Goal: Entertainment & Leisure: Consume media (video, audio)

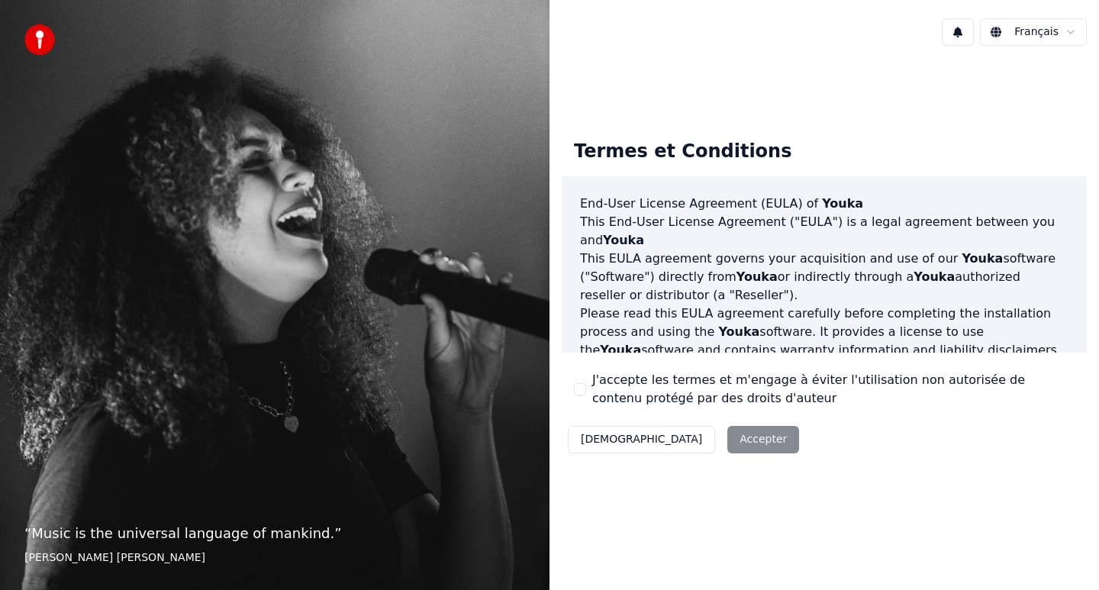
click at [586, 389] on button "J'accepte les termes et m'engage à éviter l'utilisation non autorisée de conten…" at bounding box center [580, 389] width 12 height 12
click at [728, 444] on button "Accepter" at bounding box center [764, 439] width 72 height 27
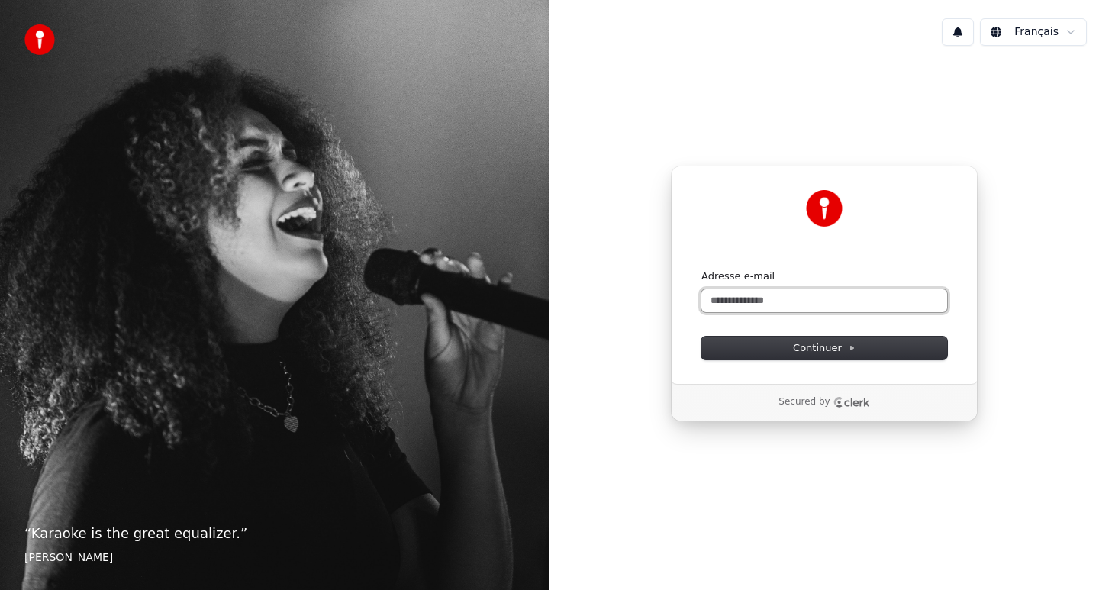
click at [808, 301] on input "Adresse e-mail" at bounding box center [825, 300] width 246 height 23
click at [702, 269] on button "submit" at bounding box center [702, 269] width 0 height 0
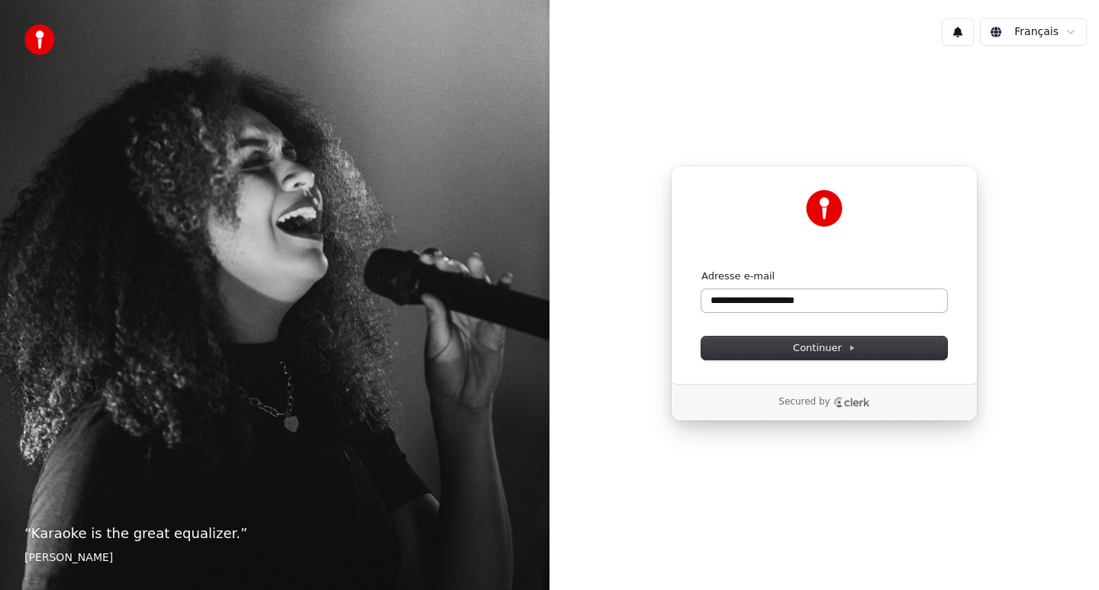
type input "**********"
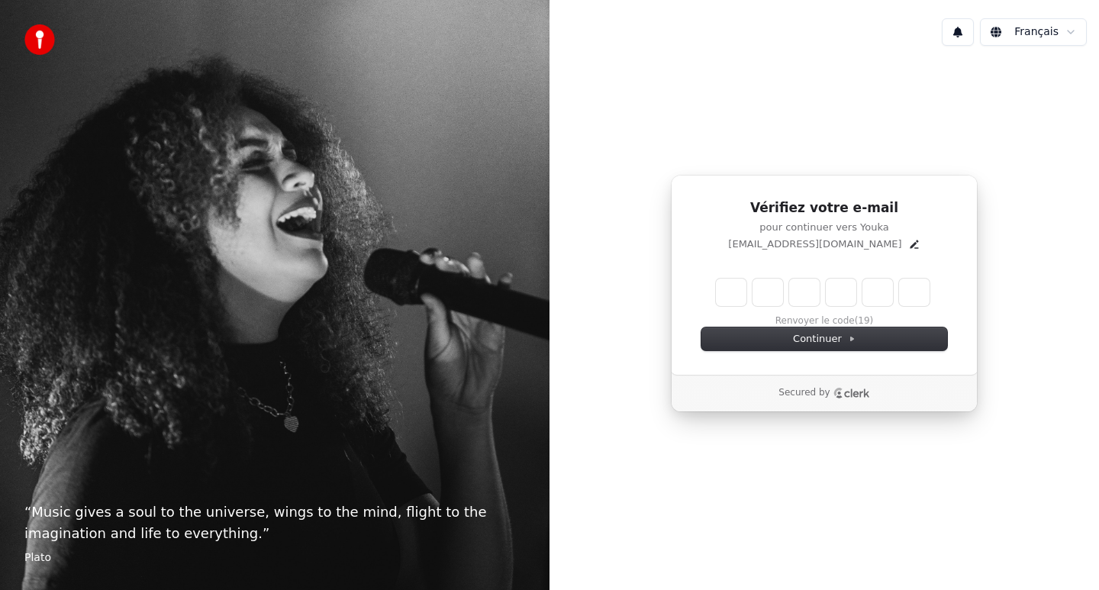
type input "*"
type input "**"
type input "*"
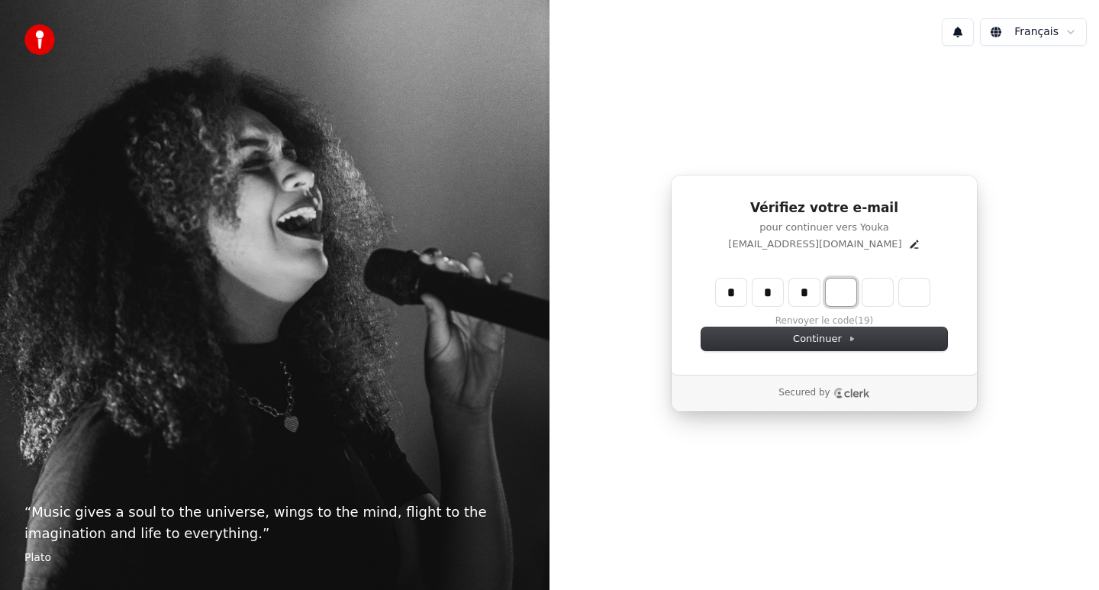
type input "***"
type input "*"
type input "****"
type input "*"
type input "*****"
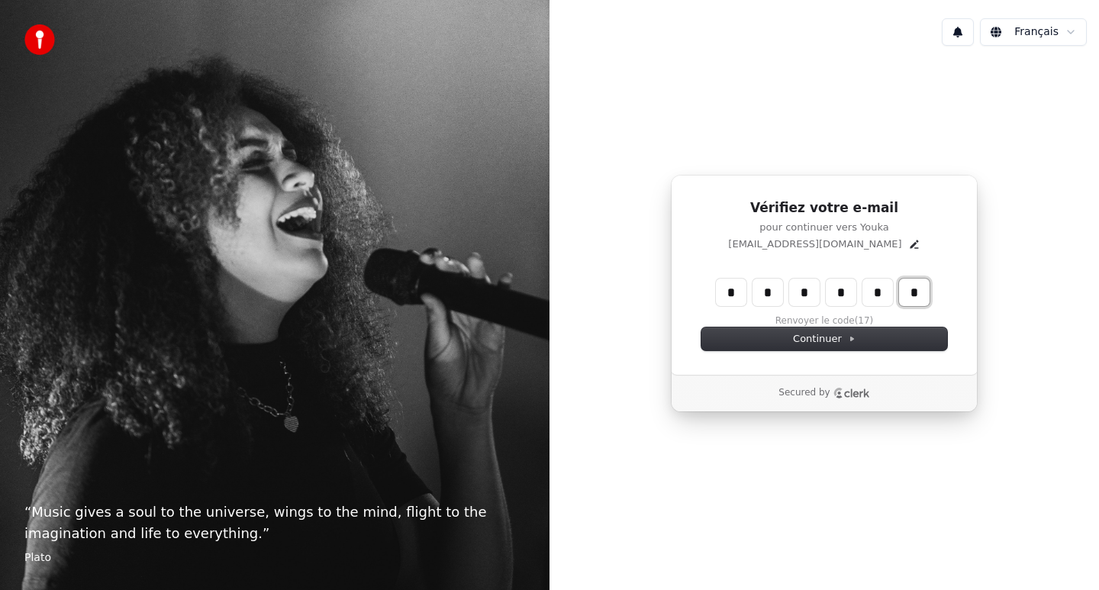
type input "*"
type input "******"
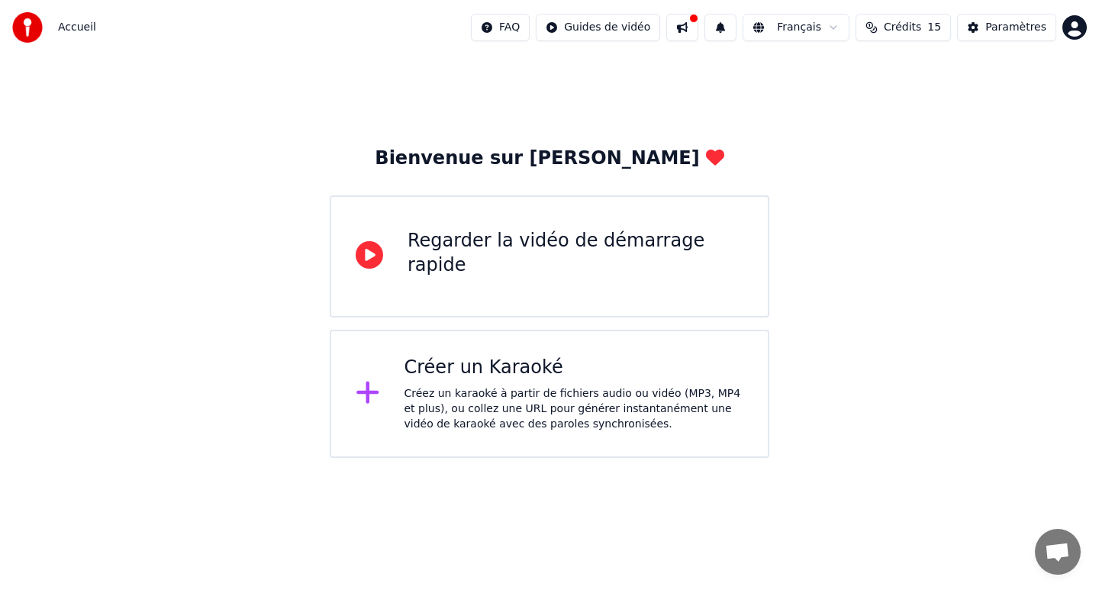
click at [502, 387] on div "Créez un karaoké à partir de fichiers audio ou vidéo (MP3, MP4 et plus), ou col…" at bounding box center [575, 409] width 340 height 46
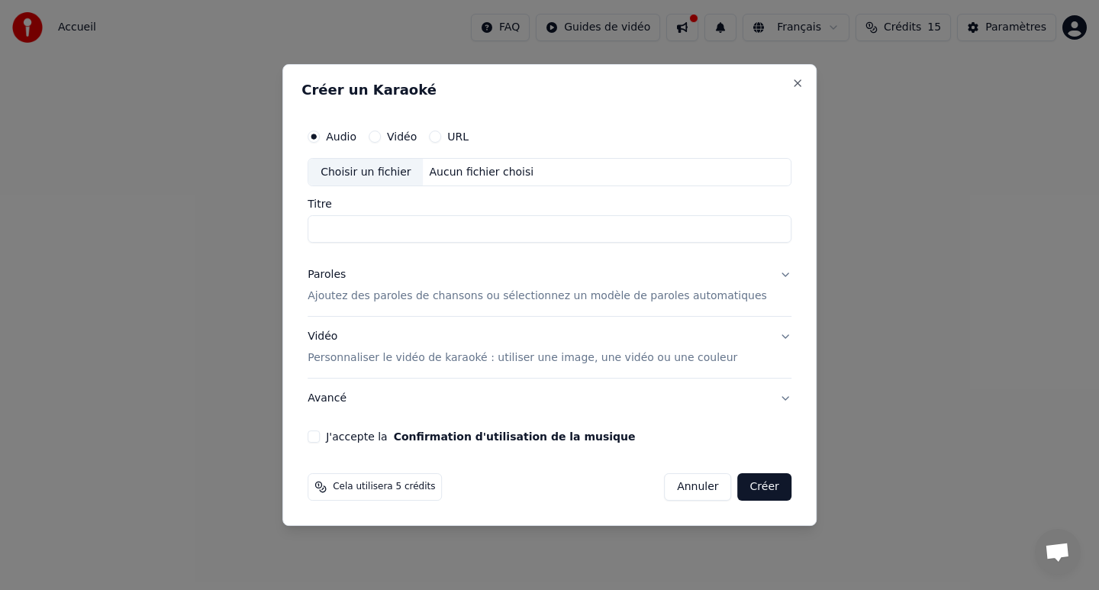
click at [392, 176] on div "Choisir un fichier" at bounding box center [365, 172] width 115 height 27
click at [477, 223] on input "Titre" at bounding box center [550, 229] width 484 height 27
type input "**********"
click at [773, 270] on button "Paroles Ajoutez des paroles de chansons ou sélectionnez un modèle de paroles au…" at bounding box center [550, 286] width 484 height 61
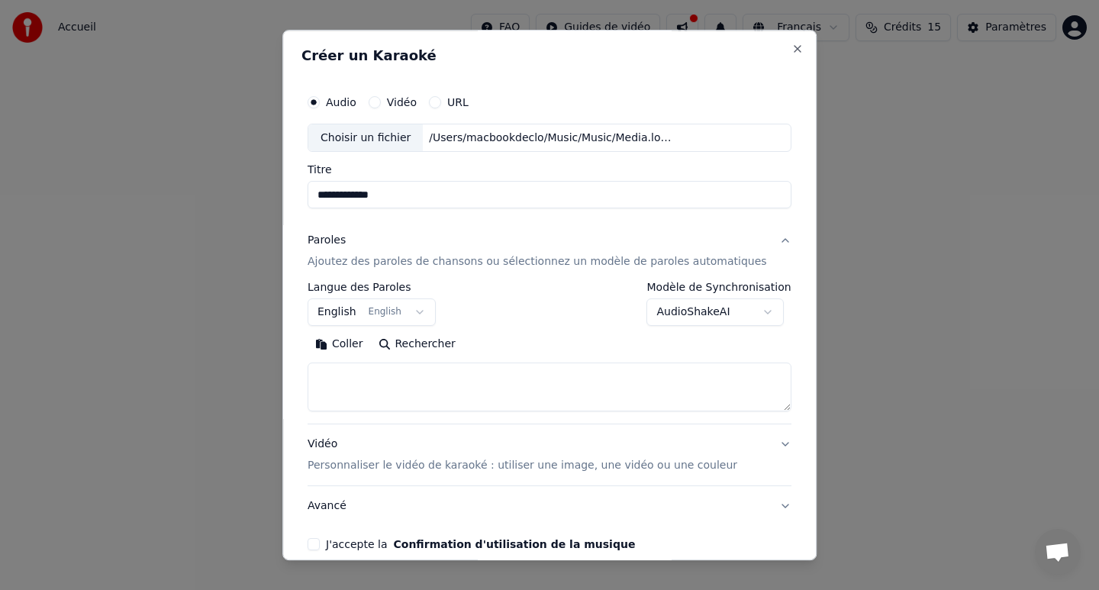
click at [495, 383] on textarea at bounding box center [550, 387] width 484 height 49
click at [428, 311] on button "English English" at bounding box center [372, 312] width 128 height 27
click at [533, 216] on body "**********" at bounding box center [549, 229] width 1099 height 458
click at [343, 312] on body "**********" at bounding box center [549, 229] width 1099 height 458
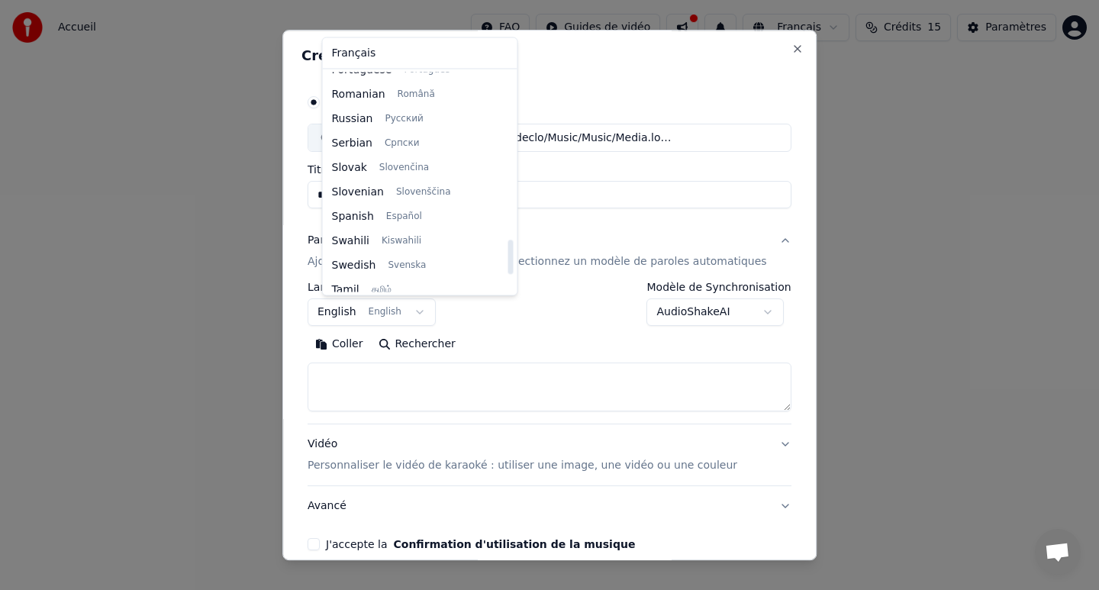
scroll to position [1172, 0]
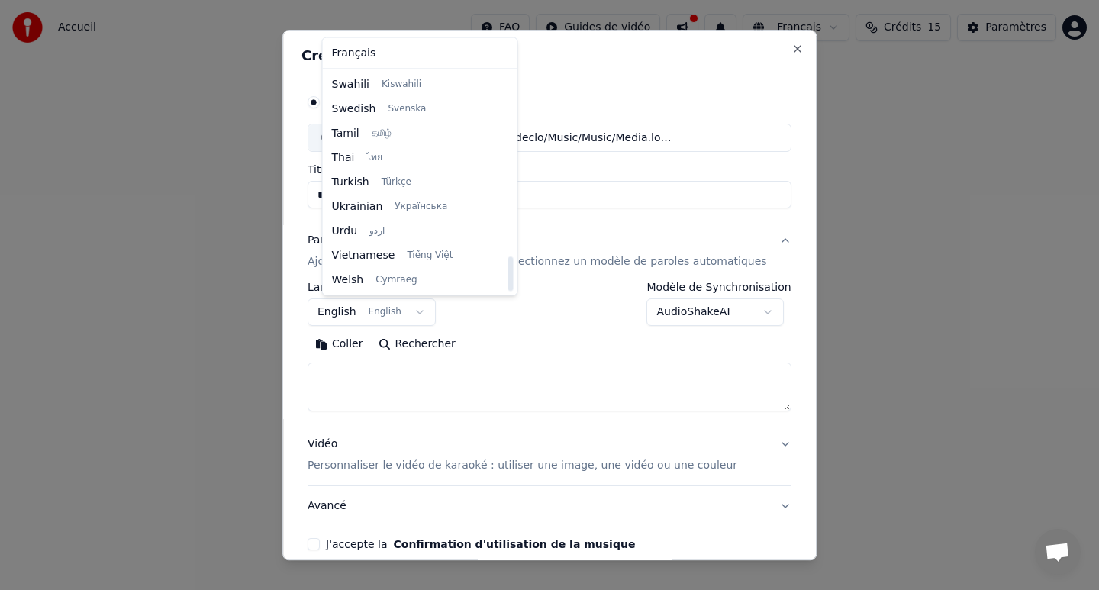
click at [600, 317] on body "**********" at bounding box center [549, 229] width 1099 height 458
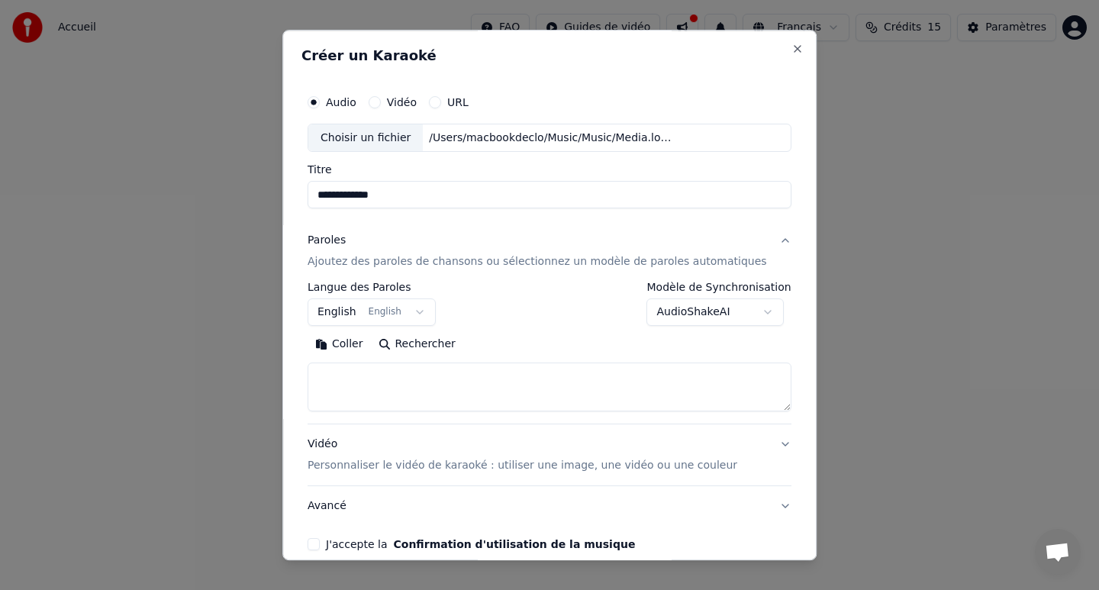
click at [682, 314] on body "**********" at bounding box center [549, 229] width 1099 height 458
click at [522, 390] on textarea at bounding box center [550, 387] width 484 height 49
paste textarea "**********"
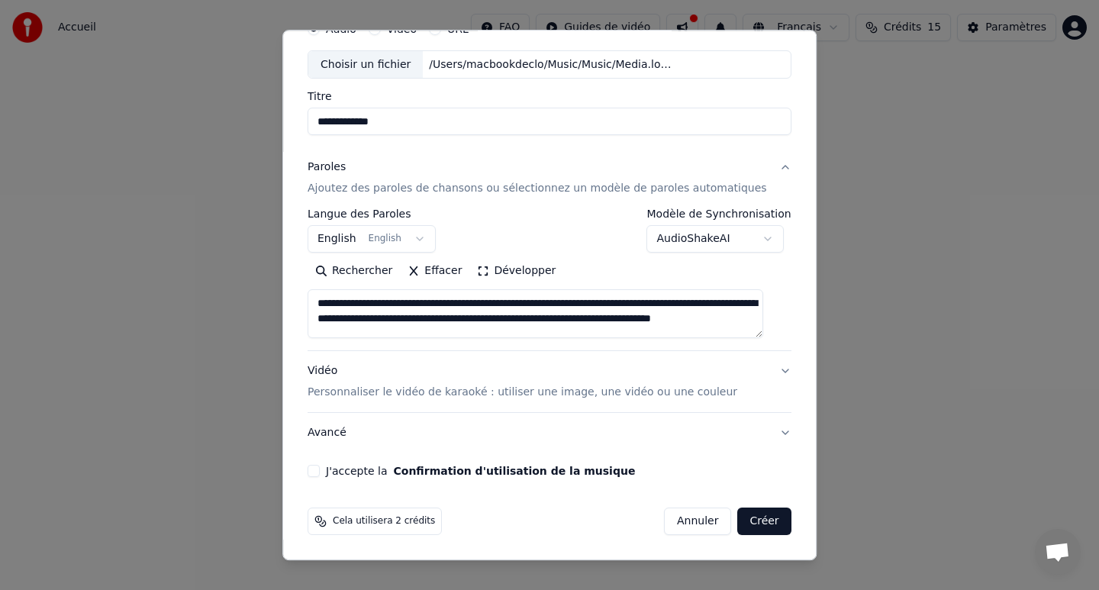
scroll to position [73, 0]
type textarea "**********"
click at [772, 371] on button "Vidéo Personnaliser le vidéo de karaoké : utiliser une image, une vidéo ou une …" at bounding box center [550, 382] width 484 height 61
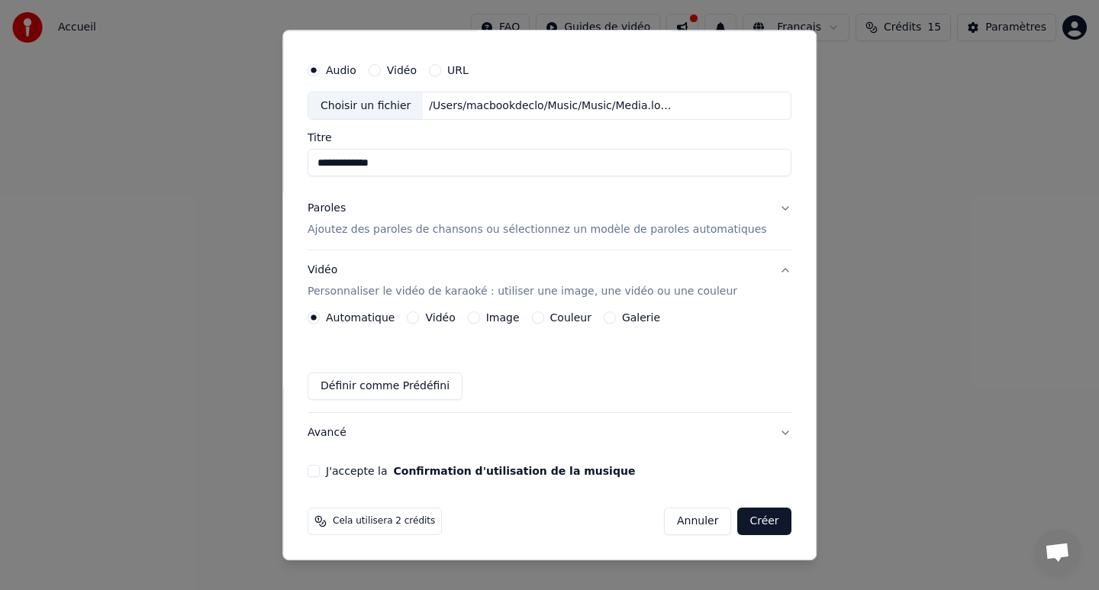
scroll to position [32, 0]
click at [320, 469] on button "J'accepte la Confirmation d'utilisation de la musique" at bounding box center [314, 472] width 12 height 12
click at [753, 520] on button "Créer" at bounding box center [764, 521] width 53 height 27
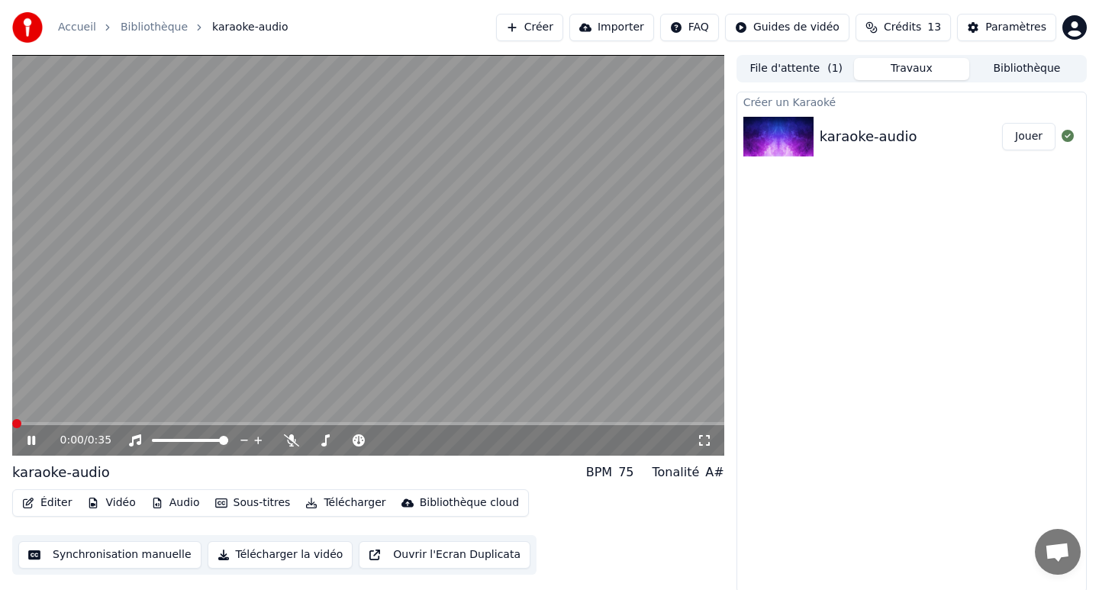
click at [12, 419] on span at bounding box center [16, 423] width 9 height 9
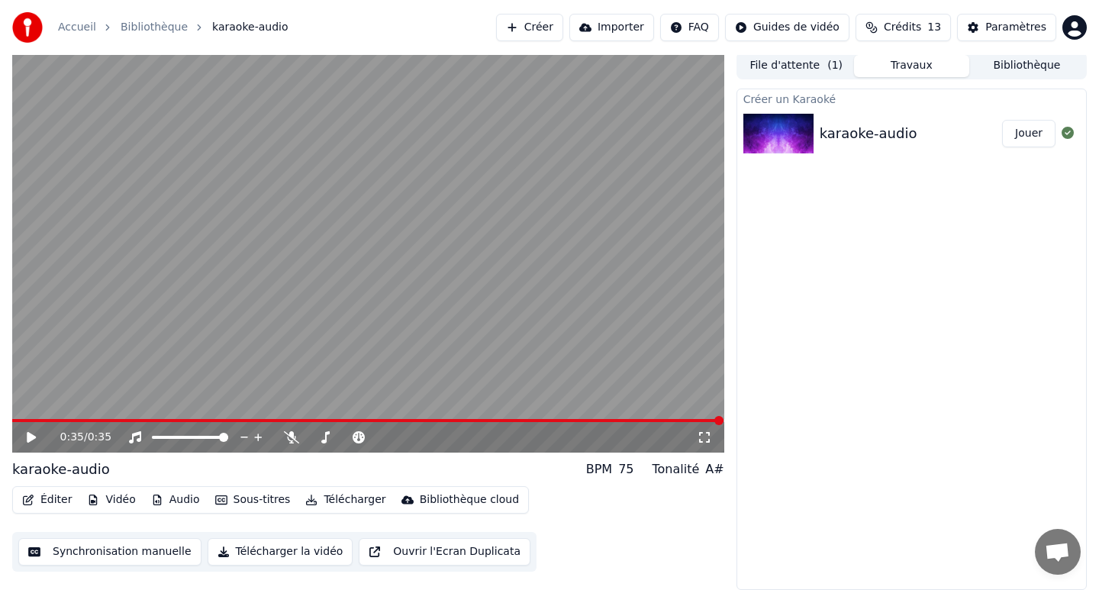
click at [146, 552] on button "Synchronisation manuelle" at bounding box center [109, 551] width 183 height 27
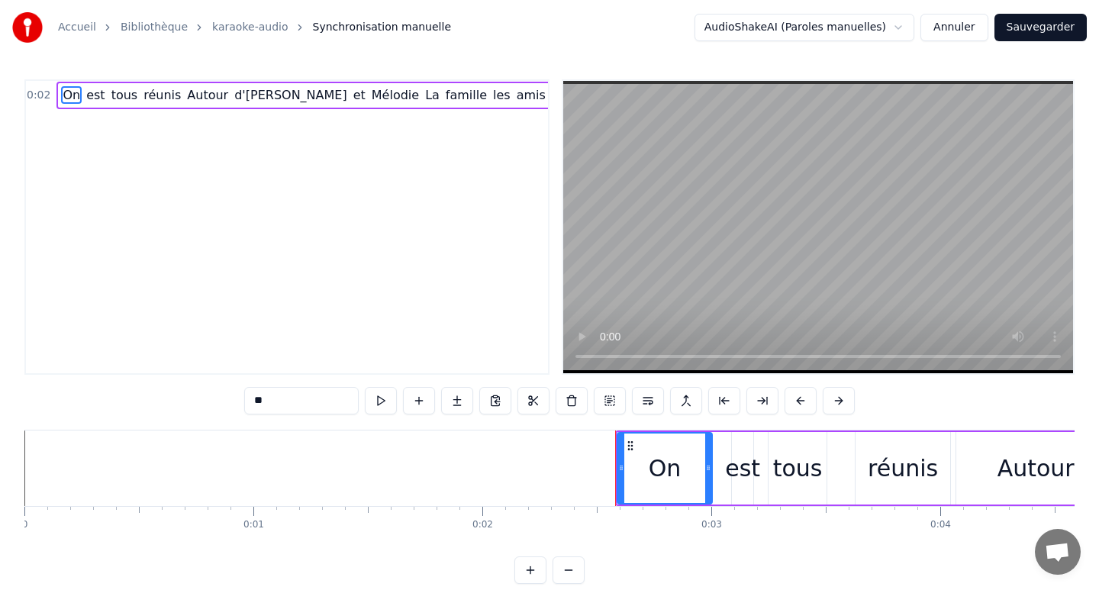
click at [881, 156] on video at bounding box center [818, 227] width 510 height 292
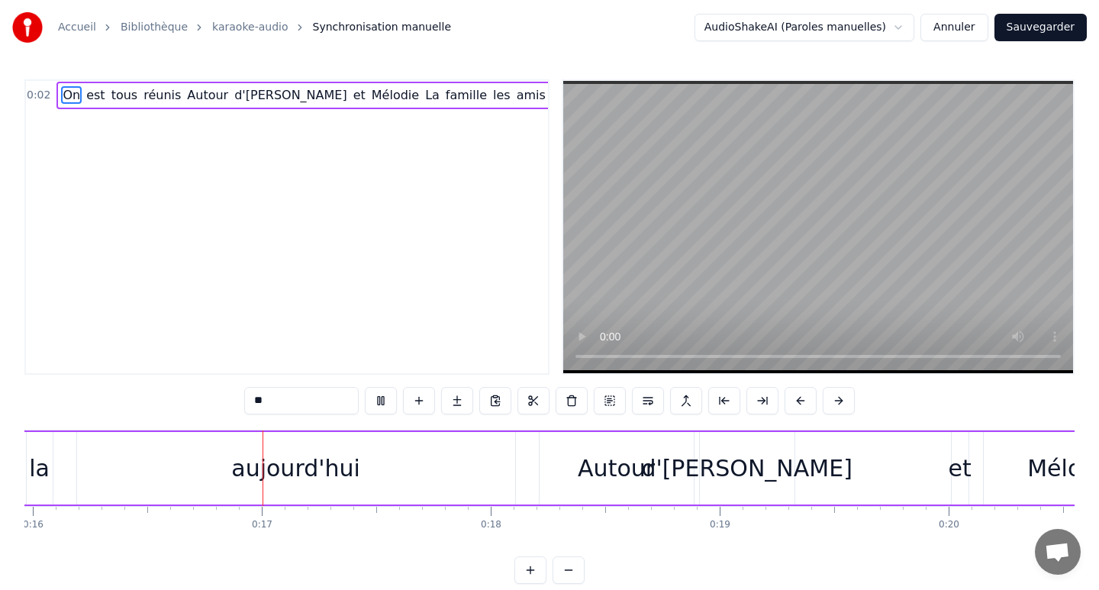
scroll to position [0, 3665]
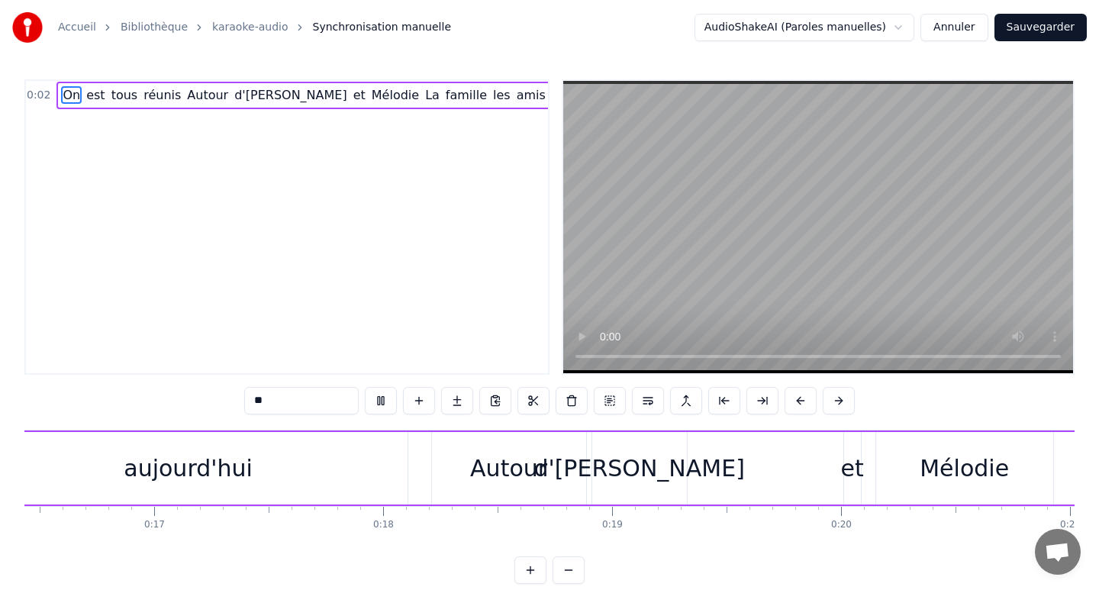
click at [819, 239] on video at bounding box center [818, 227] width 510 height 292
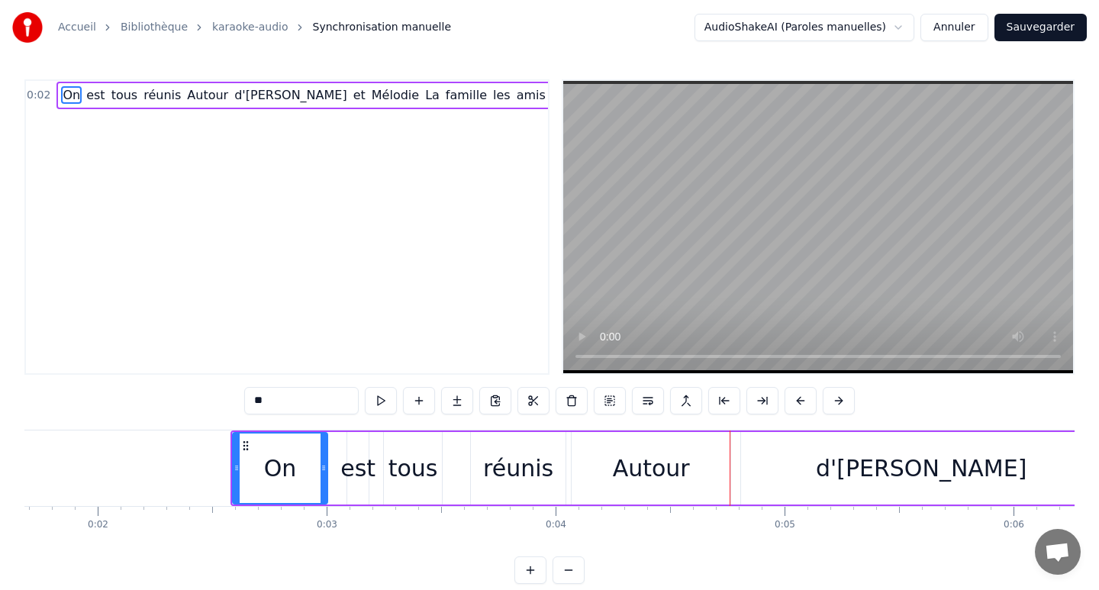
scroll to position [0, 374]
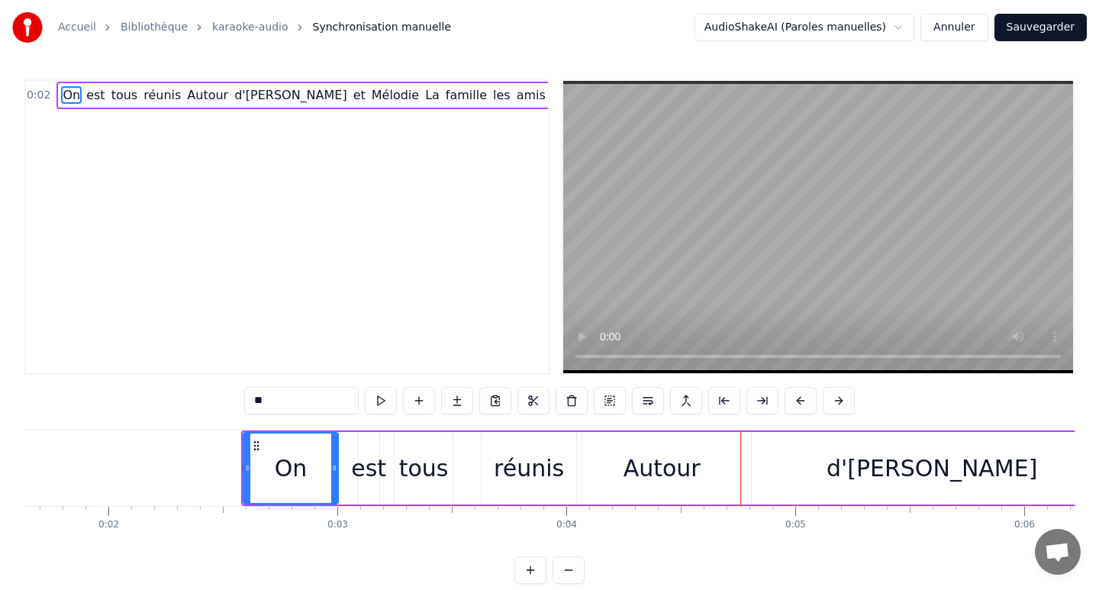
click at [492, 479] on div "réunis" at bounding box center [529, 468] width 95 height 73
type input "******"
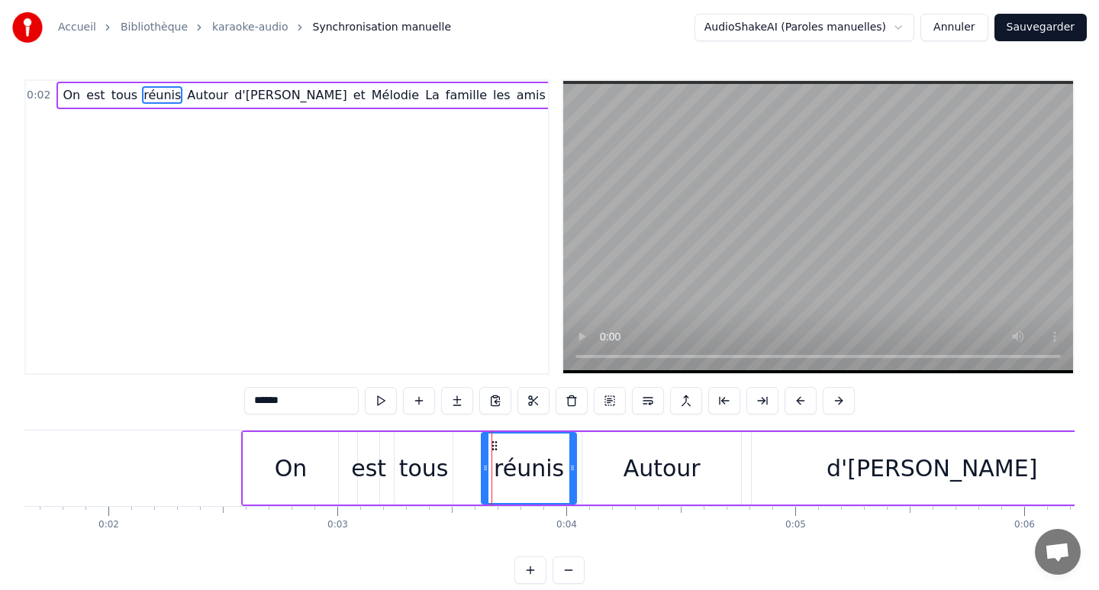
drag, startPoint x: 671, startPoint y: 466, endPoint x: 745, endPoint y: 470, distance: 74.1
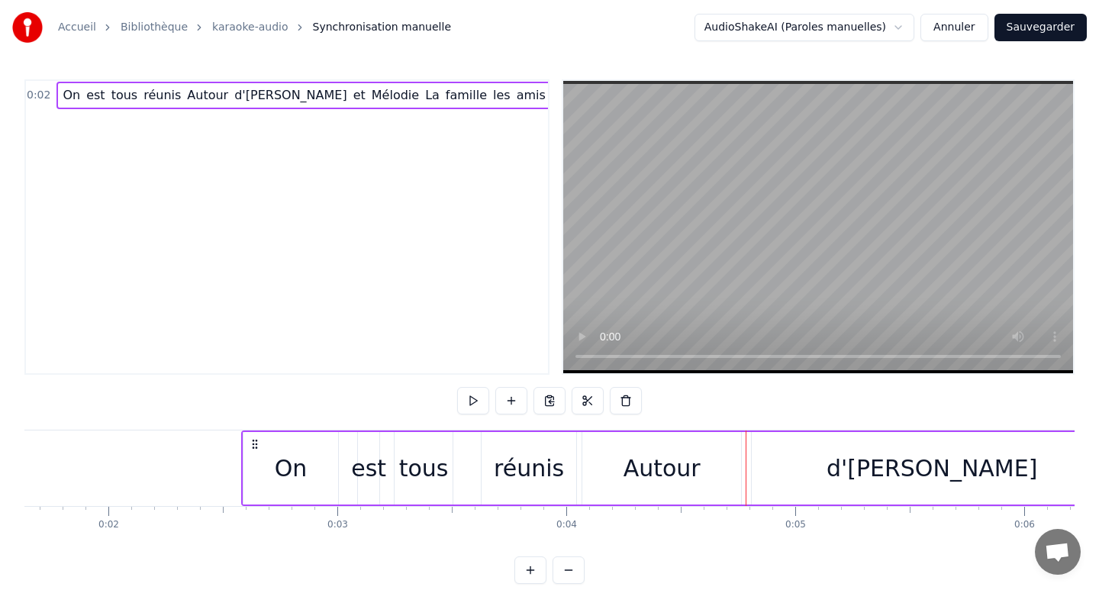
click at [547, 461] on div "réunis" at bounding box center [529, 468] width 70 height 34
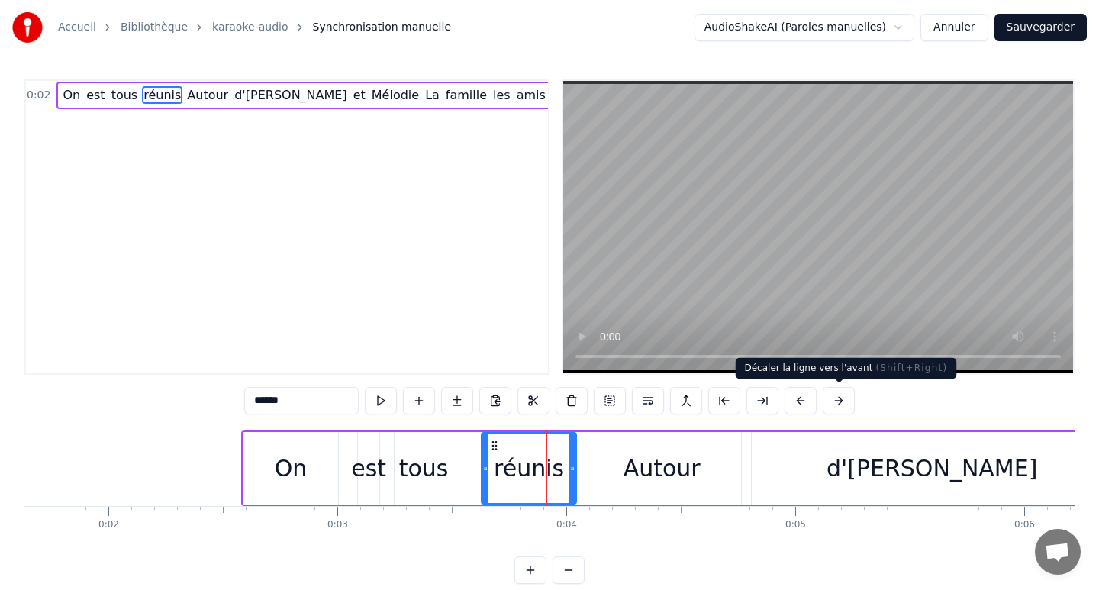
click at [839, 402] on button at bounding box center [839, 400] width 32 height 27
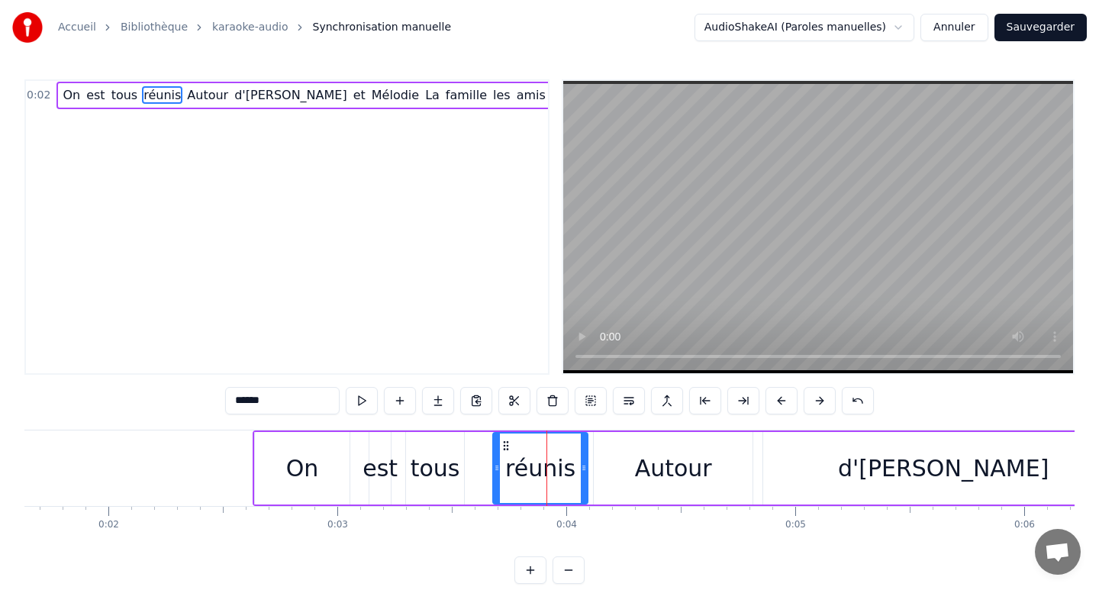
click at [839, 402] on div "******" at bounding box center [549, 400] width 649 height 27
click at [304, 472] on div "On" at bounding box center [302, 468] width 33 height 34
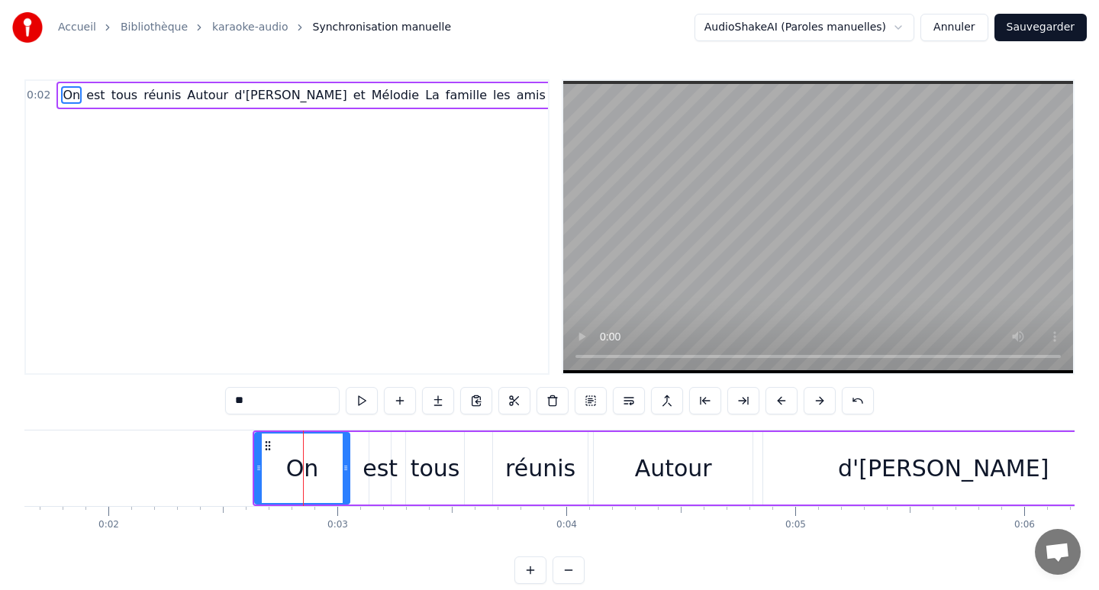
click at [543, 473] on div "réunis" at bounding box center [540, 468] width 70 height 34
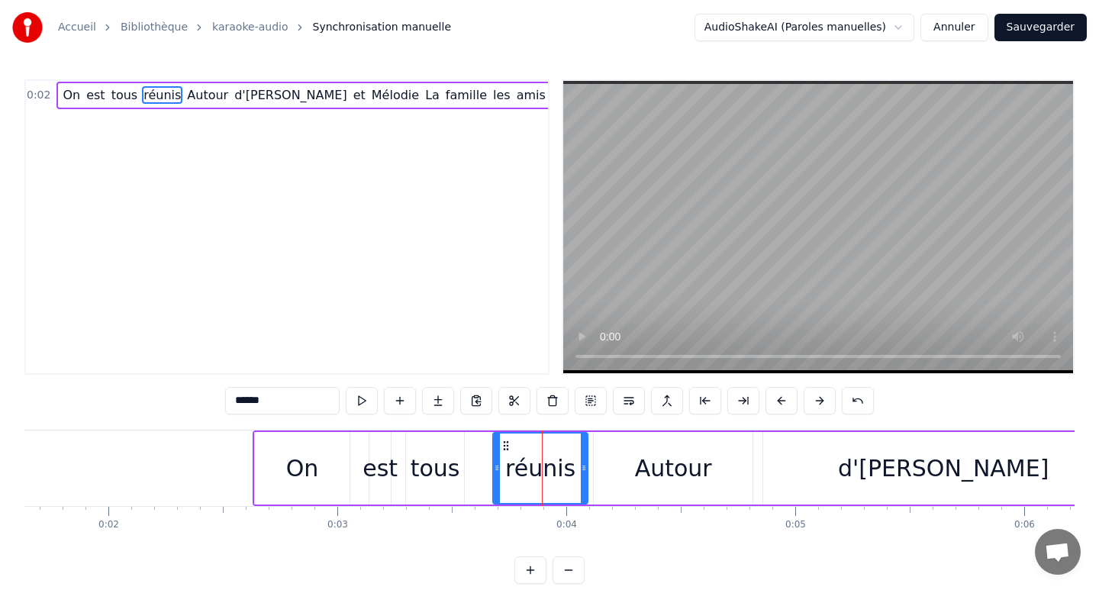
click at [569, 356] on video at bounding box center [818, 227] width 510 height 292
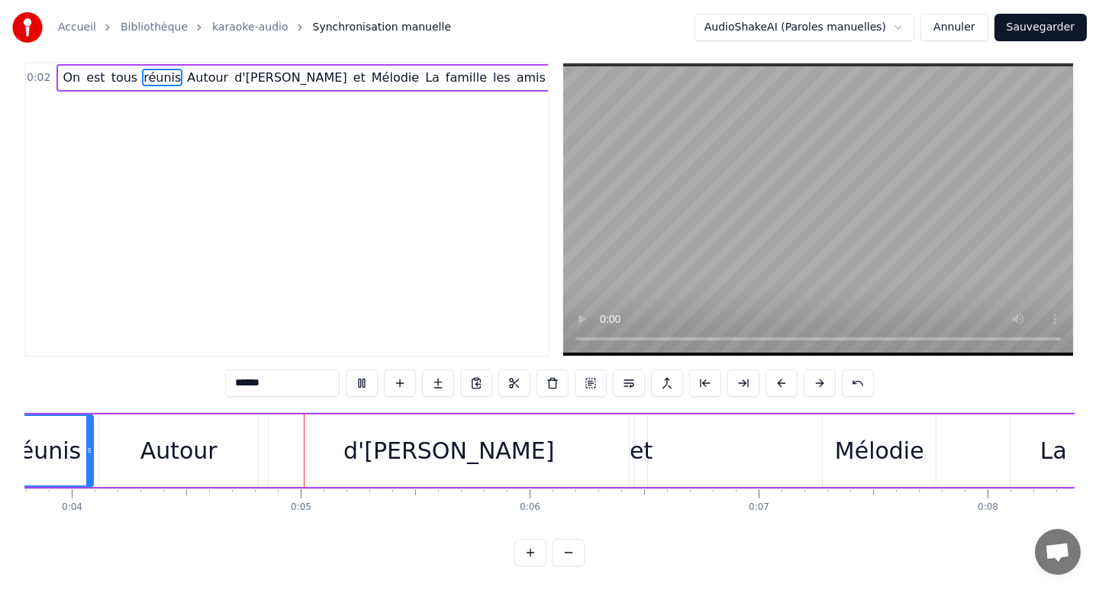
scroll to position [0, 936]
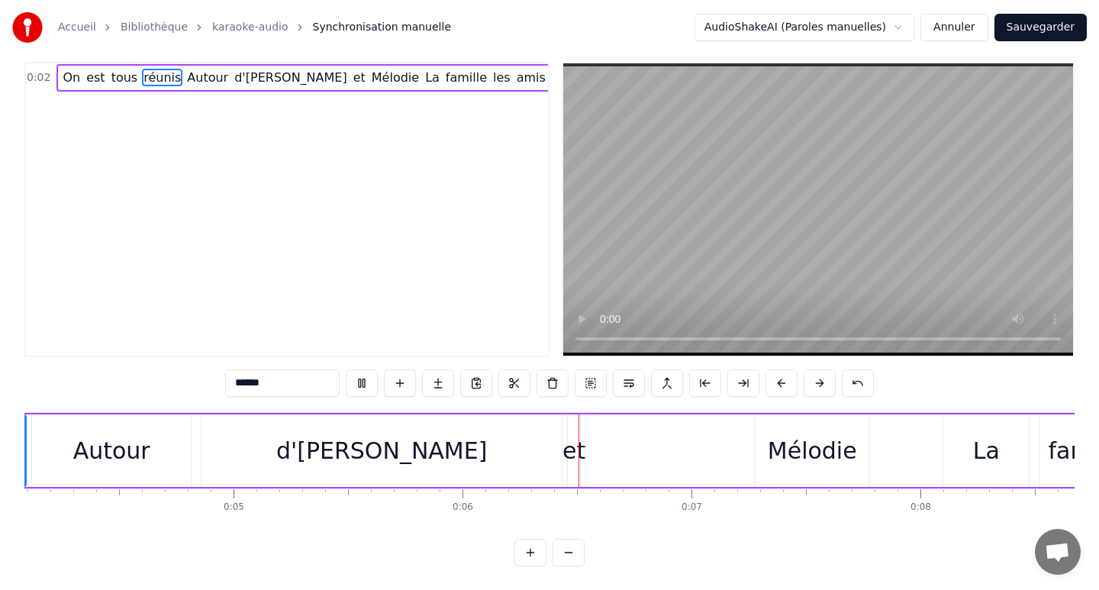
click at [757, 257] on video at bounding box center [818, 209] width 510 height 292
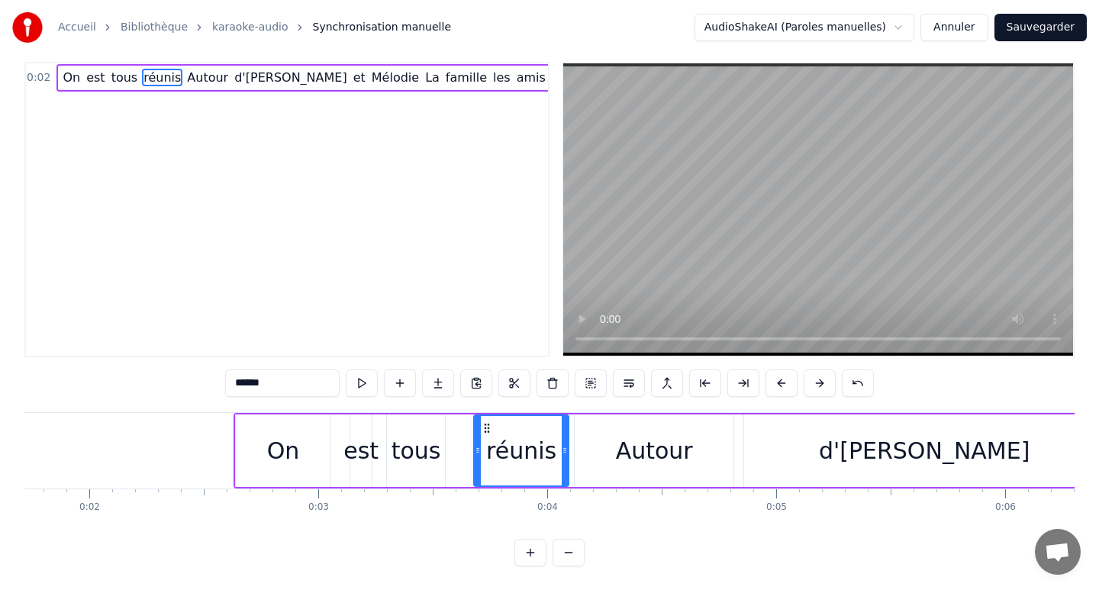
scroll to position [0, 392]
click at [365, 450] on div "est" at bounding box center [362, 451] width 35 height 34
type input "***"
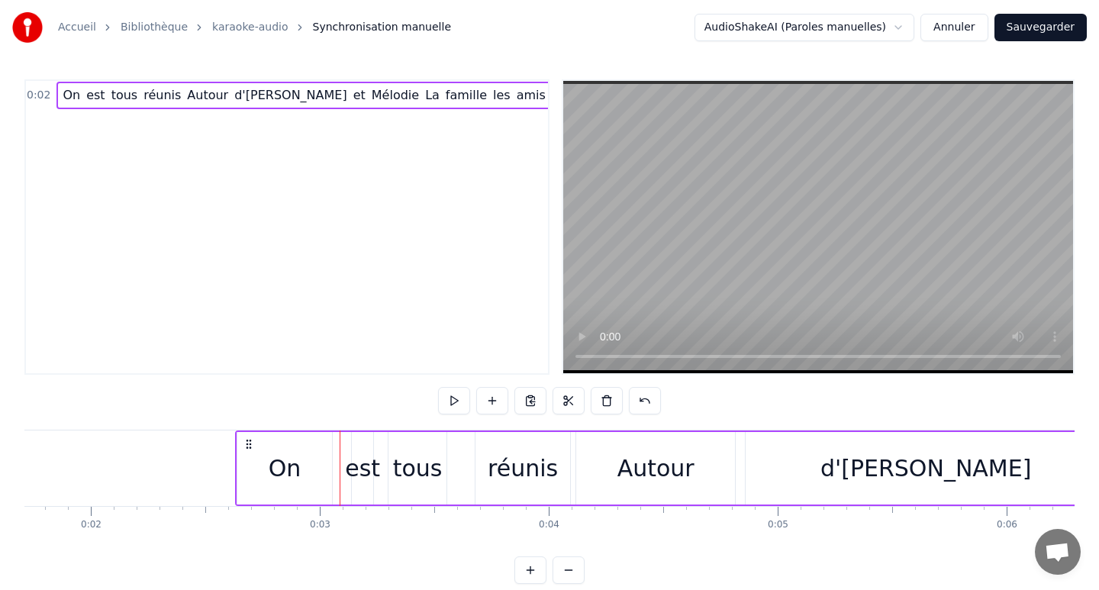
click at [347, 460] on div "est" at bounding box center [362, 468] width 35 height 34
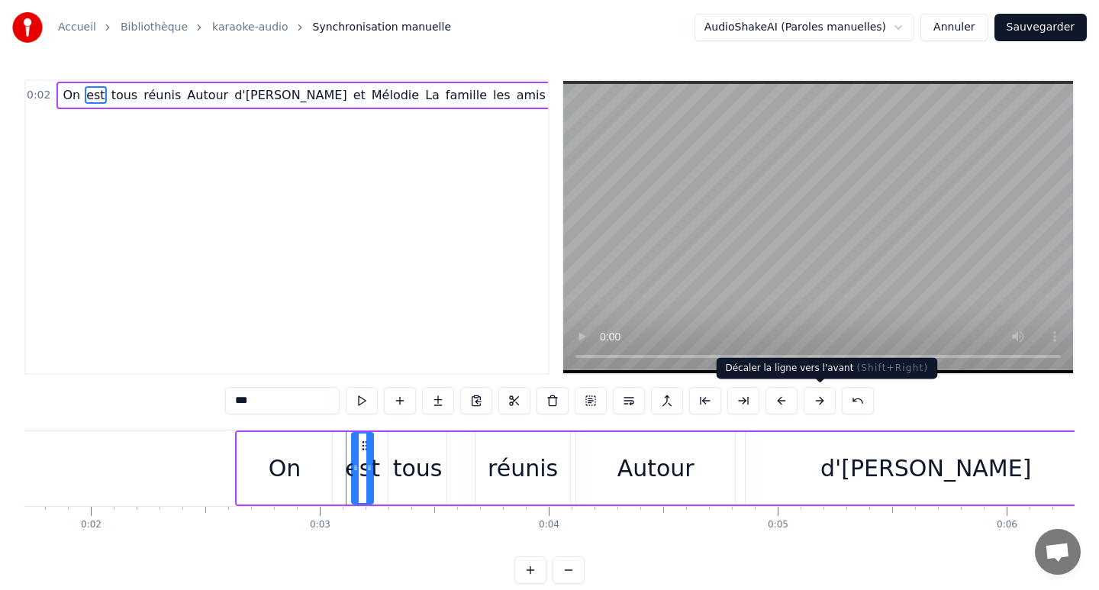
click at [822, 400] on button at bounding box center [820, 400] width 32 height 27
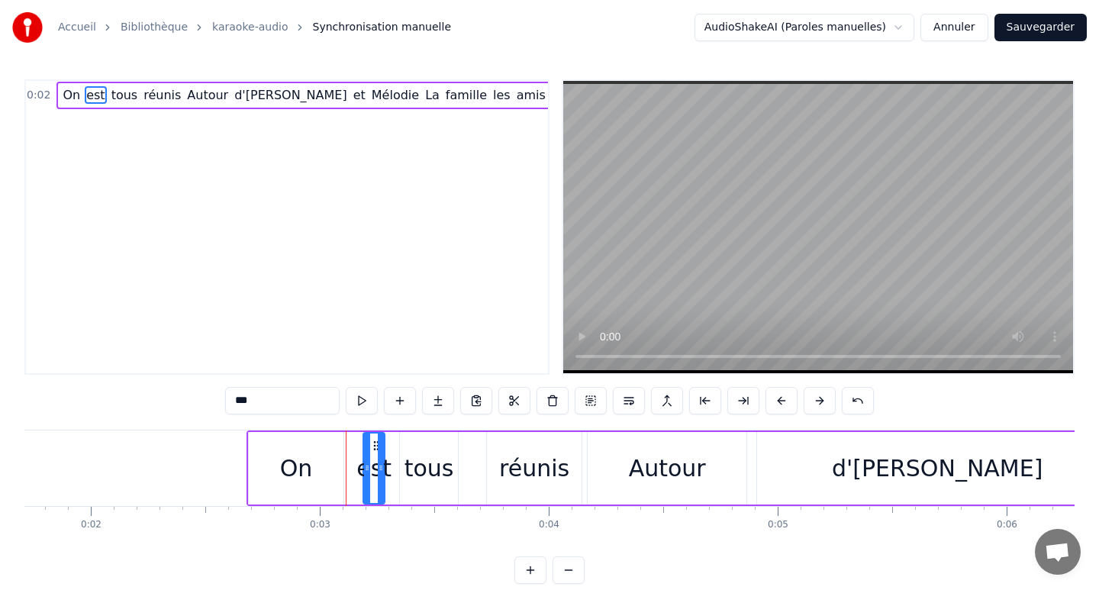
click at [822, 400] on button at bounding box center [820, 400] width 32 height 27
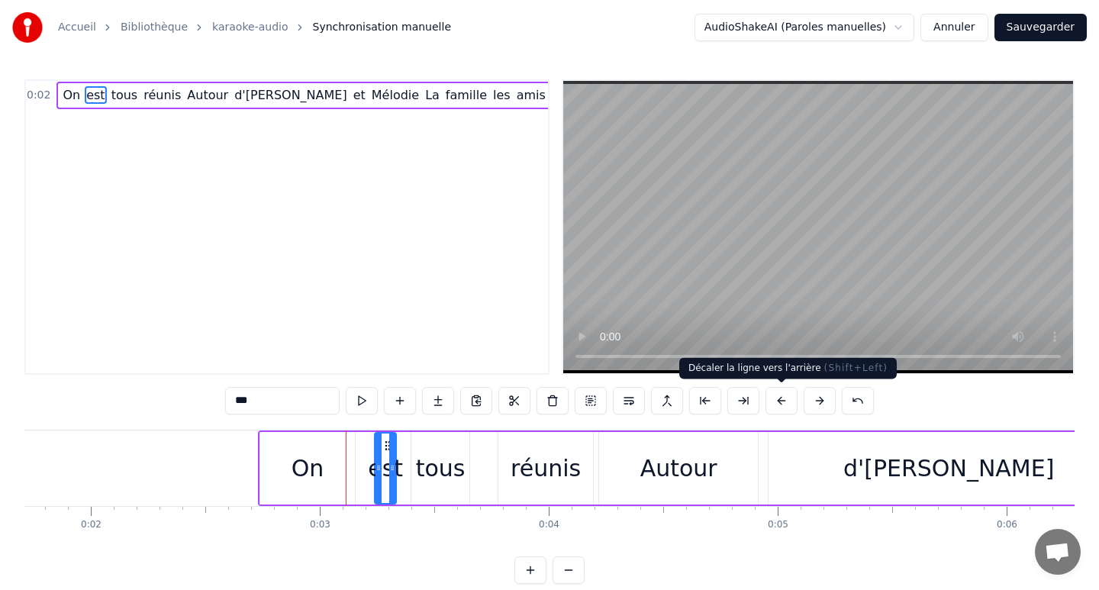
click at [786, 401] on button at bounding box center [782, 400] width 32 height 27
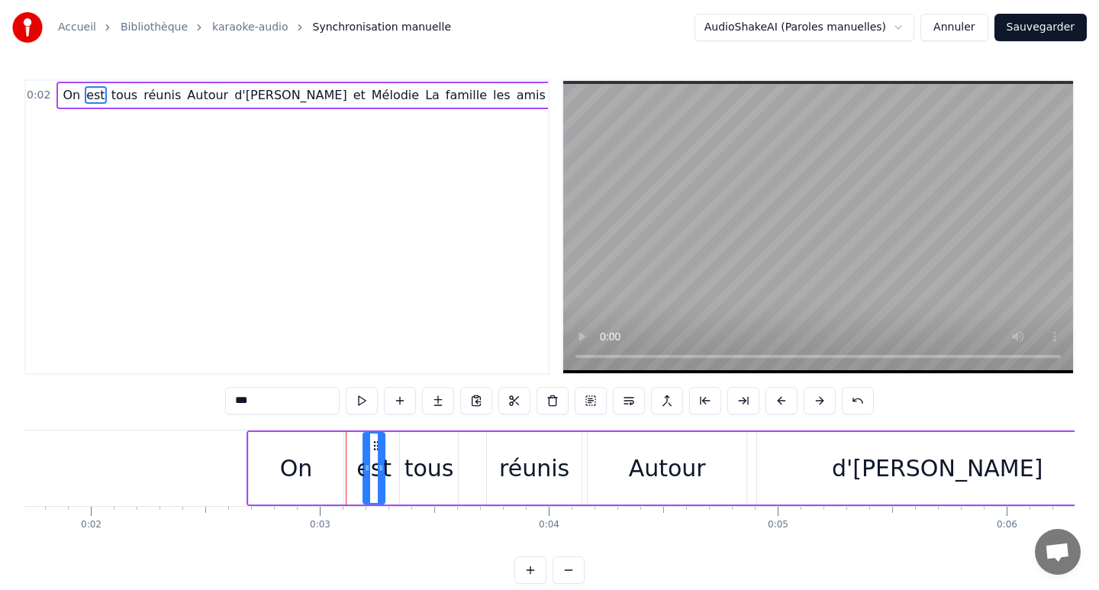
click at [786, 401] on button at bounding box center [782, 400] width 32 height 27
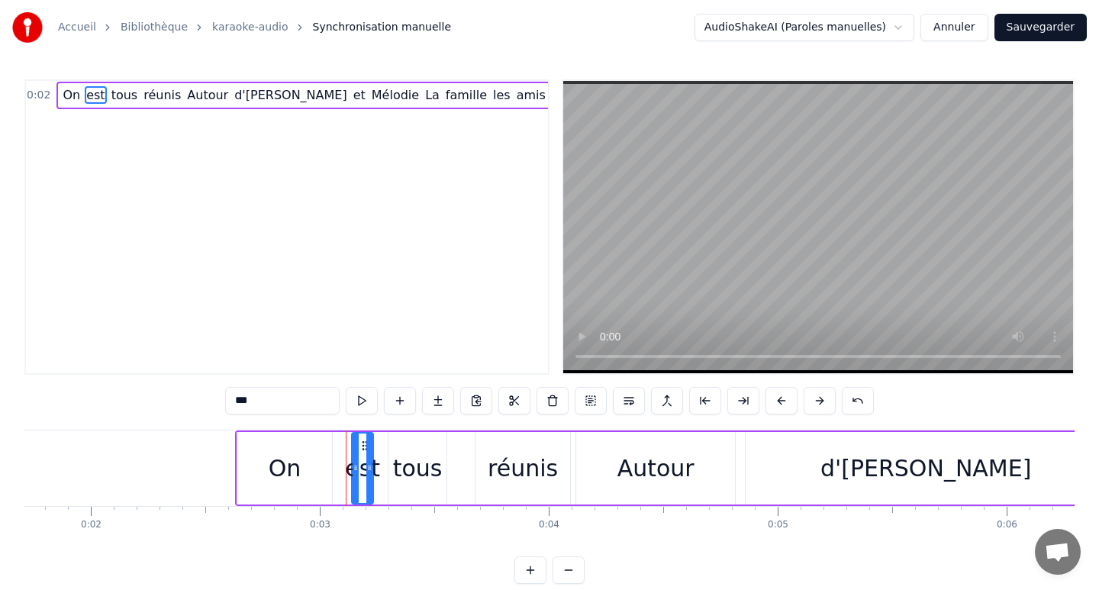
click at [786, 401] on button at bounding box center [782, 400] width 32 height 27
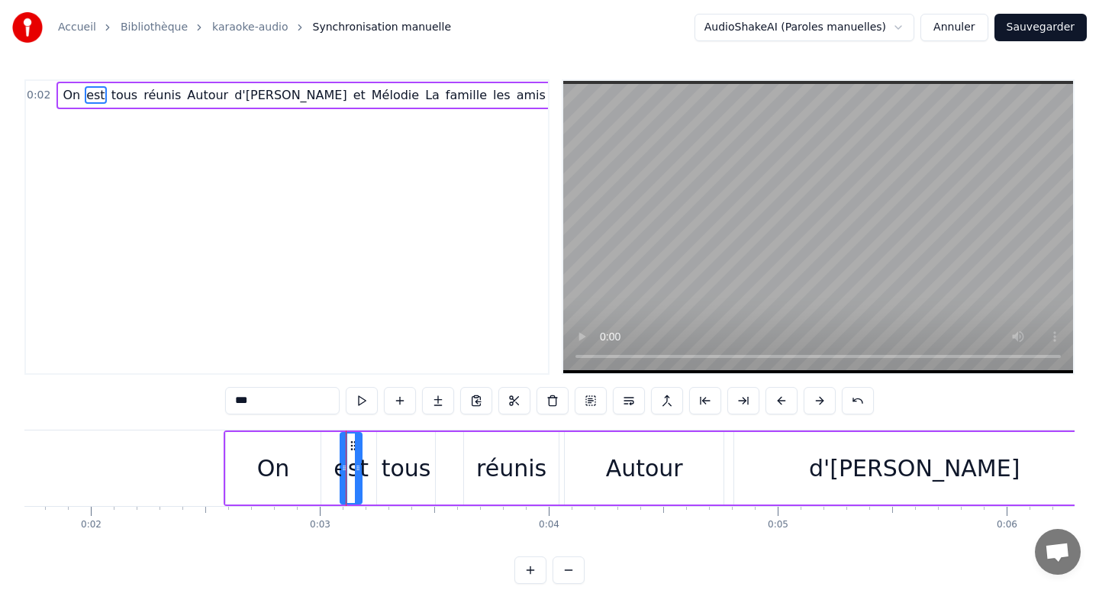
click at [437, 534] on div "0 0:01 0:02 0:03 0:04 0:05 0:06 0:07 0:08 0:09 0:10 0:11 0:12 0:13 0:14 0:15 0:…" at bounding box center [158, 525] width 1050 height 38
click at [420, 460] on div "tous" at bounding box center [407, 468] width 50 height 34
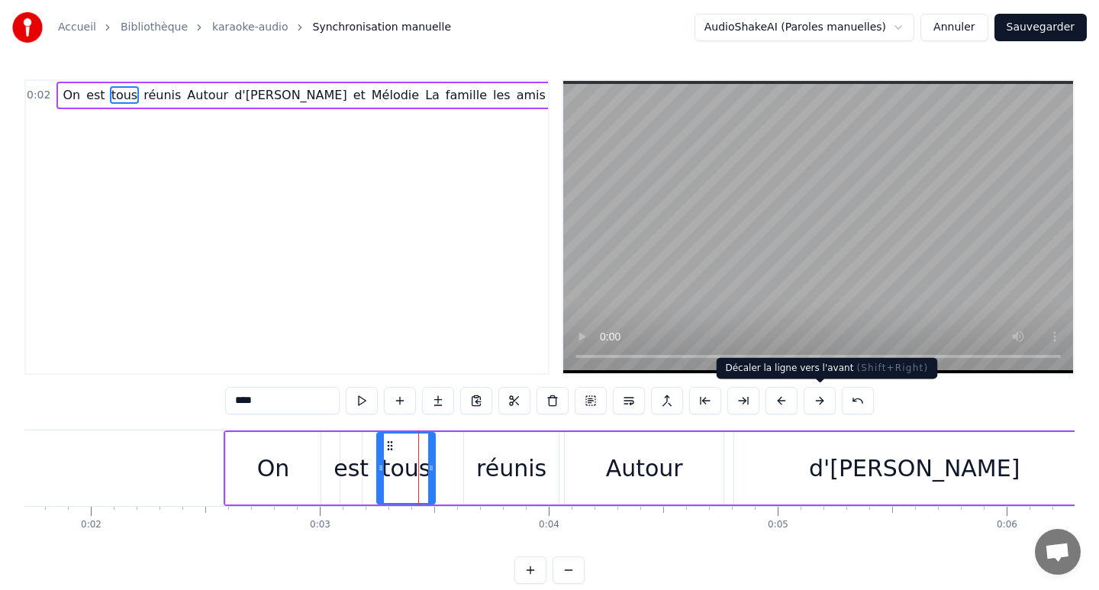
click at [814, 403] on button at bounding box center [820, 400] width 32 height 27
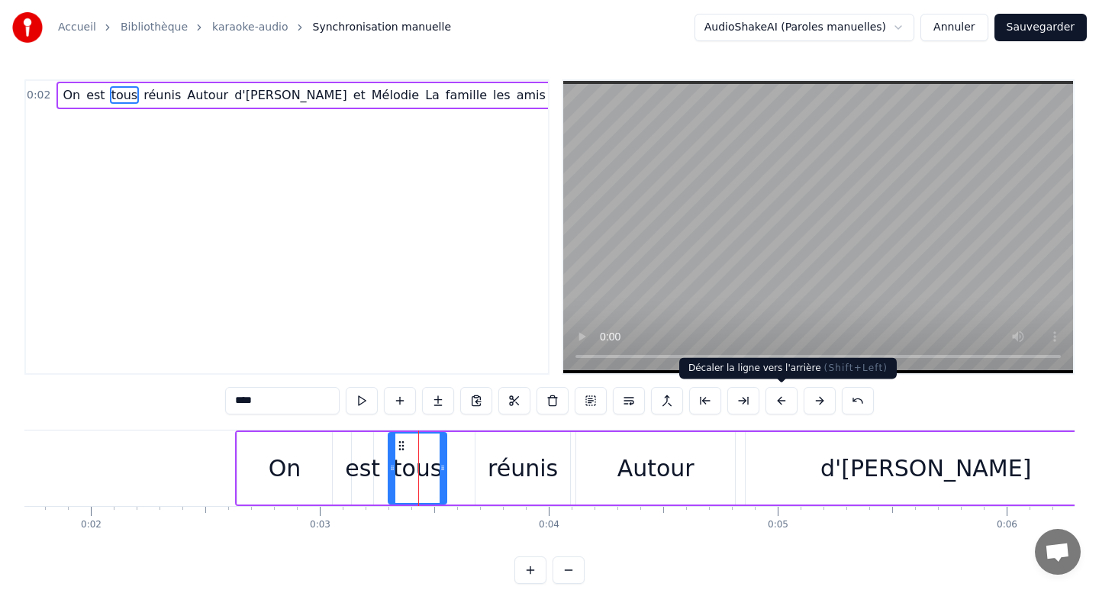
click at [783, 405] on button at bounding box center [782, 400] width 32 height 27
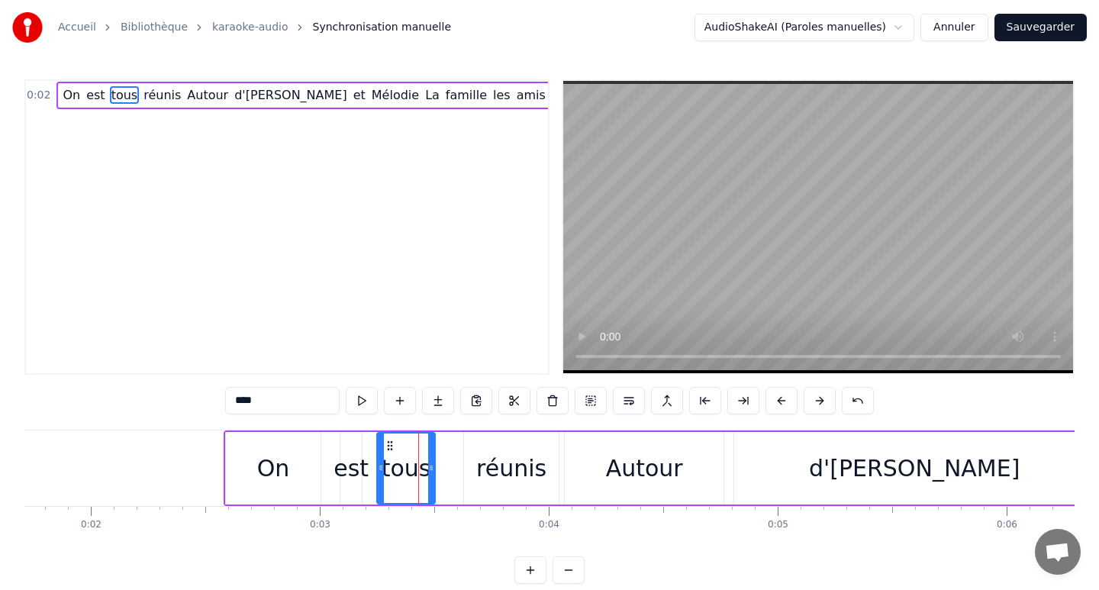
click at [398, 551] on div "0:02 On est tous réunis Autour d'[PERSON_NAME] et [PERSON_NAME] La famille les …" at bounding box center [549, 331] width 1050 height 505
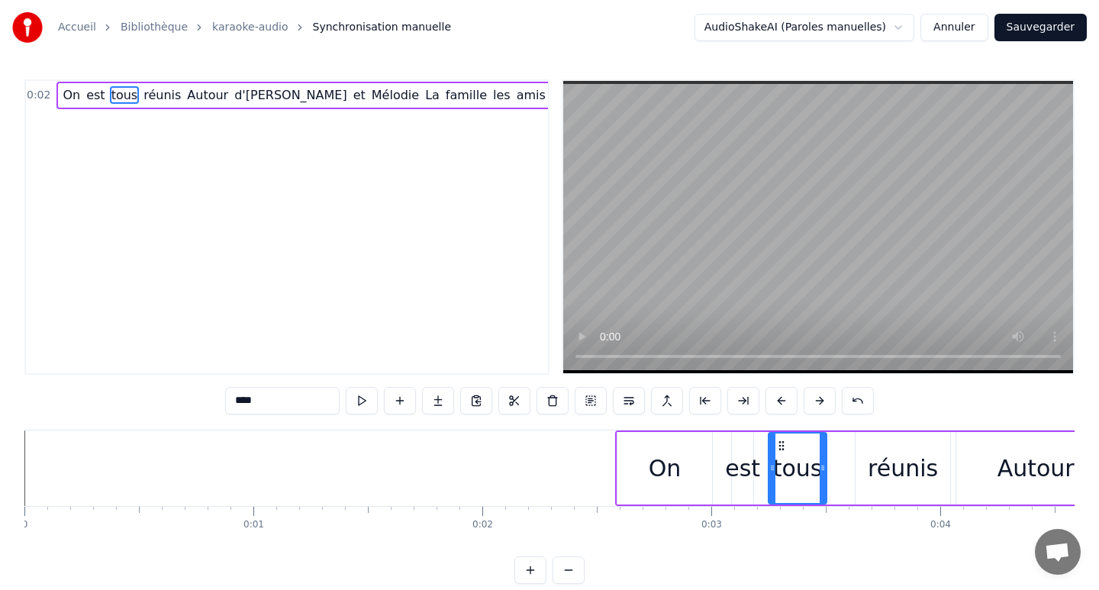
click at [666, 471] on div "On" at bounding box center [665, 468] width 33 height 34
type input "**"
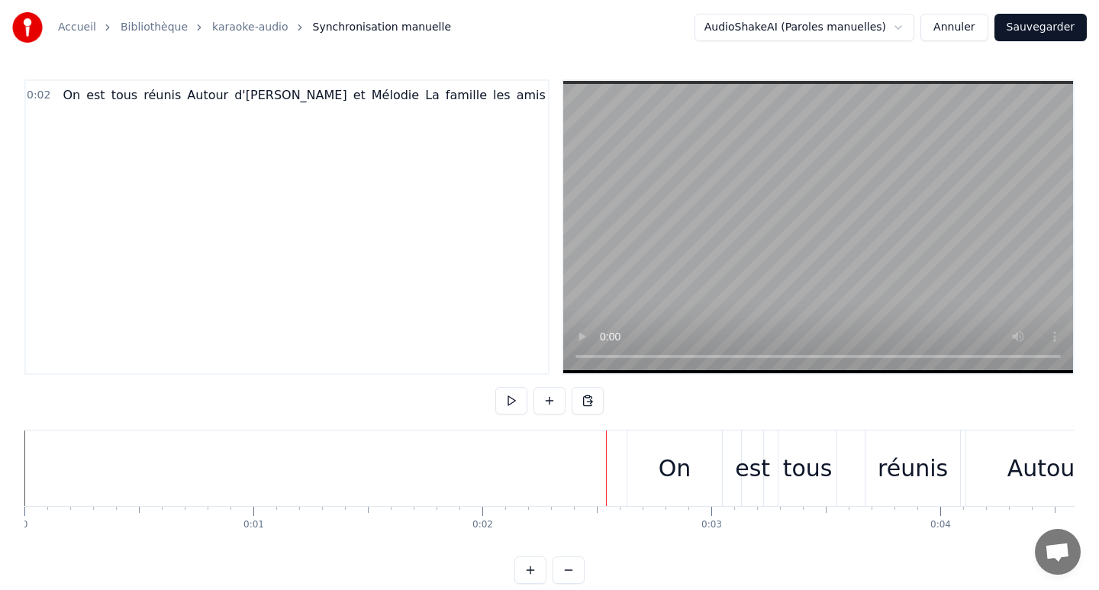
click at [633, 465] on div "On" at bounding box center [675, 469] width 95 height 76
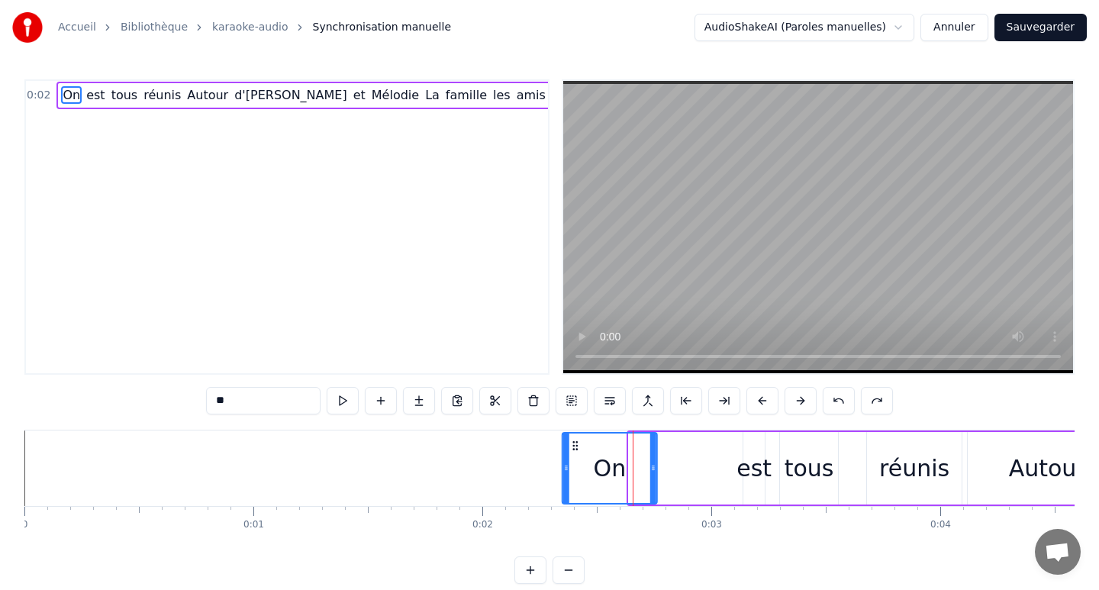
drag, startPoint x: 641, startPoint y: 445, endPoint x: 575, endPoint y: 444, distance: 66.4
click at [575, 444] on icon at bounding box center [575, 446] width 12 height 12
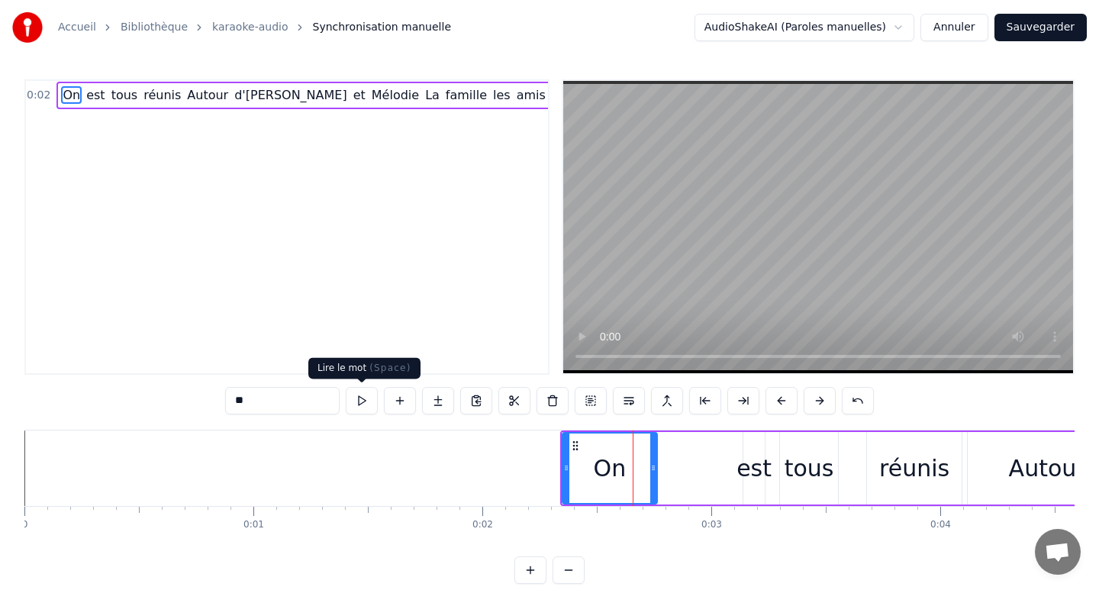
click at [362, 402] on button at bounding box center [362, 400] width 32 height 27
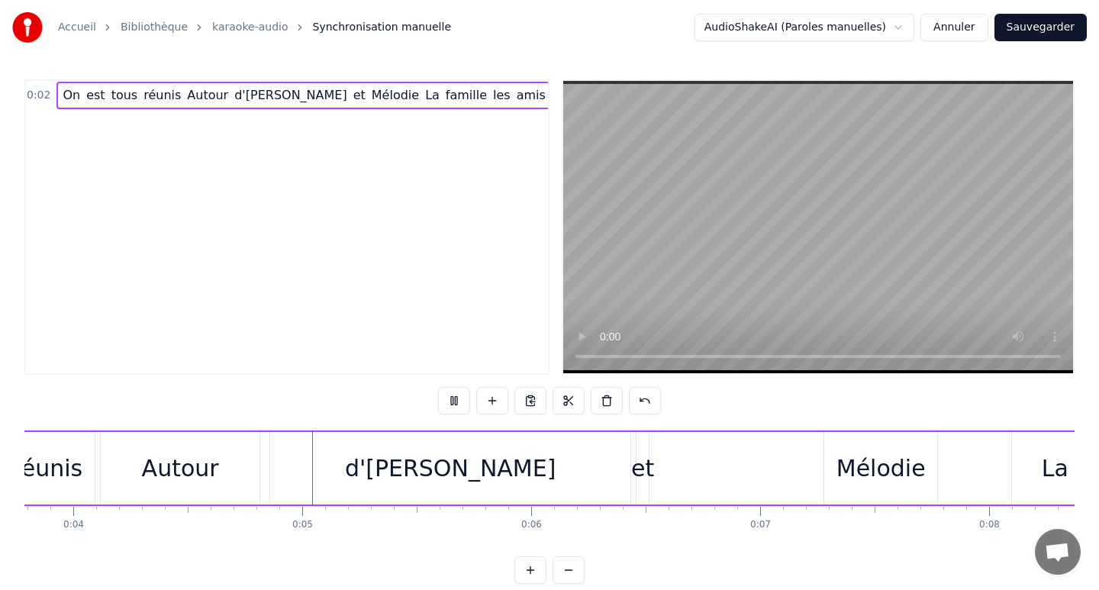
scroll to position [0, 936]
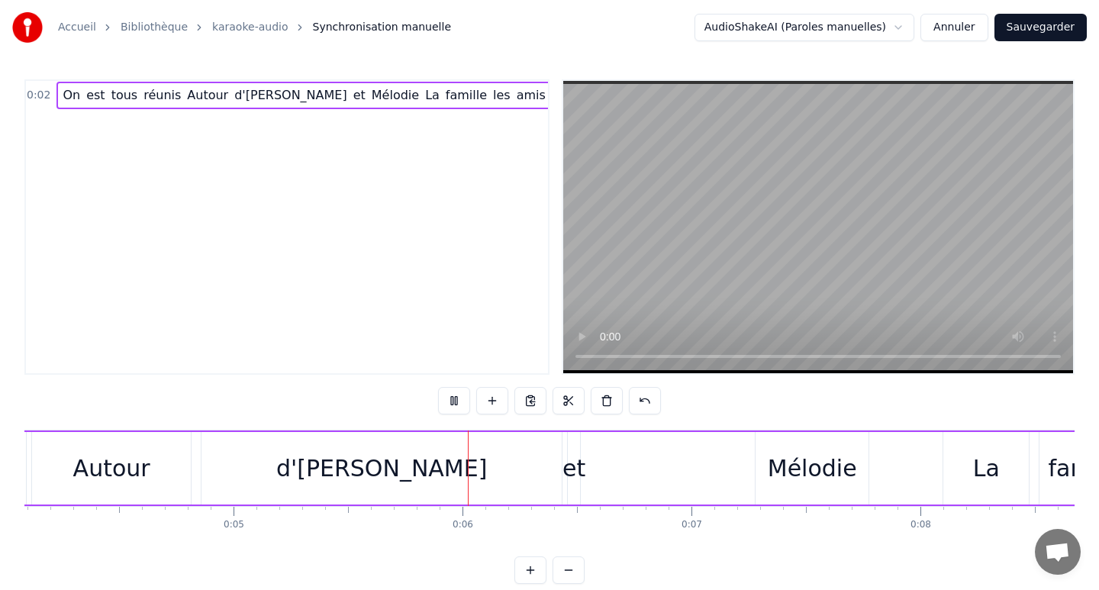
click at [446, 546] on div "0:02 On est tous réunis Autour d'[PERSON_NAME] et [PERSON_NAME] La famille les …" at bounding box center [549, 331] width 1050 height 505
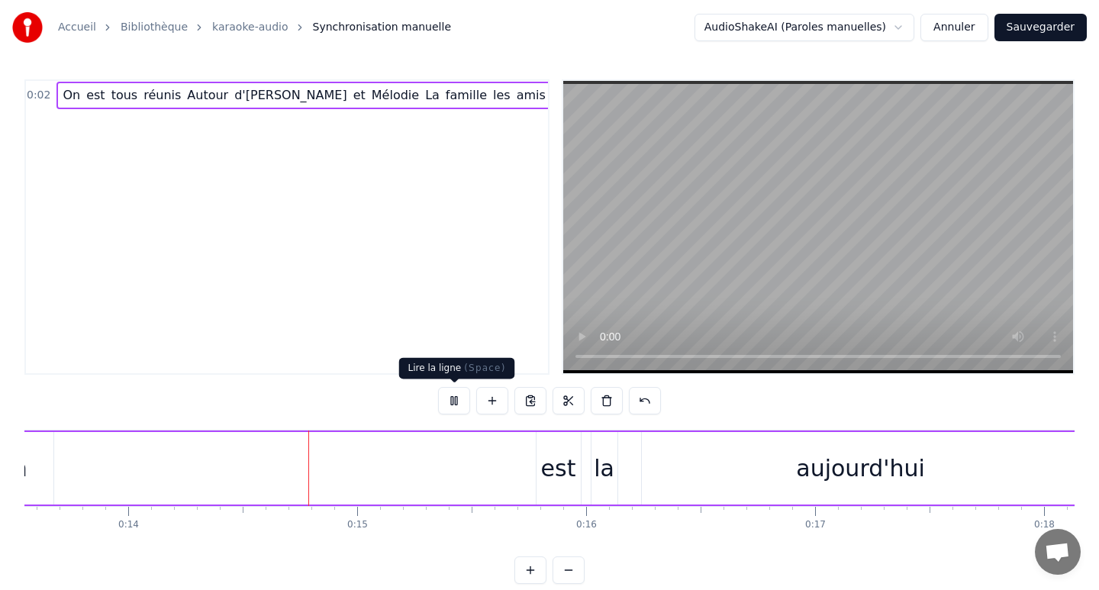
scroll to position [0, 3186]
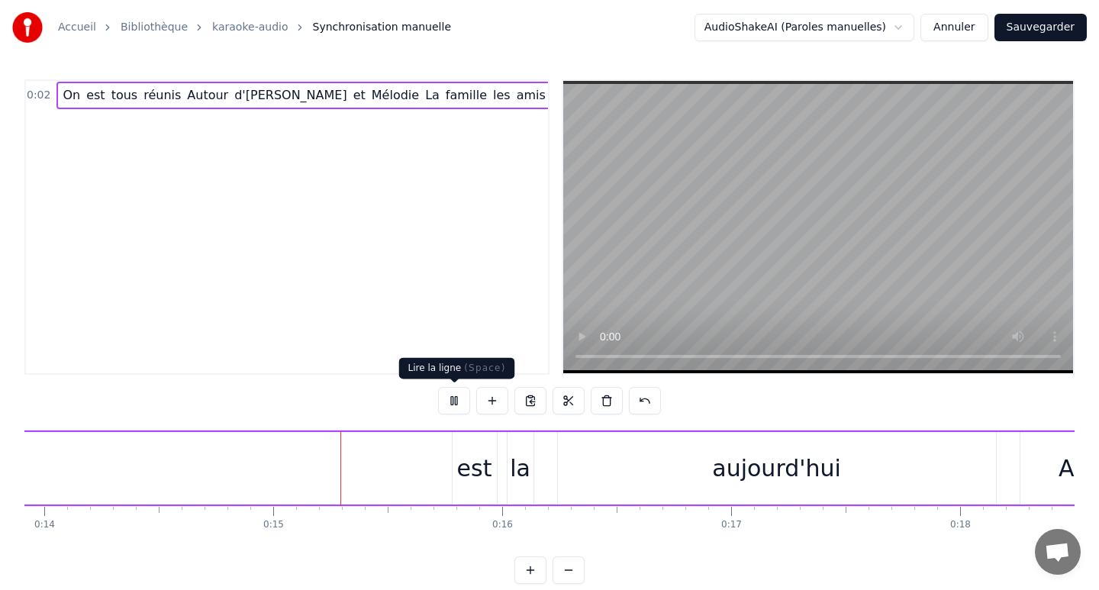
click at [457, 406] on button at bounding box center [454, 400] width 32 height 27
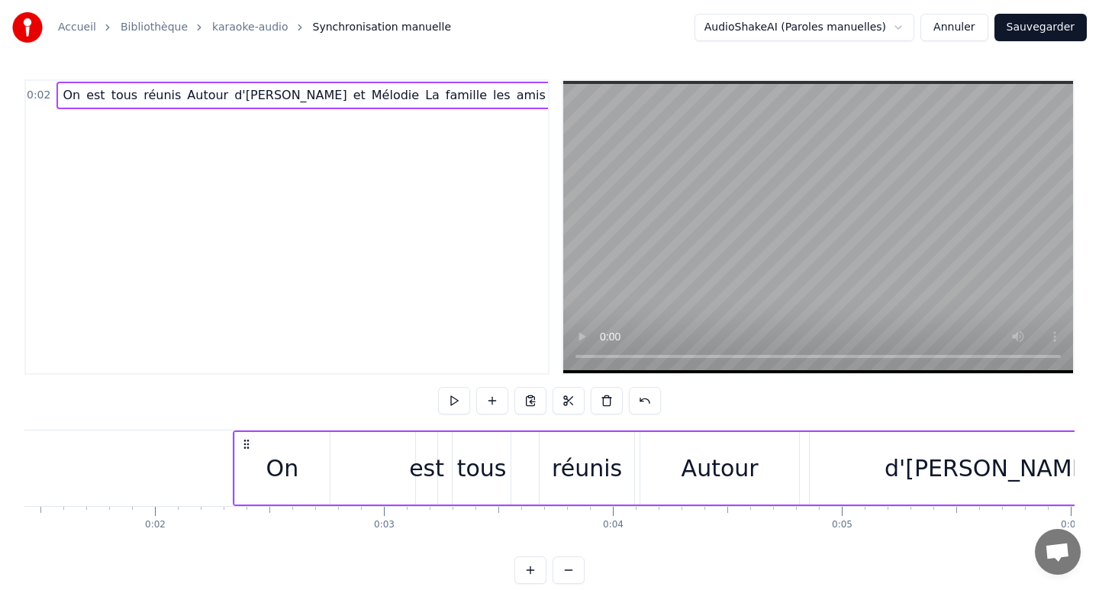
scroll to position [0, 0]
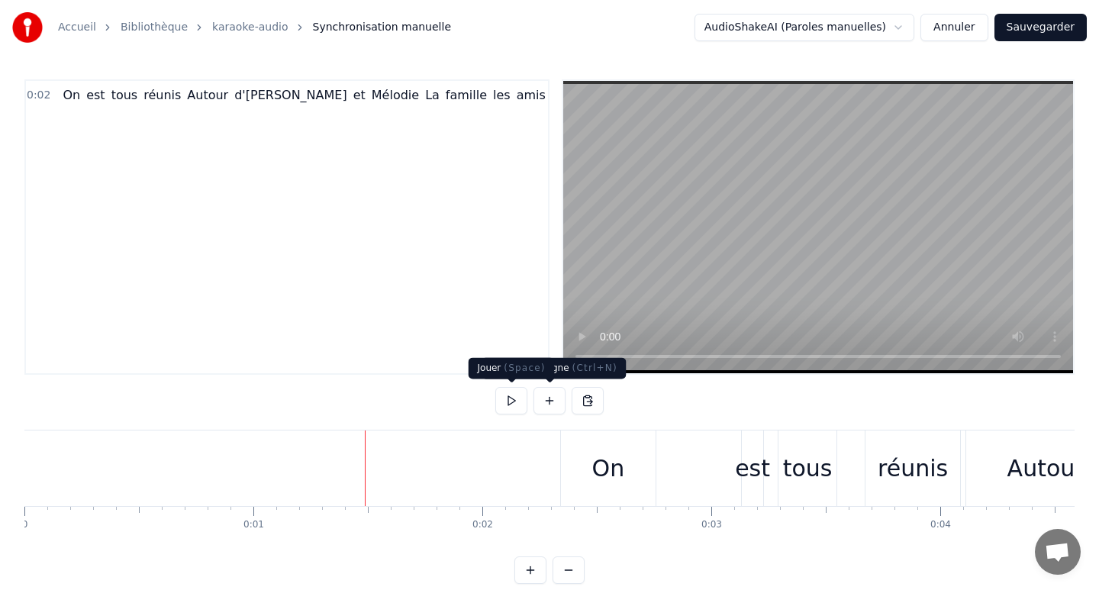
click at [515, 399] on button at bounding box center [511, 400] width 32 height 27
drag, startPoint x: 599, startPoint y: 476, endPoint x: 659, endPoint y: 476, distance: 59.5
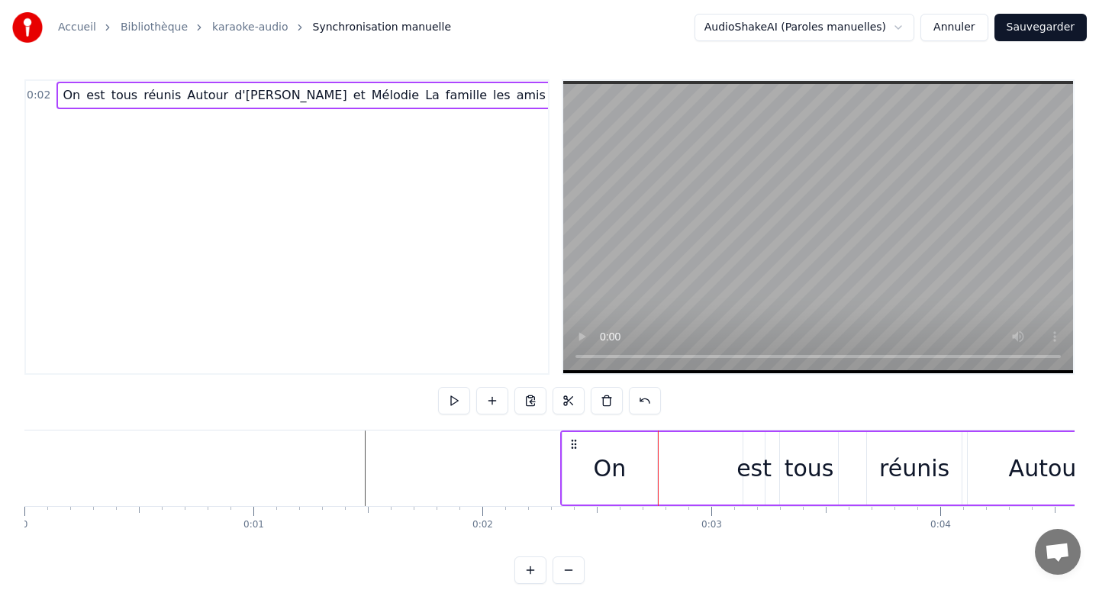
drag, startPoint x: 607, startPoint y: 458, endPoint x: 661, endPoint y: 458, distance: 54.2
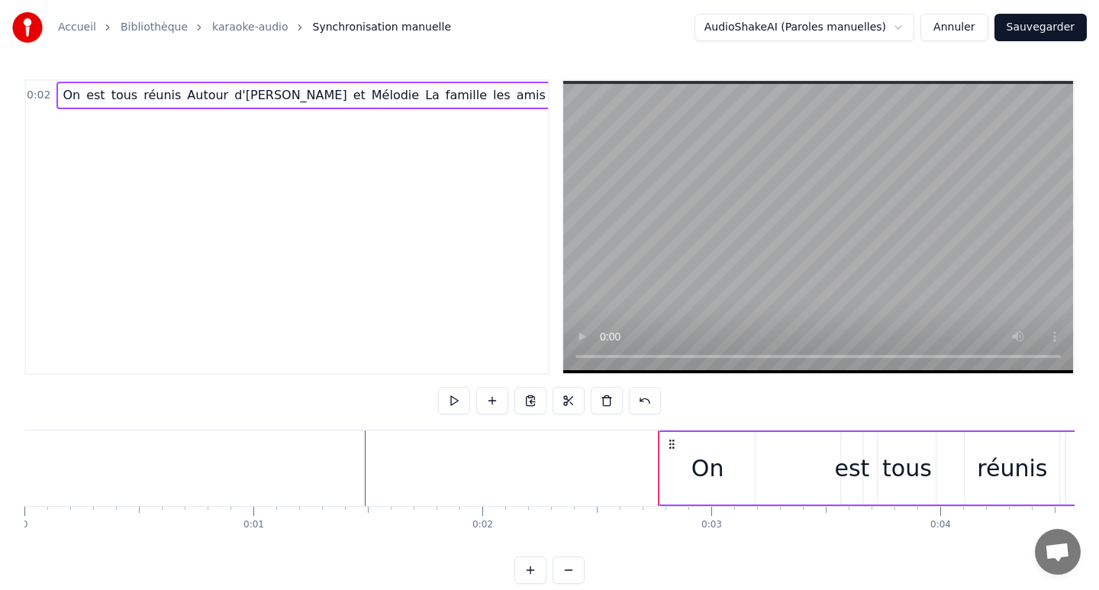
drag, startPoint x: 572, startPoint y: 442, endPoint x: 670, endPoint y: 444, distance: 98.5
click at [670, 444] on icon at bounding box center [672, 444] width 12 height 12
click at [462, 395] on button at bounding box center [454, 400] width 32 height 27
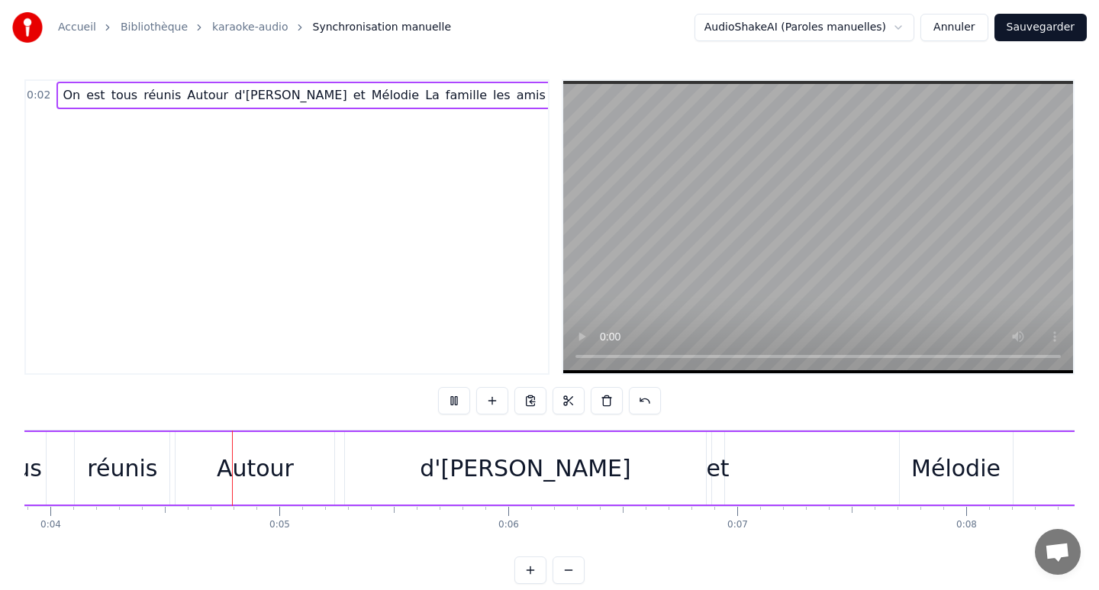
scroll to position [0, 899]
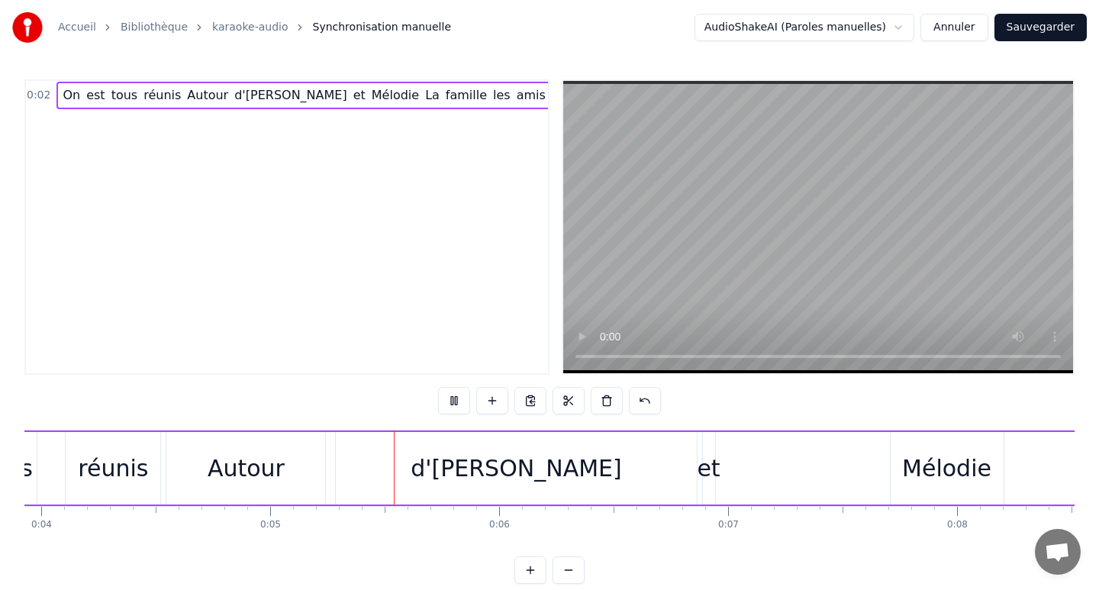
click at [456, 401] on button at bounding box center [454, 400] width 32 height 27
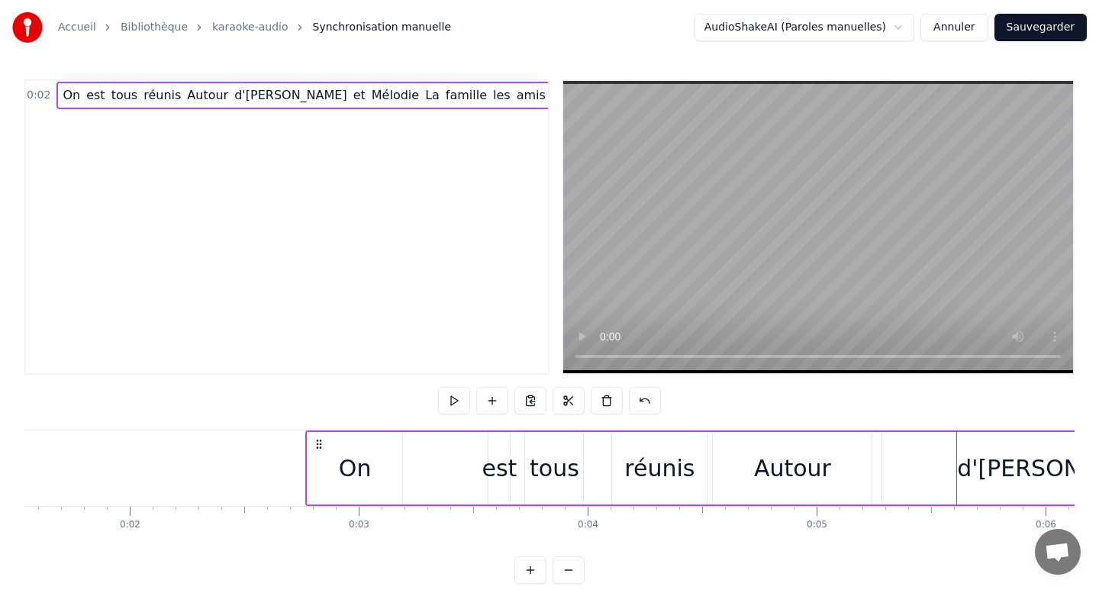
scroll to position [0, 347]
click at [503, 463] on div "est" at bounding box center [505, 468] width 35 height 34
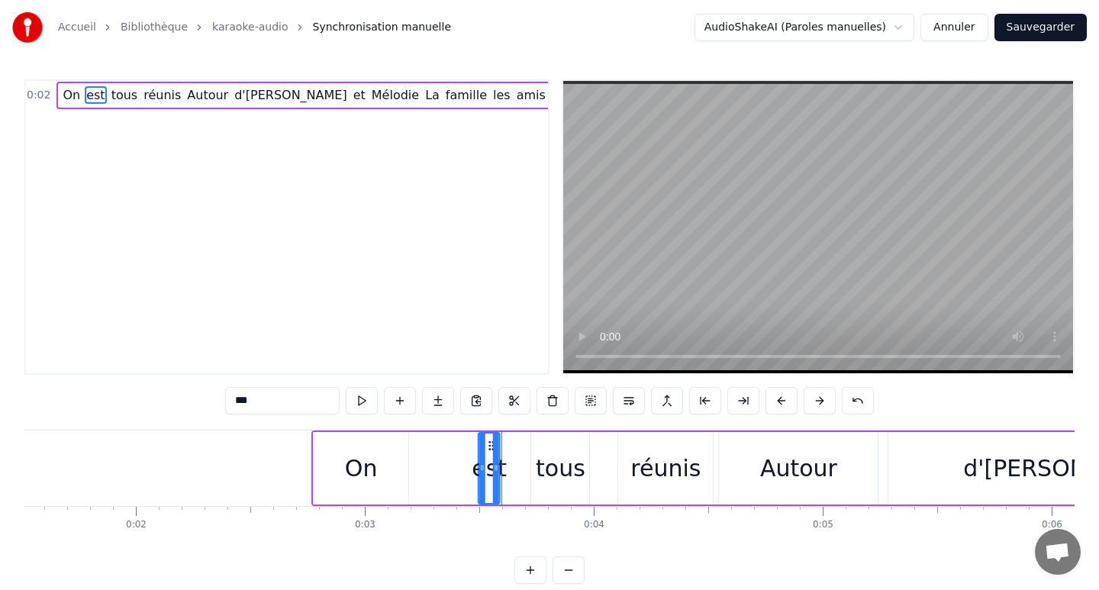
drag, startPoint x: 508, startPoint y: 444, endPoint x: 492, endPoint y: 445, distance: 16.0
click at [492, 445] on icon at bounding box center [492, 446] width 12 height 12
click at [360, 397] on button at bounding box center [362, 400] width 32 height 27
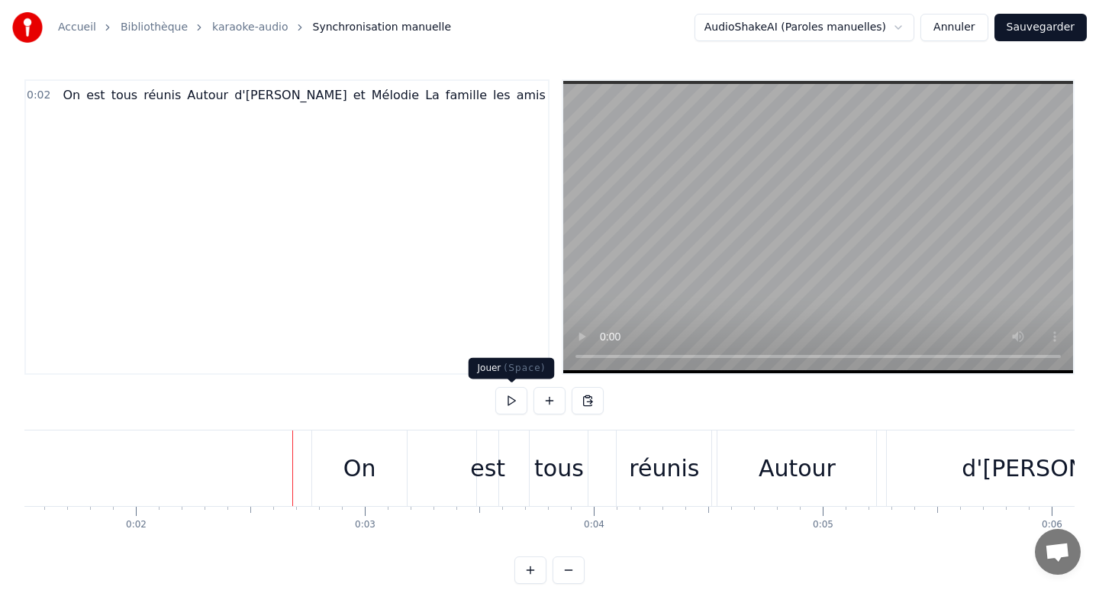
click at [507, 398] on button at bounding box center [511, 400] width 32 height 27
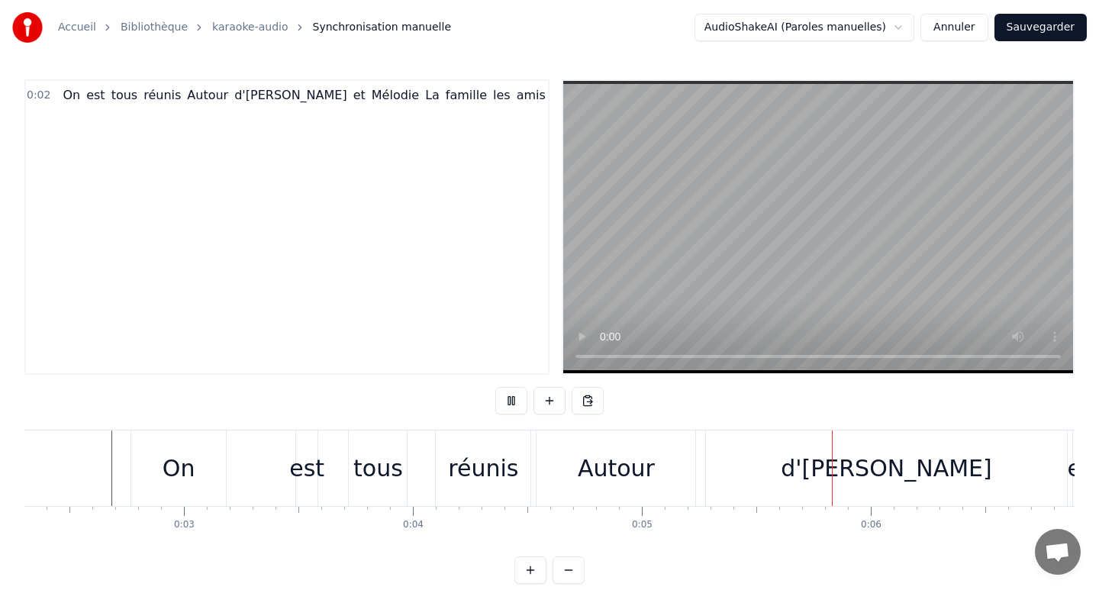
click at [507, 398] on button at bounding box center [511, 400] width 32 height 27
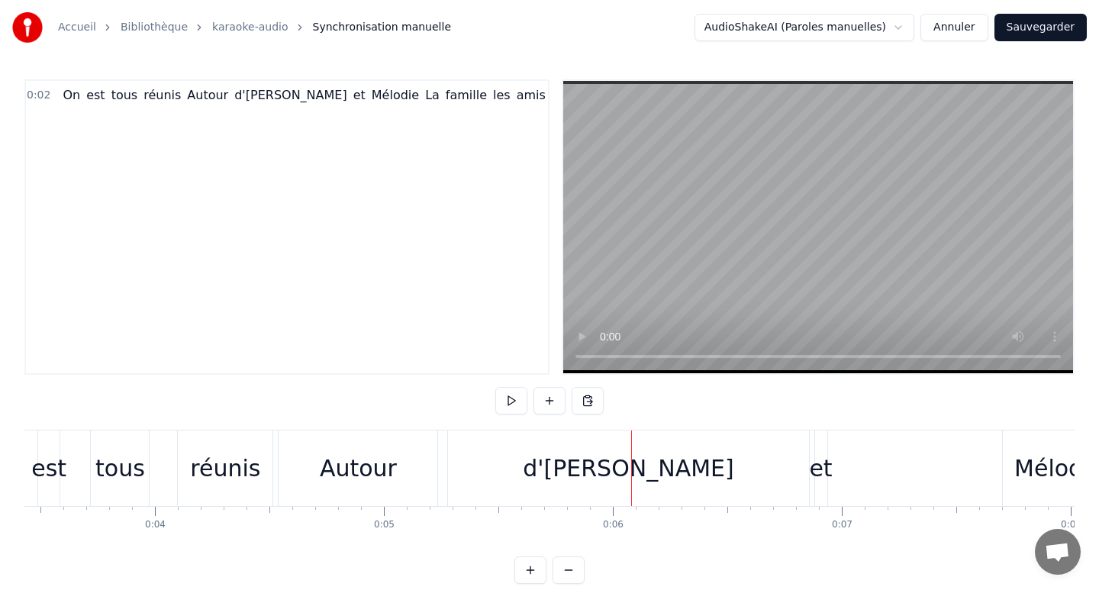
scroll to position [0, 715]
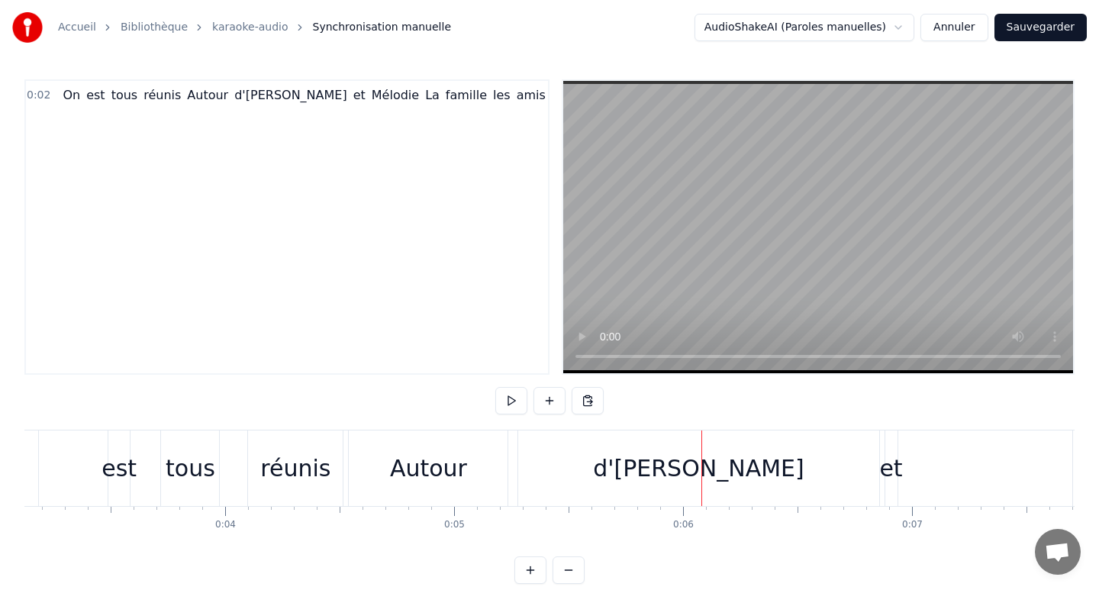
drag, startPoint x: 411, startPoint y: 463, endPoint x: 489, endPoint y: 462, distance: 78.6
click at [490, 462] on div "Autour" at bounding box center [428, 469] width 159 height 76
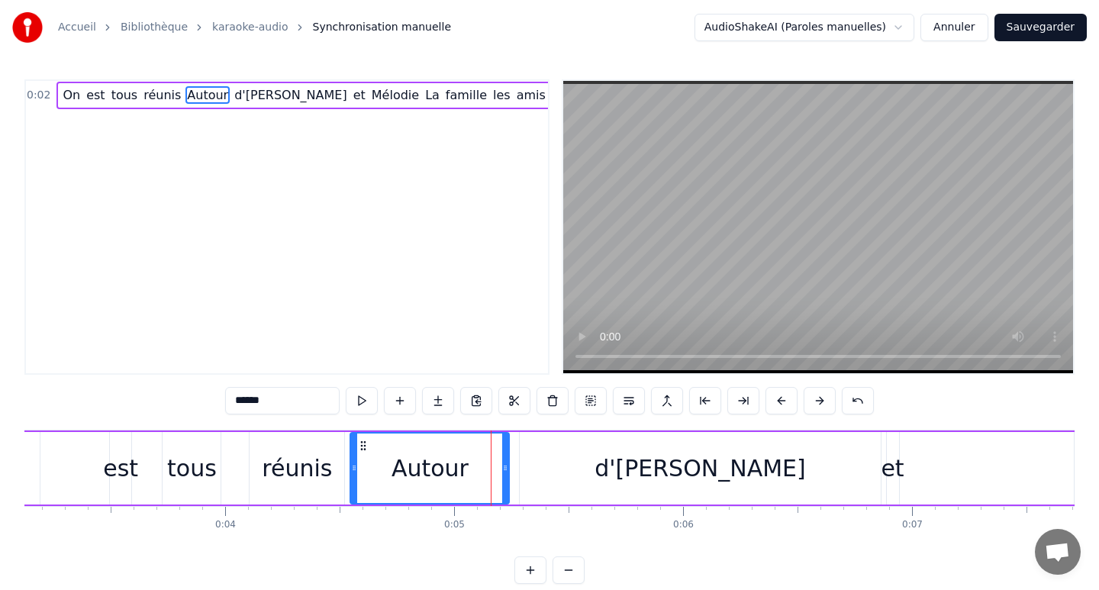
click at [582, 453] on div "d'[PERSON_NAME]" at bounding box center [700, 468] width 360 height 73
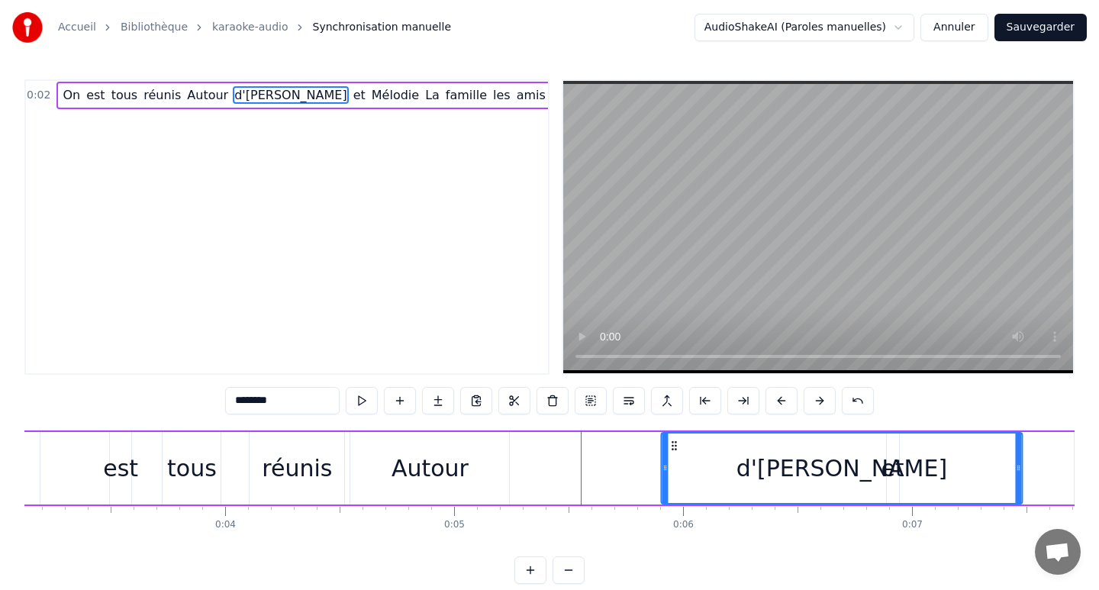
drag, startPoint x: 533, startPoint y: 444, endPoint x: 685, endPoint y: 448, distance: 152.0
click at [681, 448] on icon at bounding box center [675, 446] width 12 height 12
click at [810, 553] on div "0:02 On est tous réunis Autour d'[PERSON_NAME] et [PERSON_NAME] La famille les …" at bounding box center [549, 331] width 1050 height 505
click at [498, 482] on div "Autour" at bounding box center [429, 468] width 159 height 73
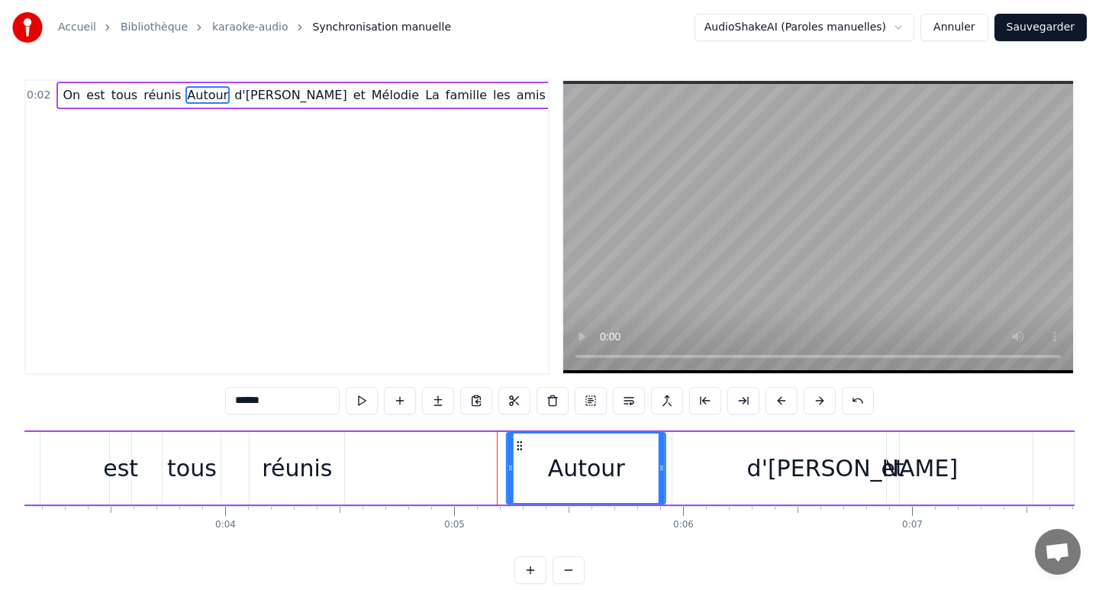
drag, startPoint x: 361, startPoint y: 444, endPoint x: 524, endPoint y: 448, distance: 162.6
click at [524, 448] on icon at bounding box center [520, 446] width 12 height 12
click at [306, 458] on div "réunis" at bounding box center [297, 468] width 70 height 34
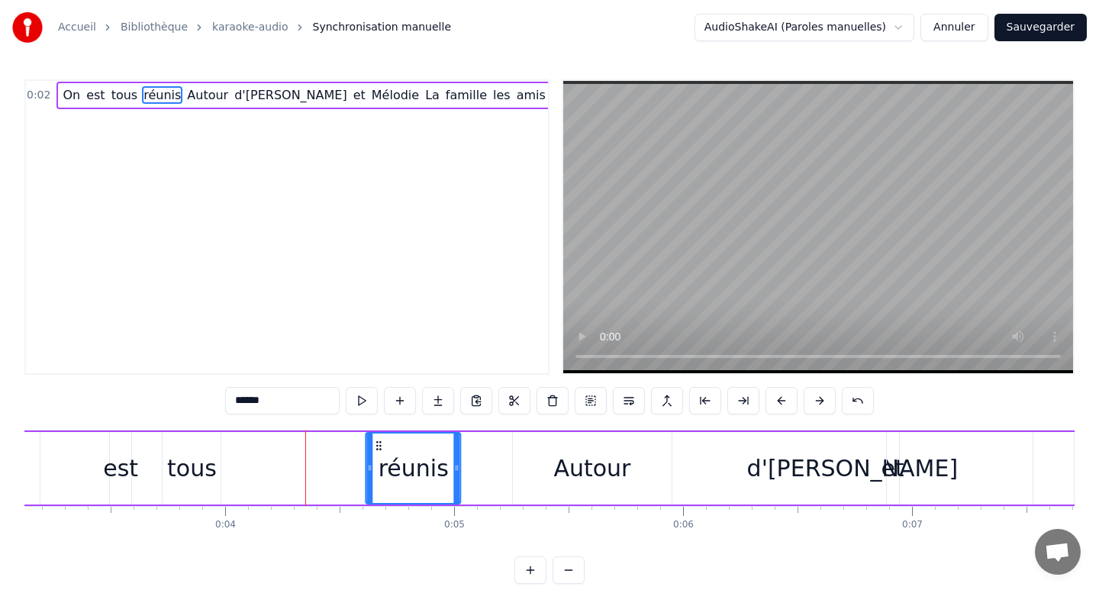
drag, startPoint x: 262, startPoint y: 444, endPoint x: 379, endPoint y: 447, distance: 117.6
click at [379, 447] on icon at bounding box center [379, 446] width 12 height 12
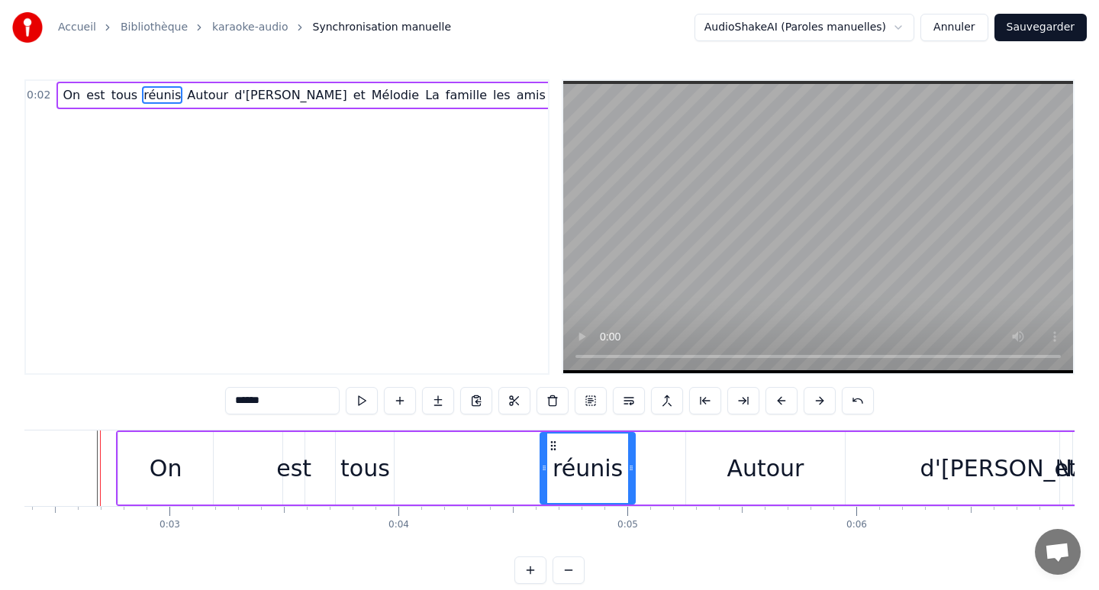
scroll to position [0, 540]
click at [600, 484] on div "réunis" at bounding box center [589, 468] width 70 height 34
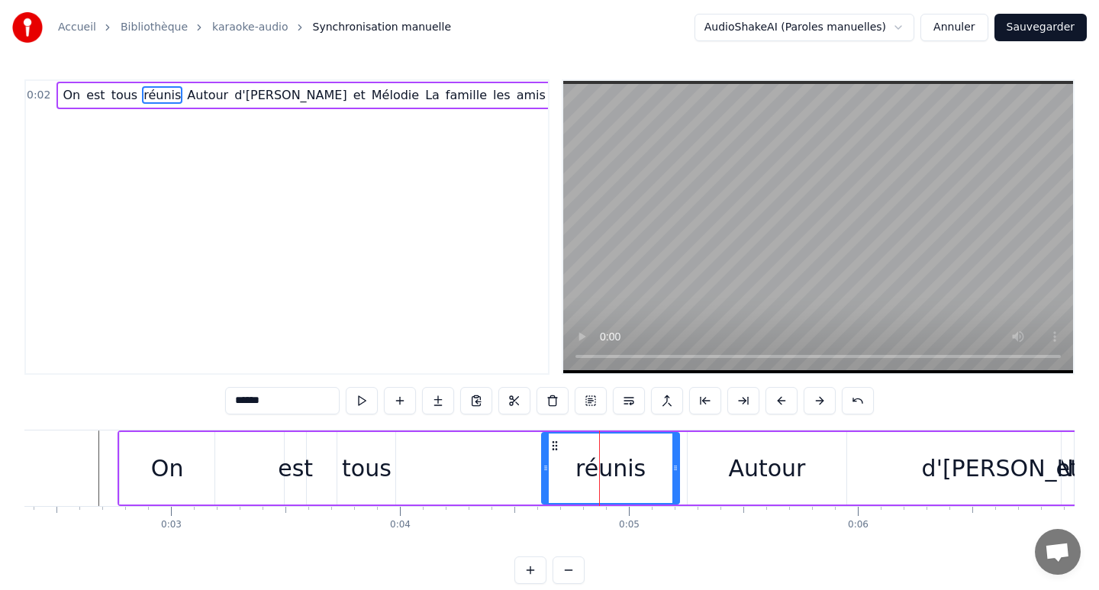
drag, startPoint x: 633, startPoint y: 465, endPoint x: 680, endPoint y: 467, distance: 47.4
click at [679, 467] on icon at bounding box center [676, 468] width 6 height 12
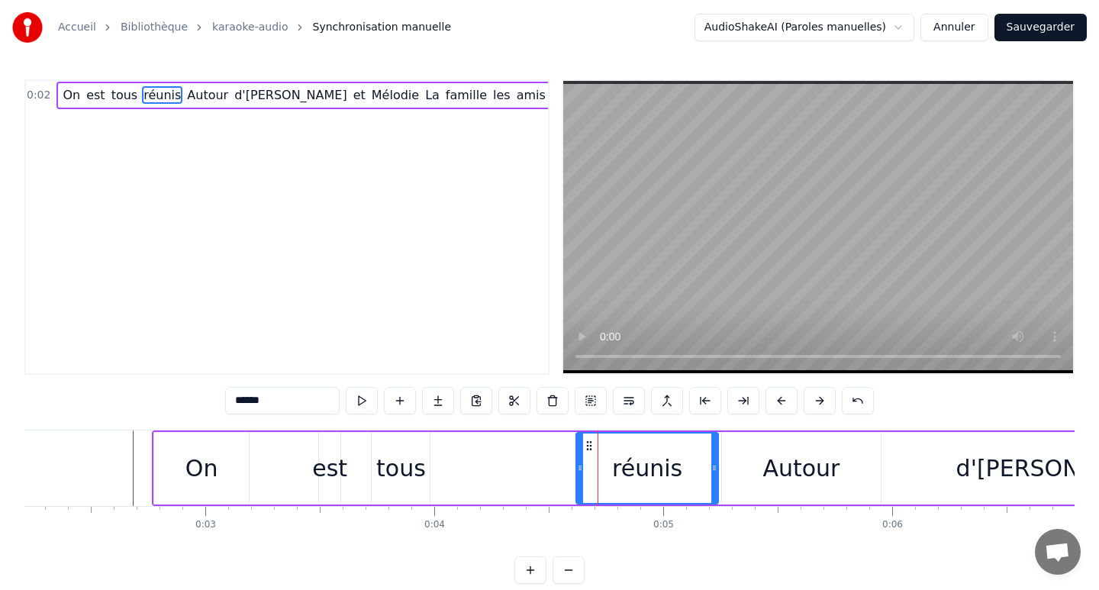
click at [207, 476] on div "On" at bounding box center [202, 468] width 33 height 34
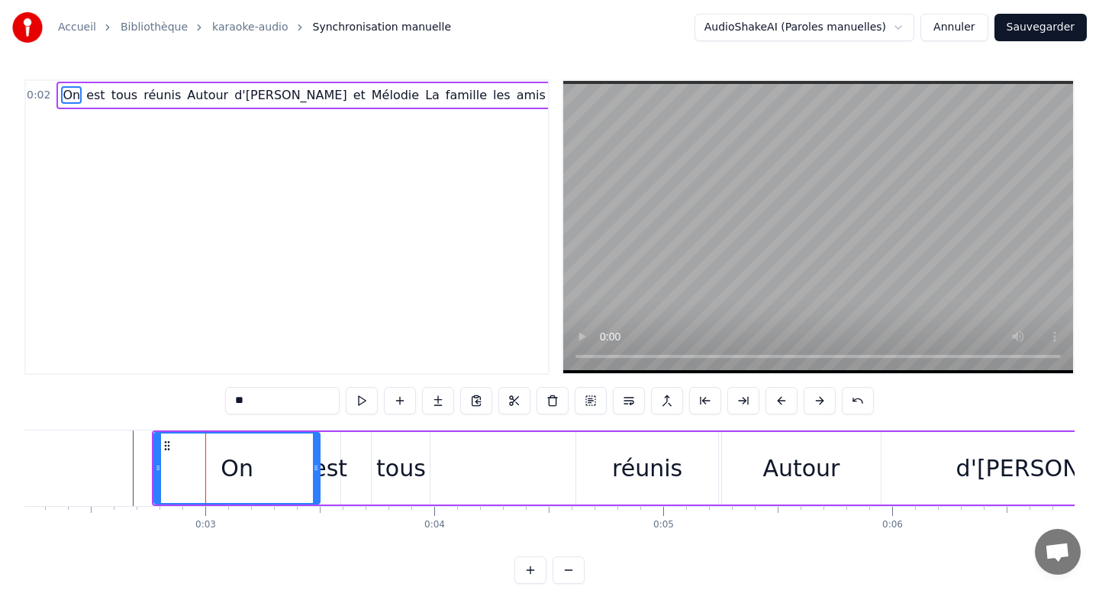
drag, startPoint x: 245, startPoint y: 467, endPoint x: 315, endPoint y: 472, distance: 70.4
click at [315, 472] on icon at bounding box center [316, 468] width 6 height 12
click at [342, 470] on div "est" at bounding box center [329, 468] width 35 height 34
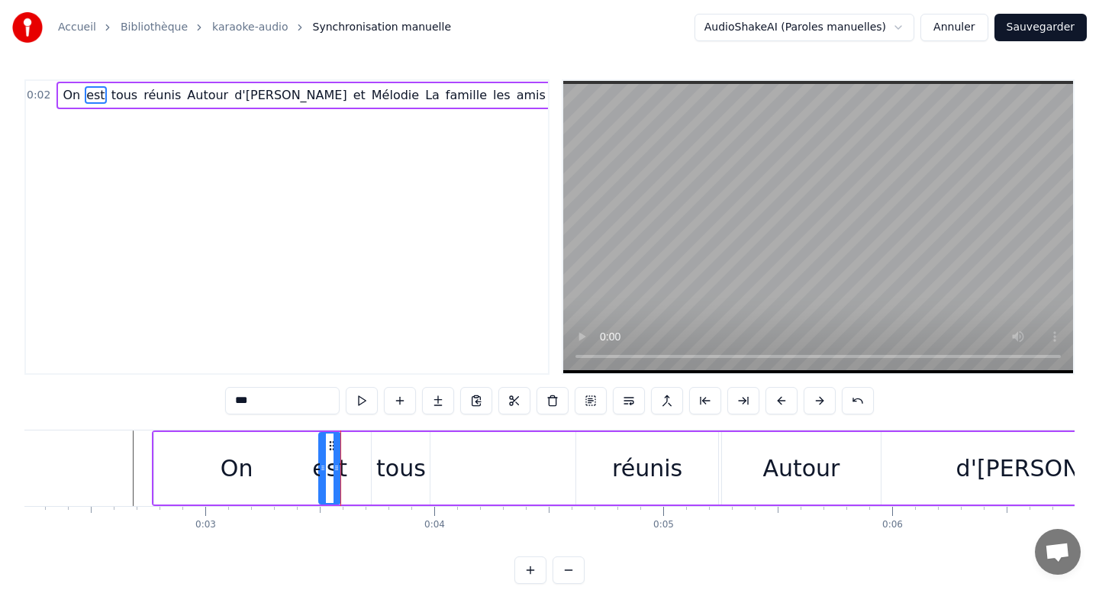
click at [334, 466] on icon at bounding box center [337, 468] width 6 height 12
click at [338, 468] on icon at bounding box center [337, 468] width 6 height 12
click at [331, 467] on div "est" at bounding box center [329, 468] width 35 height 34
drag, startPoint x: 338, startPoint y: 466, endPoint x: 393, endPoint y: 472, distance: 55.2
click at [393, 472] on icon at bounding box center [391, 468] width 6 height 12
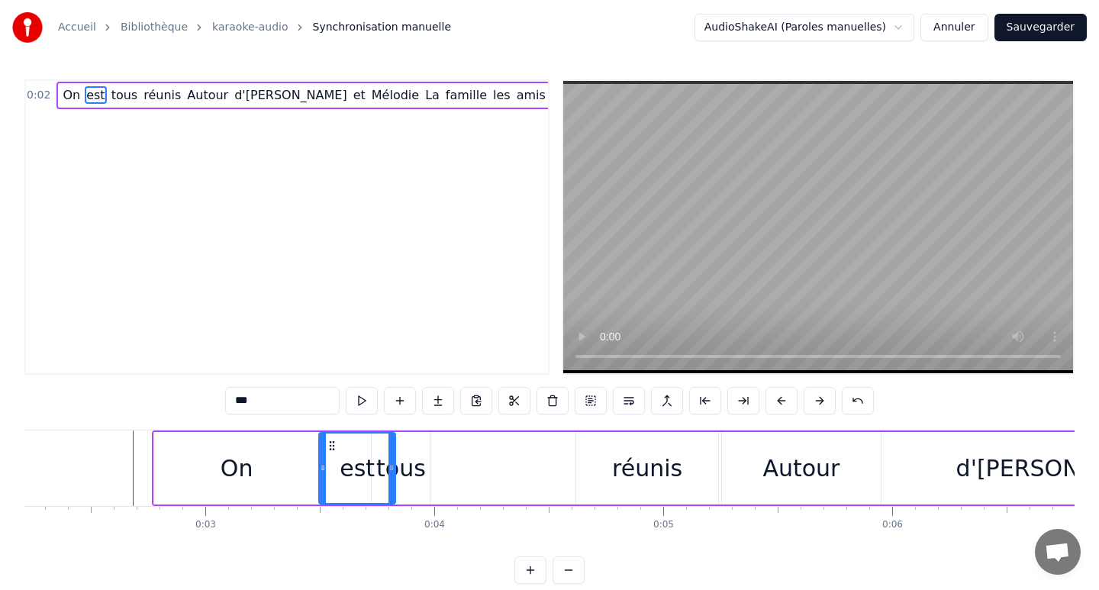
click at [415, 466] on div "tous" at bounding box center [401, 468] width 50 height 34
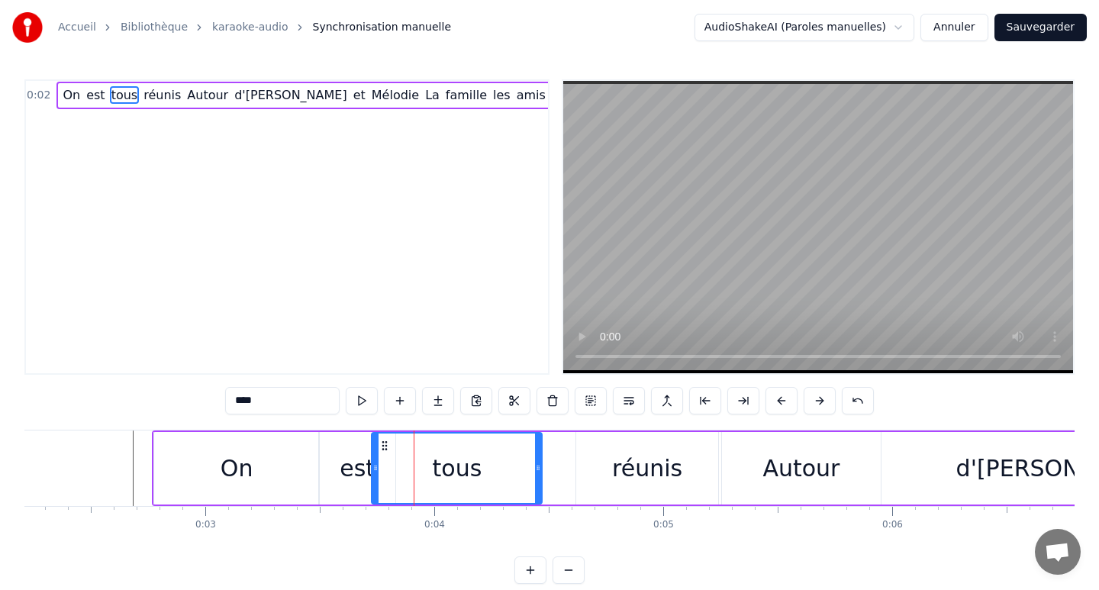
drag, startPoint x: 428, startPoint y: 467, endPoint x: 541, endPoint y: 468, distance: 113.7
click at [541, 468] on icon at bounding box center [538, 468] width 6 height 12
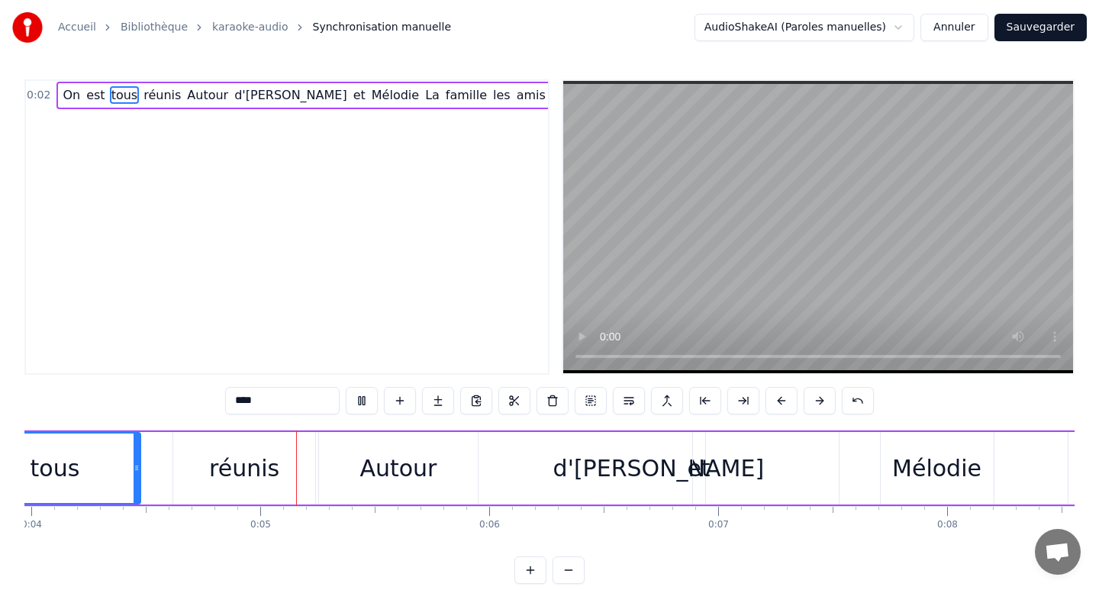
scroll to position [0, 935]
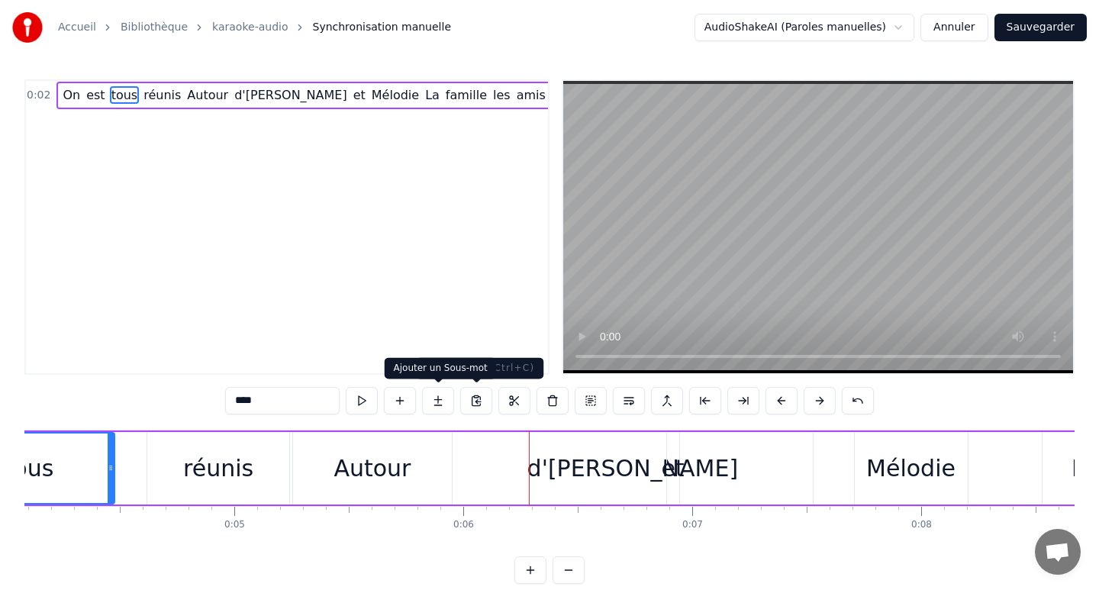
click at [341, 460] on div "Autour" at bounding box center [372, 468] width 77 height 34
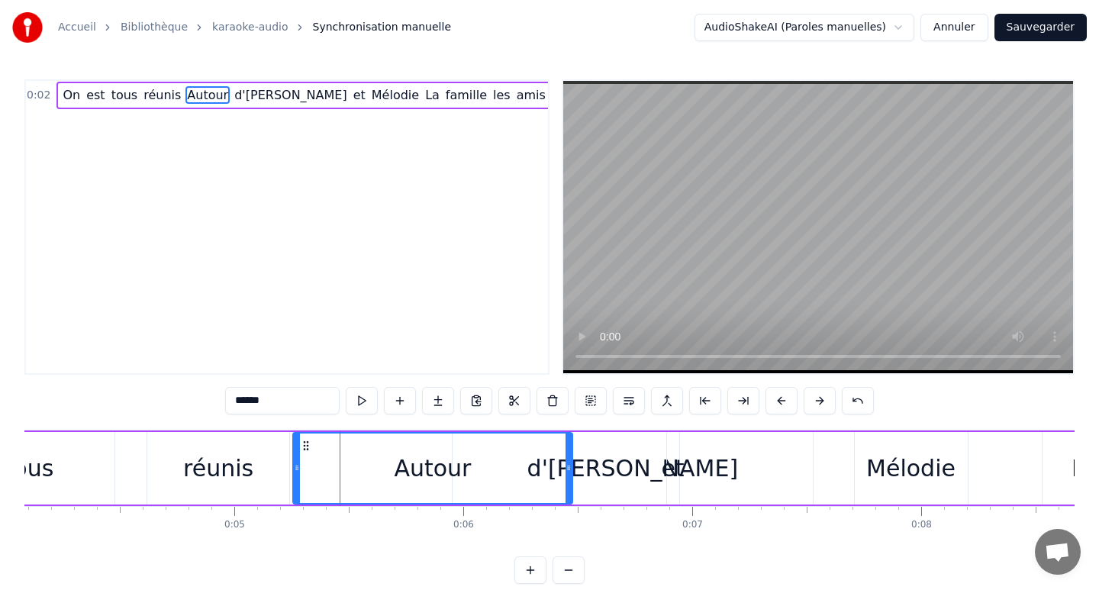
drag, startPoint x: 449, startPoint y: 466, endPoint x: 570, endPoint y: 471, distance: 121.5
click at [570, 471] on icon at bounding box center [569, 468] width 6 height 12
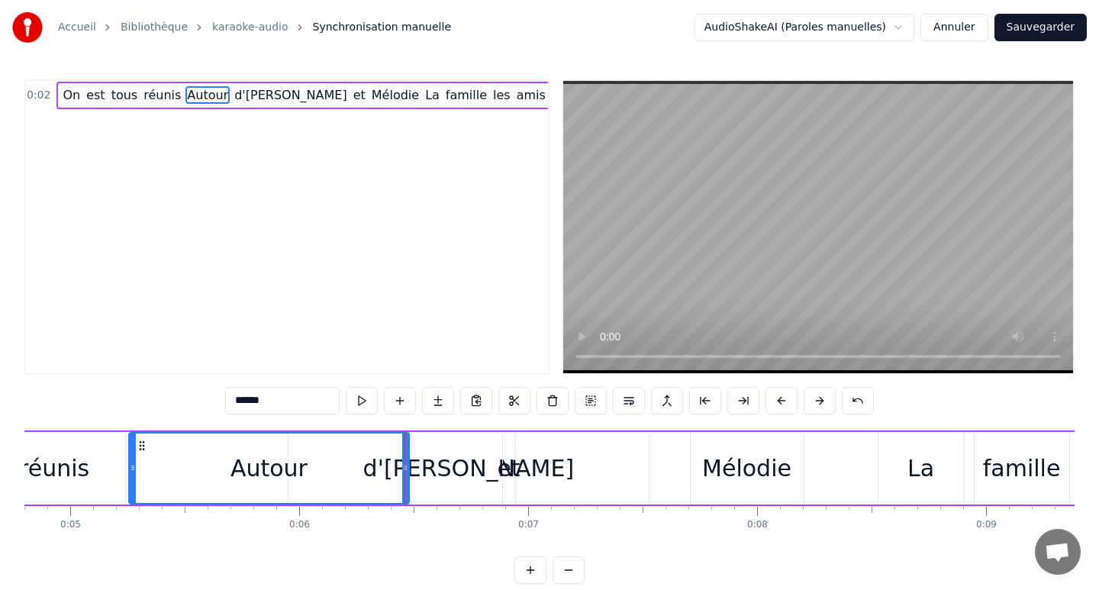
scroll to position [0, 1101]
click at [472, 474] on div "d'[PERSON_NAME]" at bounding box center [467, 468] width 211 height 34
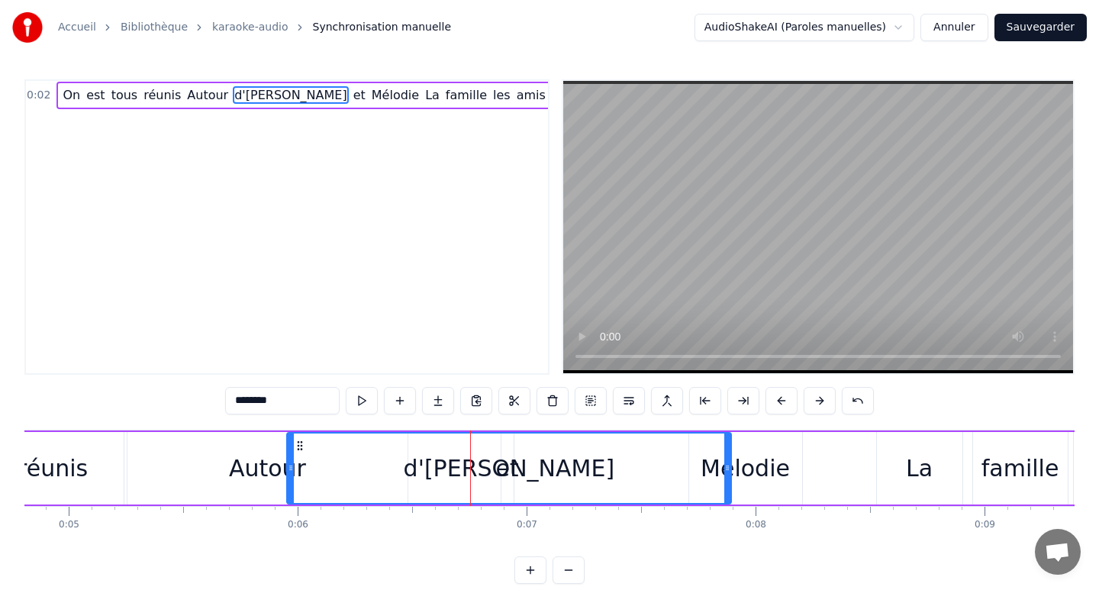
drag, startPoint x: 643, startPoint y: 474, endPoint x: 727, endPoint y: 476, distance: 84.0
click at [727, 476] on div at bounding box center [727, 468] width 6 height 69
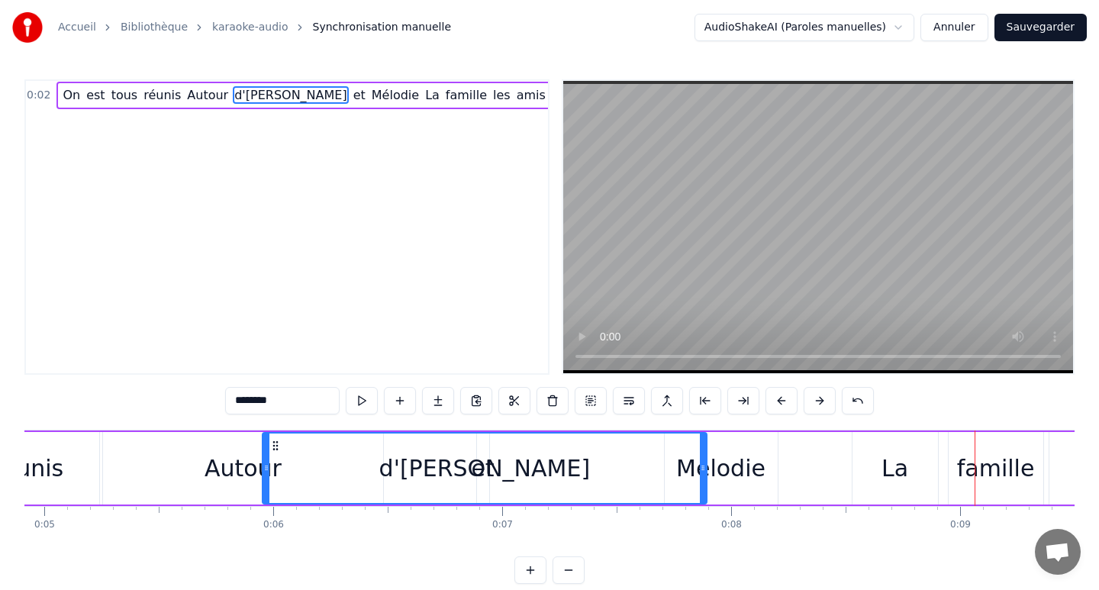
scroll to position [0, 1122]
click at [727, 466] on div "Mélodie" at bounding box center [723, 468] width 89 height 34
type input "*******"
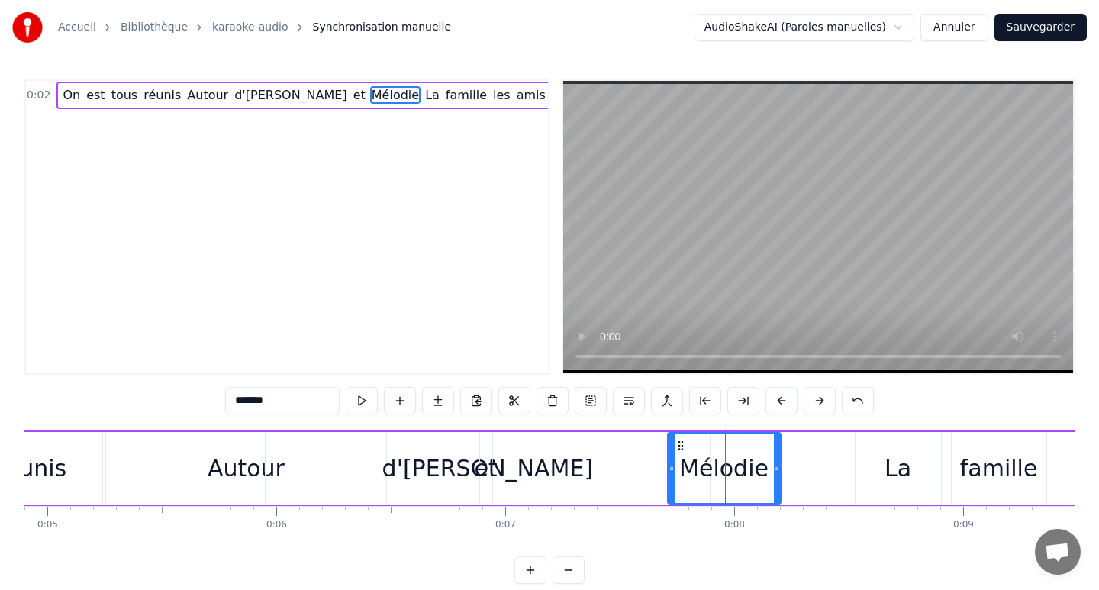
drag, startPoint x: 636, startPoint y: 471, endPoint x: 479, endPoint y: 463, distance: 157.4
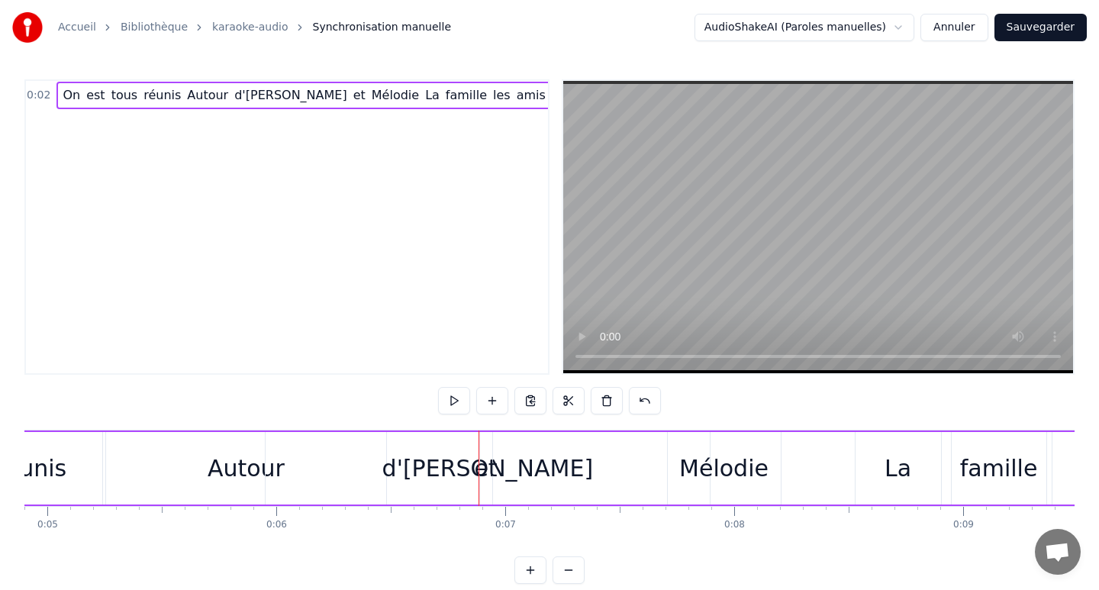
click at [566, 460] on div "d'[PERSON_NAME]" at bounding box center [488, 468] width 444 height 73
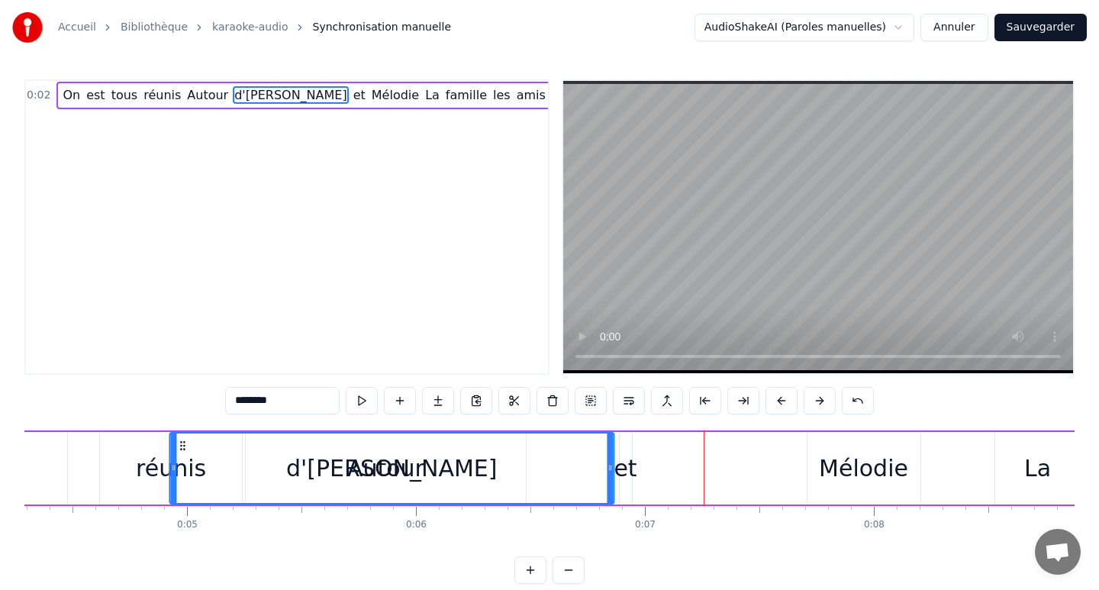
scroll to position [0, 940]
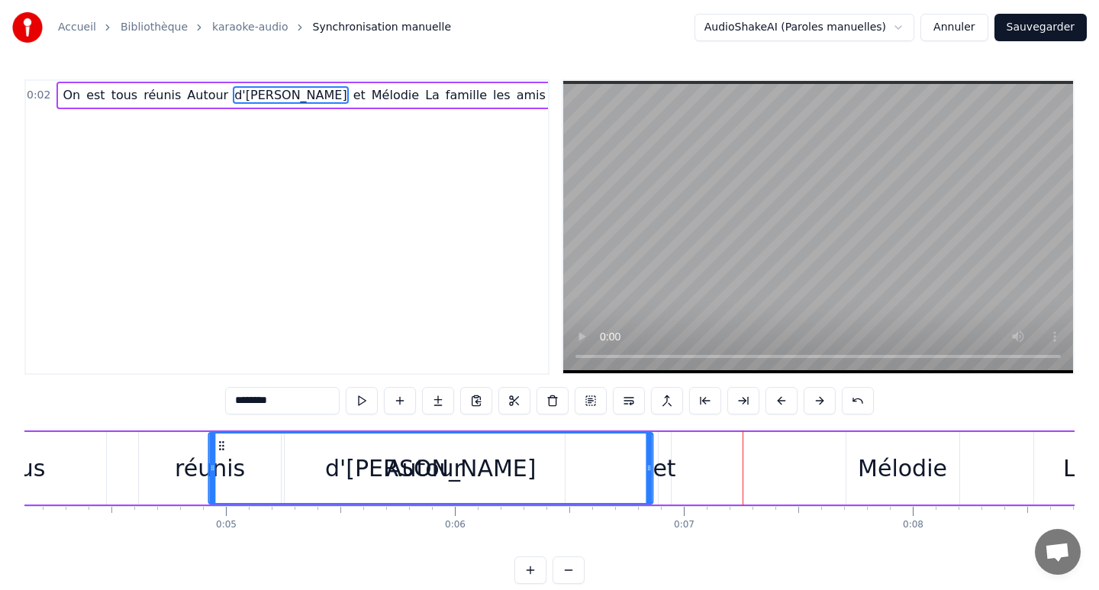
drag, startPoint x: 278, startPoint y: 444, endPoint x: 202, endPoint y: 434, distance: 77.0
click at [209, 434] on div "d'[PERSON_NAME]" at bounding box center [430, 468] width 443 height 69
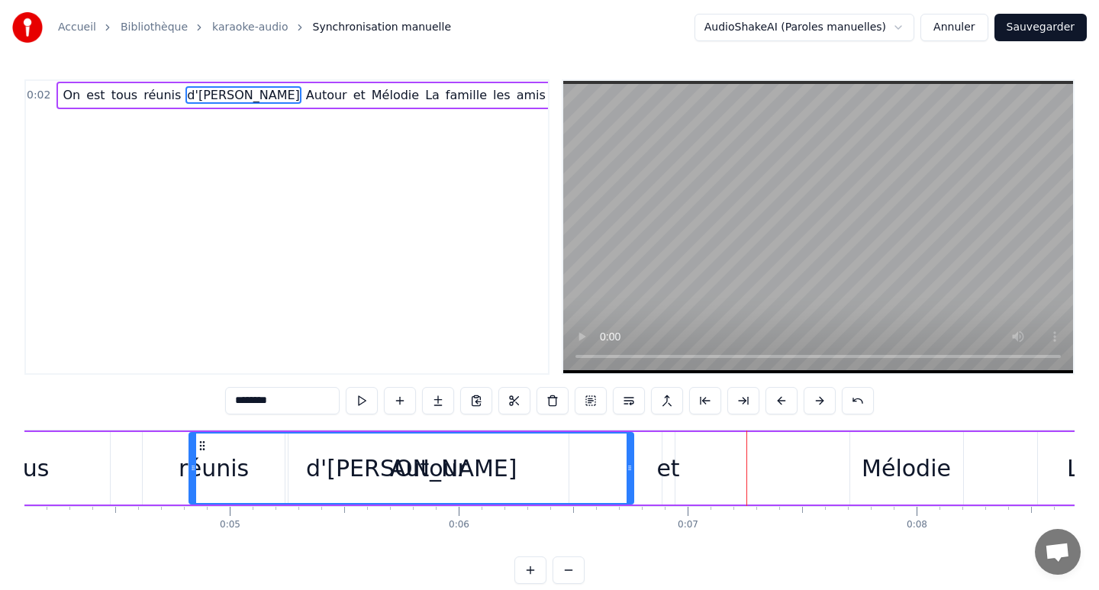
click at [662, 470] on div "et" at bounding box center [668, 468] width 23 height 34
type input "**"
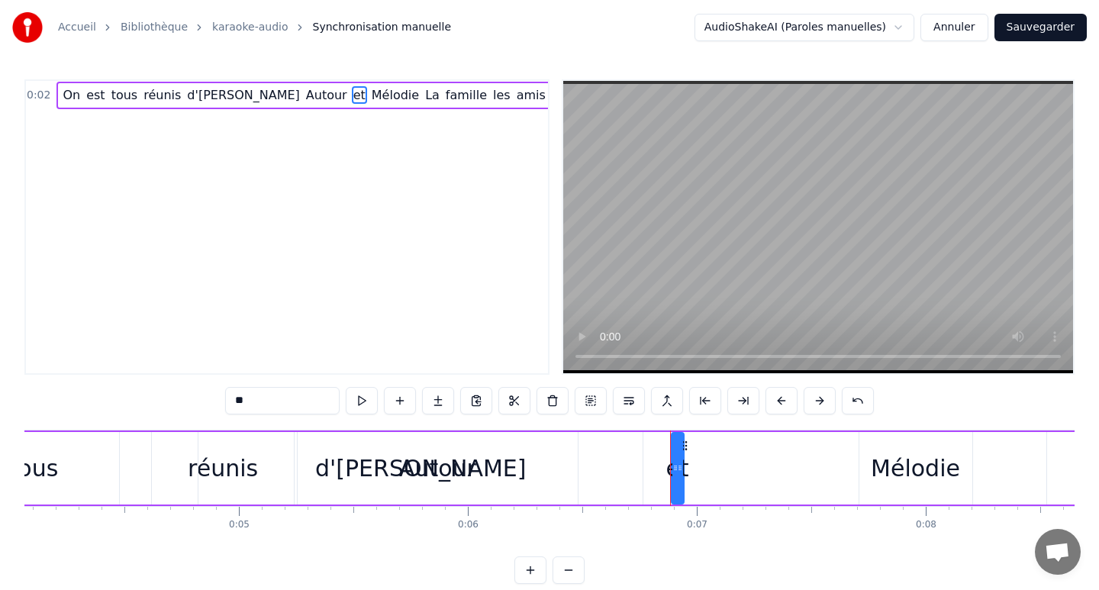
scroll to position [0, 0]
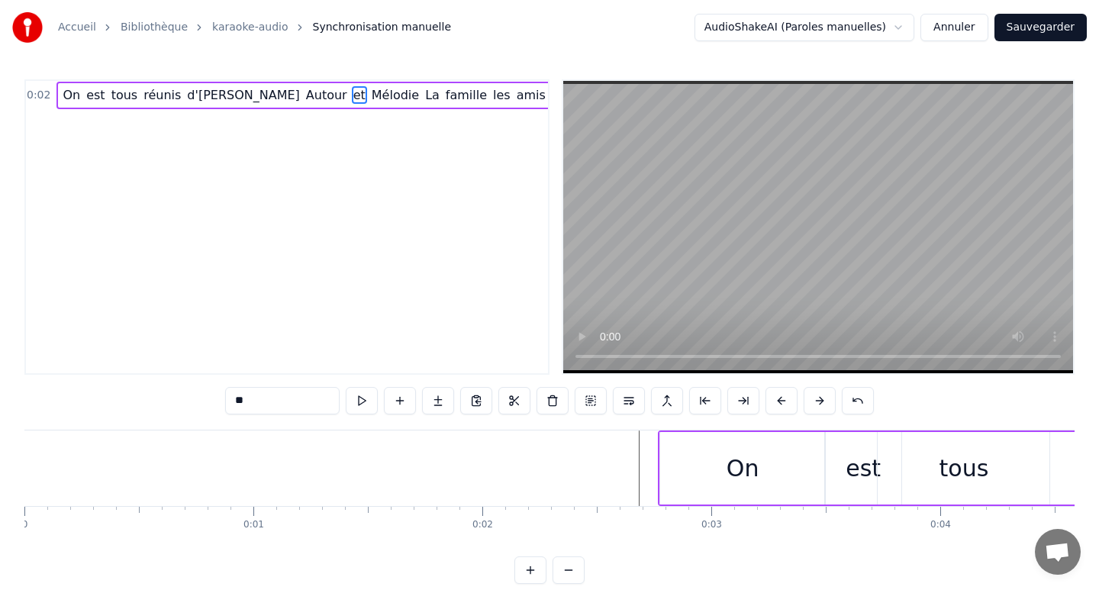
click at [882, 33] on html "Accueil Bibliothèque karaoke-audio Synchronisation manuelle AudioShakeAI (Parol…" at bounding box center [549, 304] width 1099 height 608
click at [882, 27] on html "Accueil Bibliothèque karaoke-audio Synchronisation manuelle AudioShakeAI (Parol…" at bounding box center [549, 304] width 1099 height 608
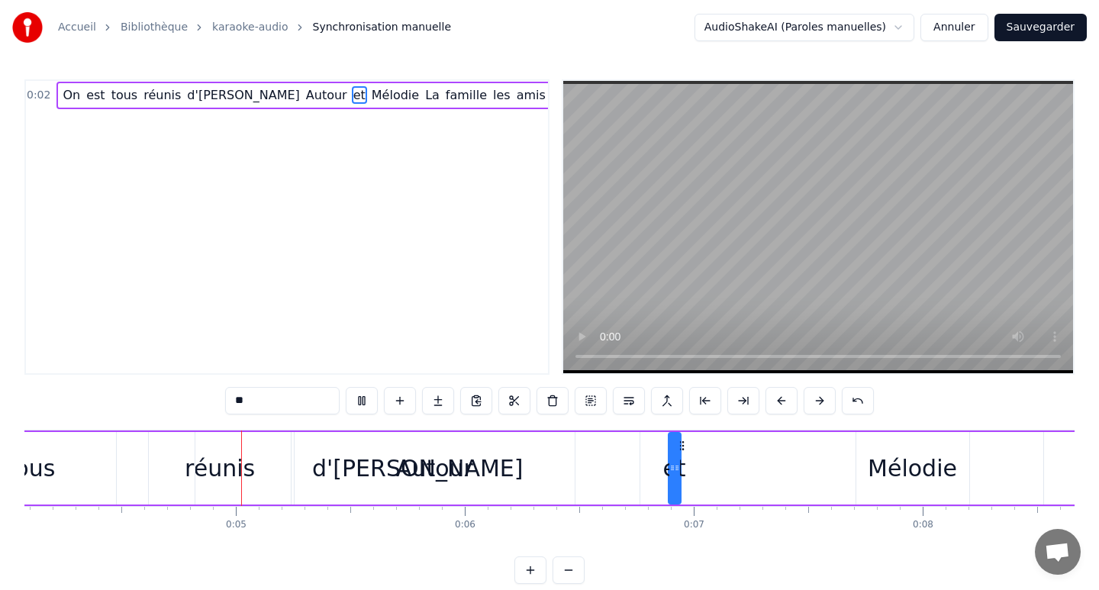
scroll to position [0, 934]
drag, startPoint x: 489, startPoint y: 469, endPoint x: 774, endPoint y: 473, distance: 285.5
drag, startPoint x: 466, startPoint y: 467, endPoint x: 608, endPoint y: 457, distance: 142.3
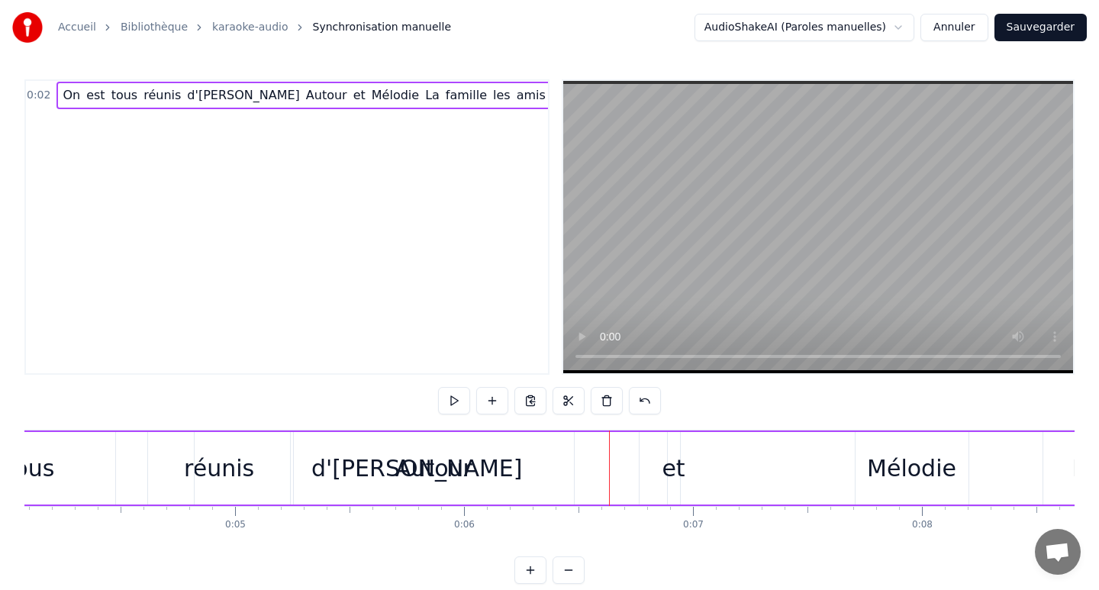
click at [529, 461] on div "Autour" at bounding box center [434, 468] width 280 height 73
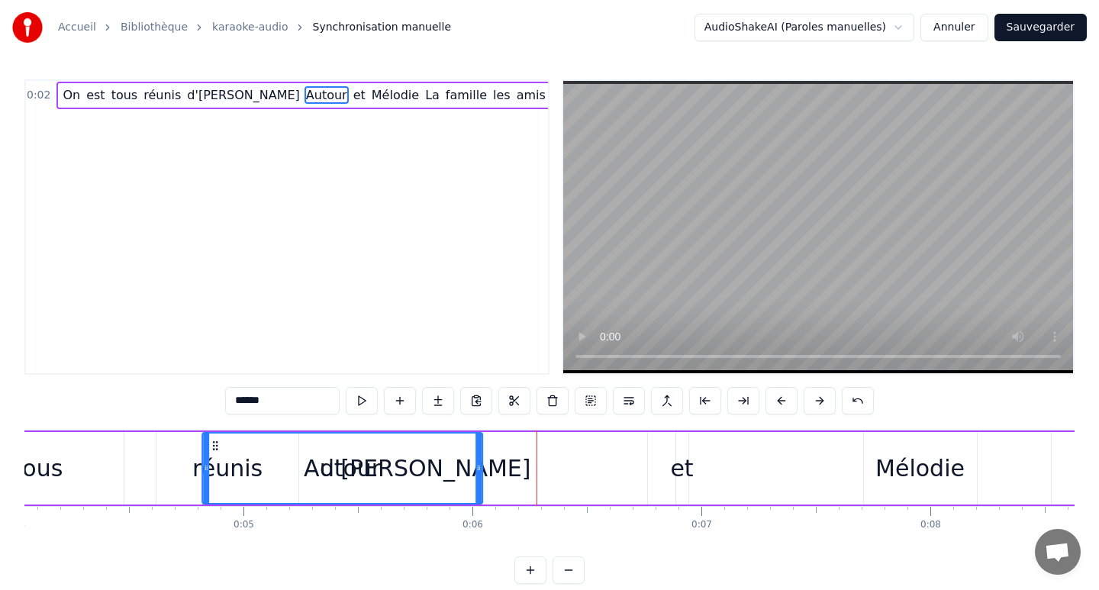
scroll to position [0, 914]
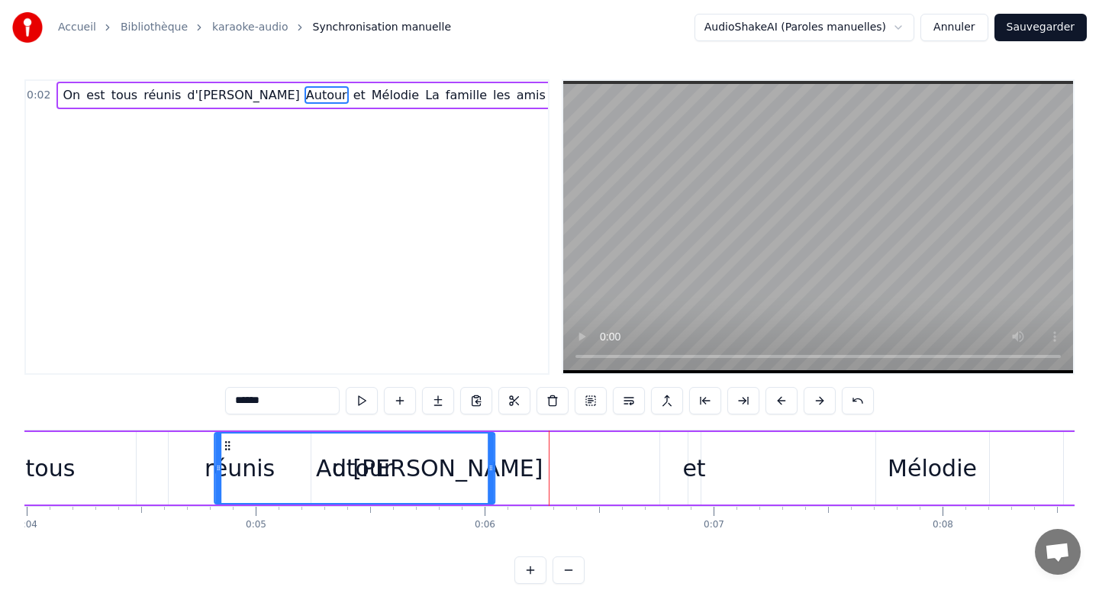
drag, startPoint x: 302, startPoint y: 443, endPoint x: 215, endPoint y: 444, distance: 86.3
click at [221, 444] on icon at bounding box center [227, 446] width 12 height 12
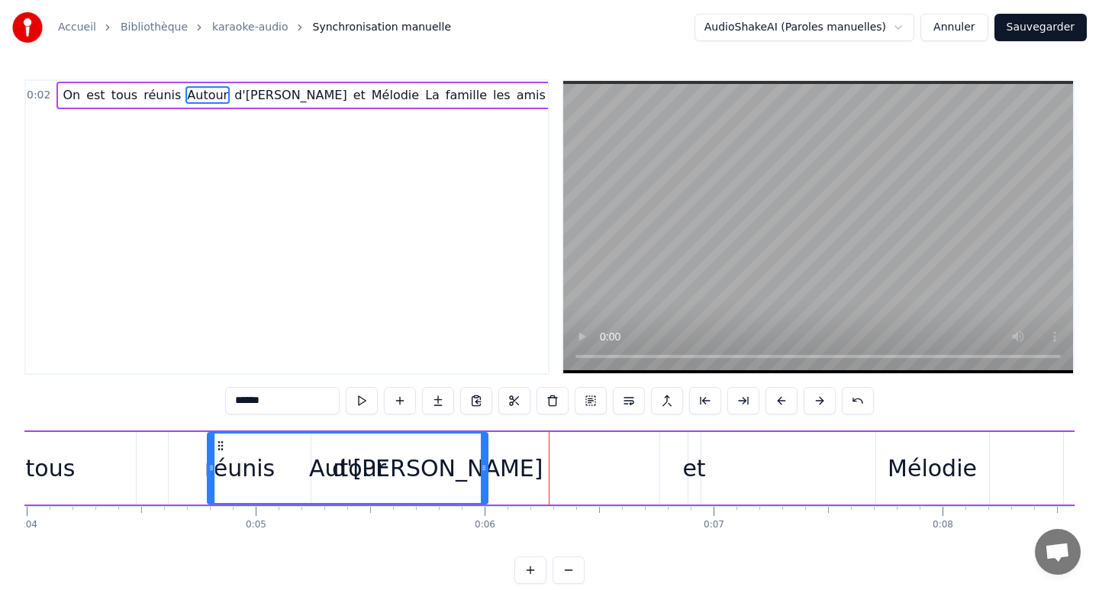
click at [539, 457] on div "d'[PERSON_NAME]" at bounding box center [437, 468] width 444 height 73
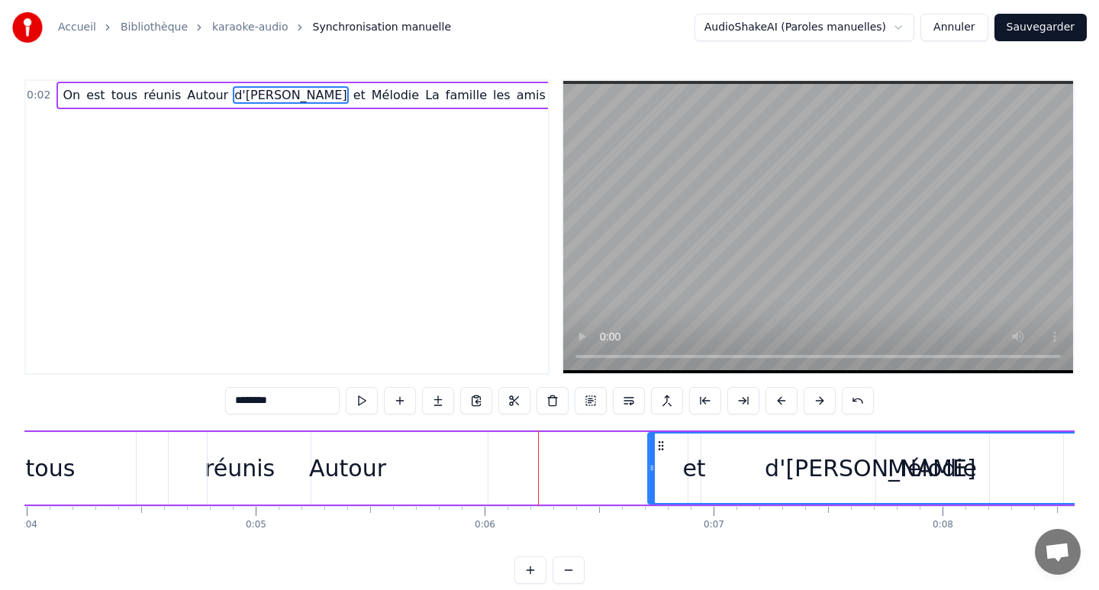
drag, startPoint x: 227, startPoint y: 444, endPoint x: 660, endPoint y: 460, distance: 433.1
click at [660, 460] on div "d'[PERSON_NAME]" at bounding box center [870, 468] width 443 height 69
click at [402, 472] on div "Autour" at bounding box center [348, 468] width 280 height 73
type input "******"
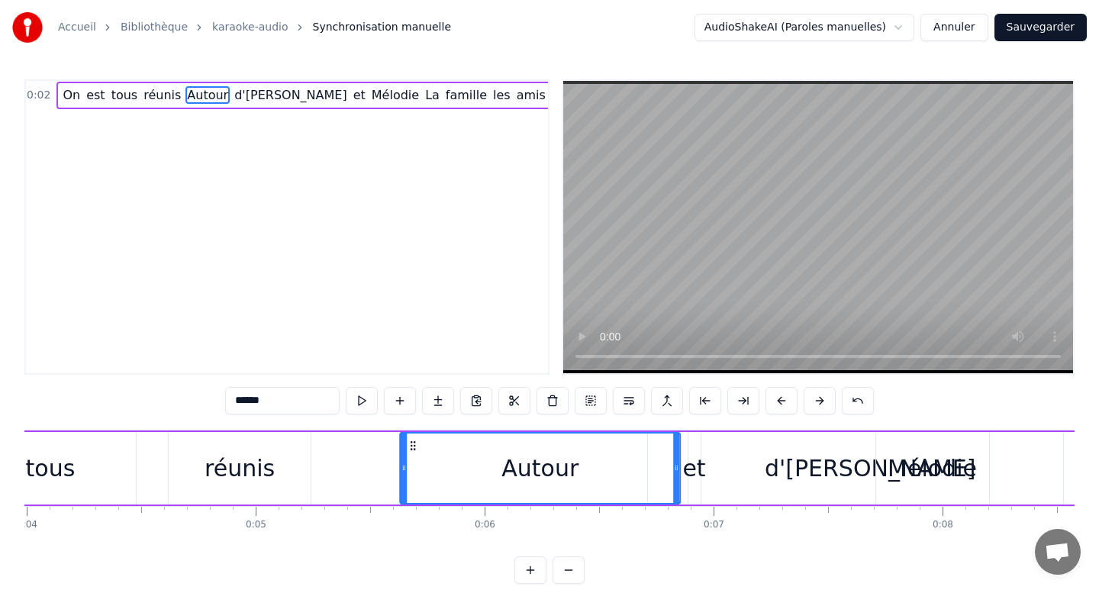
drag, startPoint x: 219, startPoint y: 443, endPoint x: 412, endPoint y: 460, distance: 193.9
click at [411, 460] on div "Autour" at bounding box center [540, 468] width 279 height 69
click at [535, 353] on div "0:02 On est tous réunis Autour d'[PERSON_NAME] et [PERSON_NAME] La famille les …" at bounding box center [549, 226] width 1050 height 295
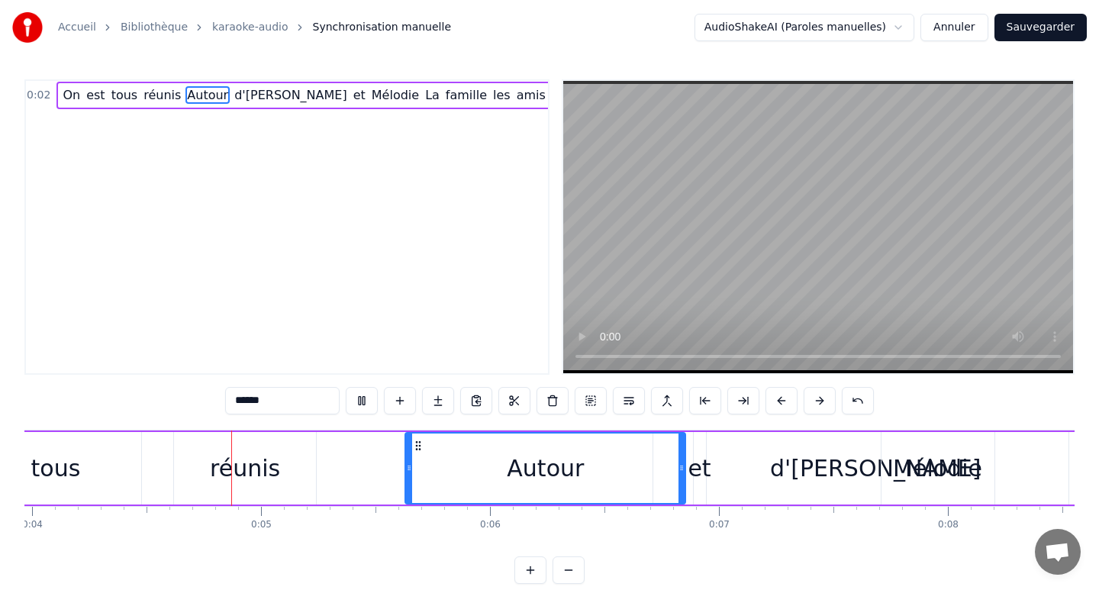
scroll to position [0, 925]
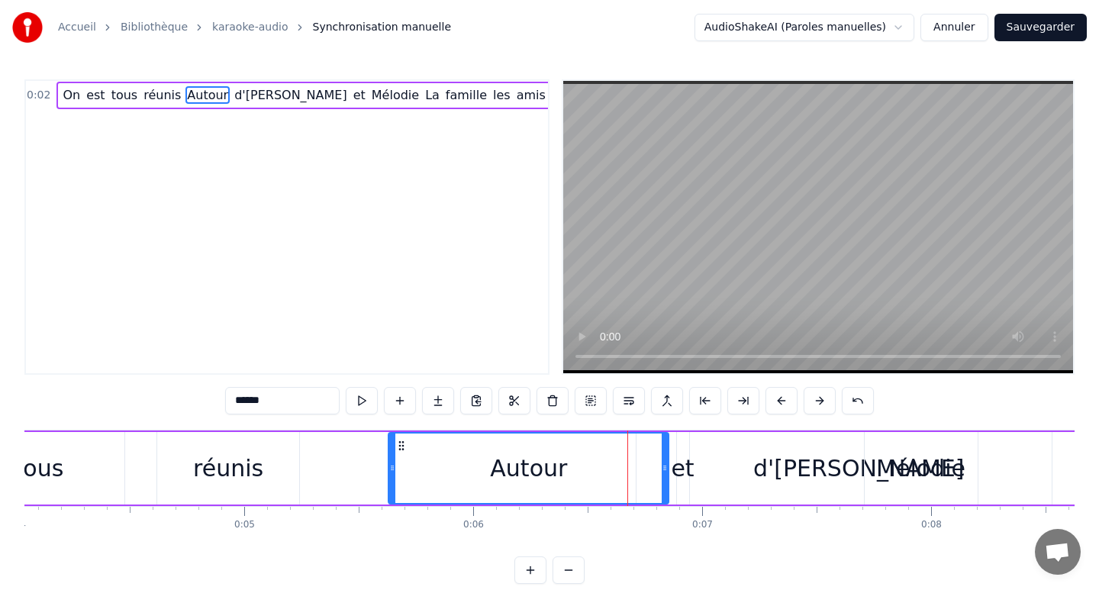
click at [534, 464] on div "Autour" at bounding box center [528, 468] width 77 height 34
click at [519, 463] on div "Autour" at bounding box center [528, 468] width 77 height 34
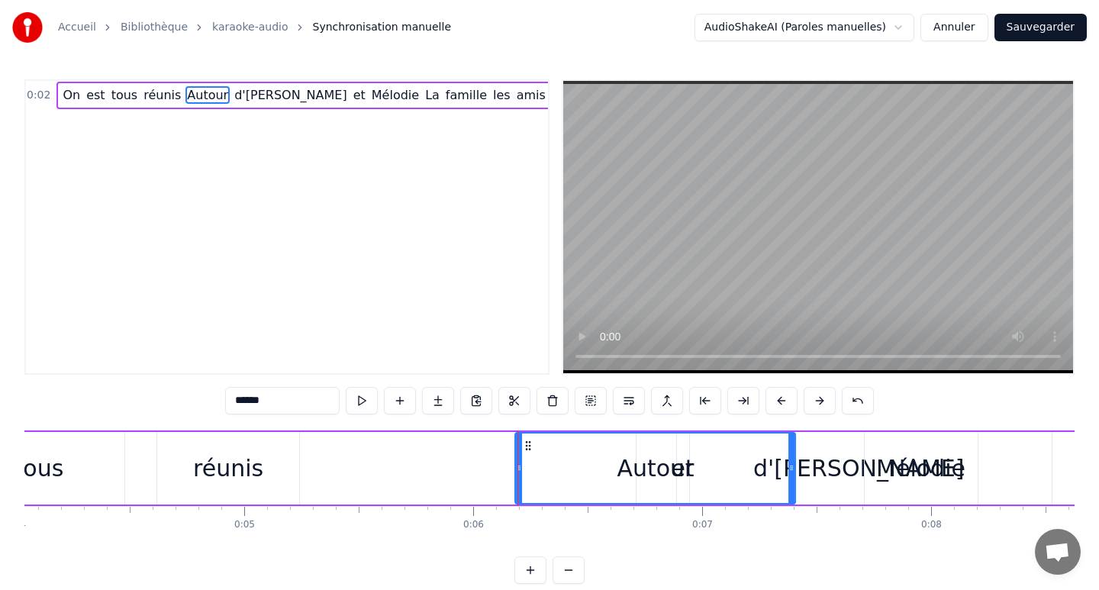
drag, startPoint x: 403, startPoint y: 445, endPoint x: 530, endPoint y: 455, distance: 127.1
click at [530, 455] on div "Autour" at bounding box center [655, 468] width 279 height 69
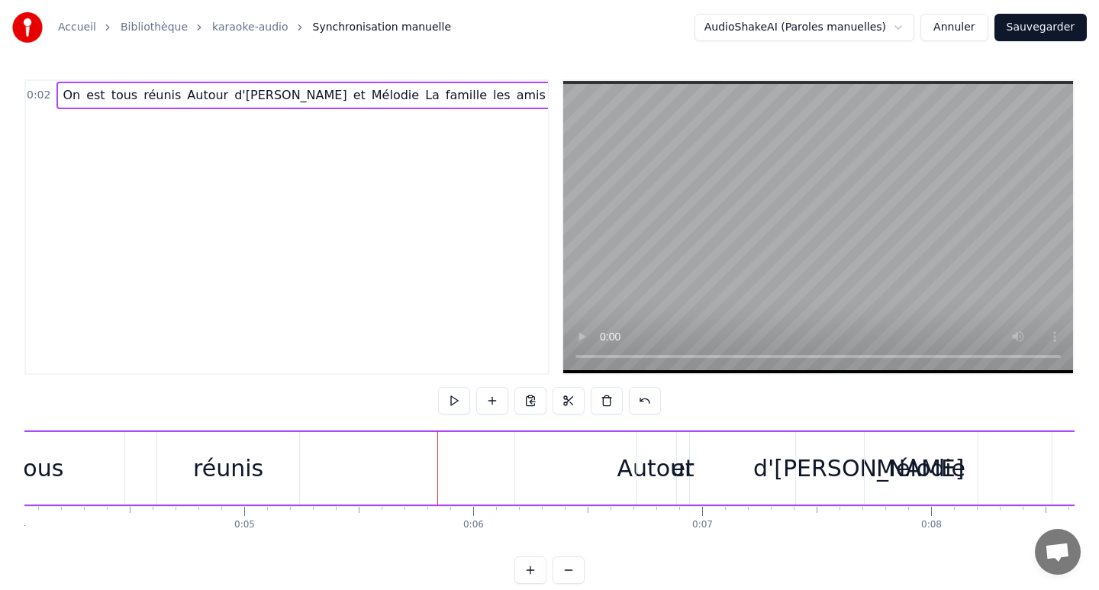
drag, startPoint x: 682, startPoint y: 460, endPoint x: 770, endPoint y: 463, distance: 88.6
click at [684, 446] on div "et" at bounding box center [683, 468] width 12 height 73
drag, startPoint x: 682, startPoint y: 448, endPoint x: 709, endPoint y: 448, distance: 26.7
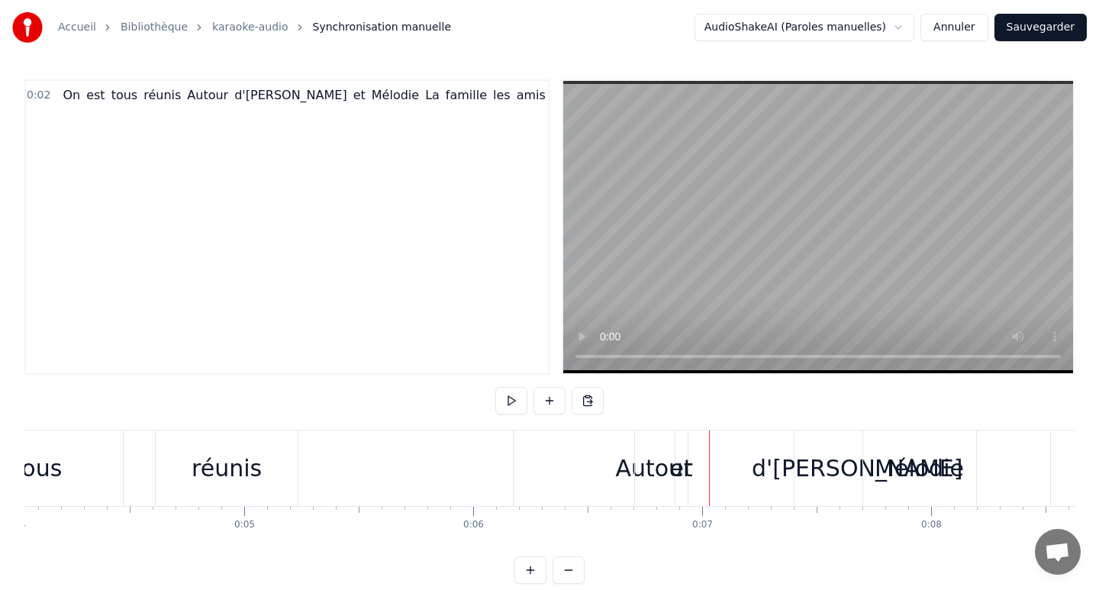
click at [678, 455] on div "et" at bounding box center [680, 468] width 23 height 34
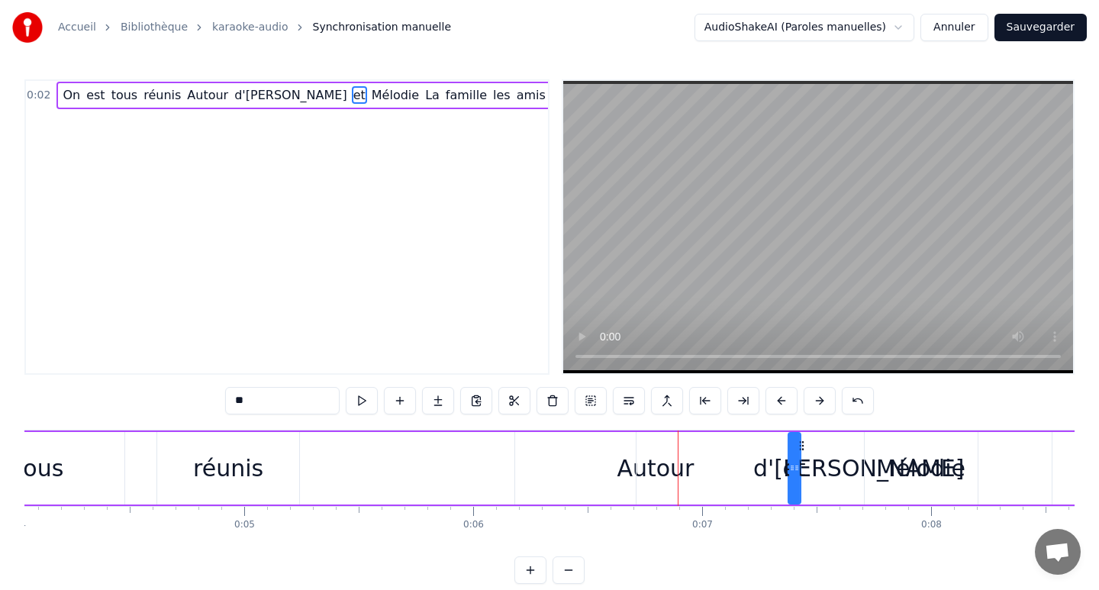
drag, startPoint x: 689, startPoint y: 444, endPoint x: 801, endPoint y: 448, distance: 111.5
click at [801, 448] on icon at bounding box center [801, 446] width 12 height 12
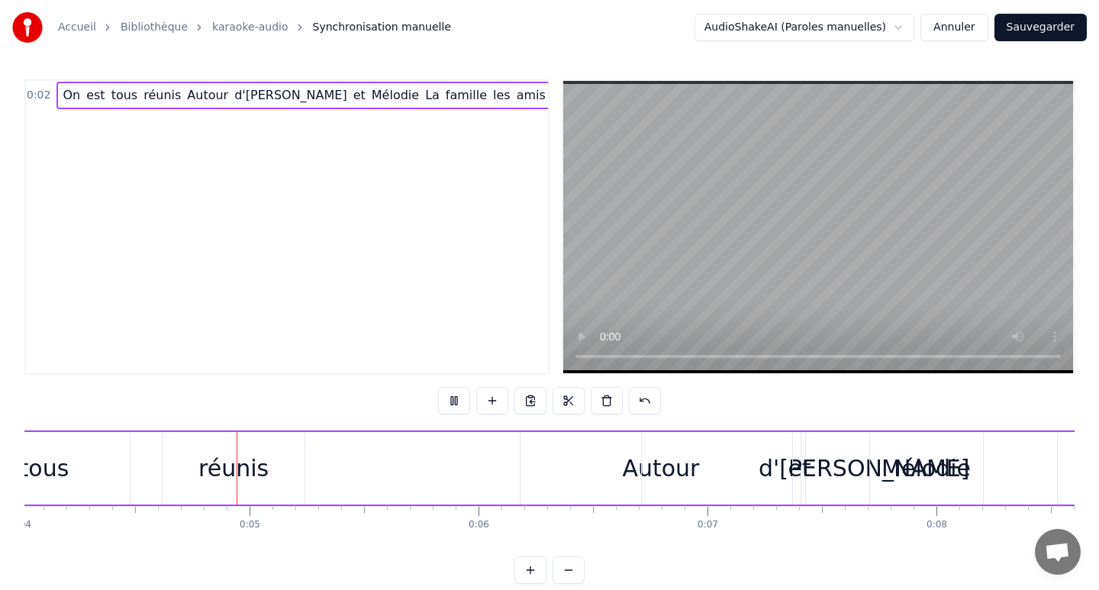
scroll to position [0, 937]
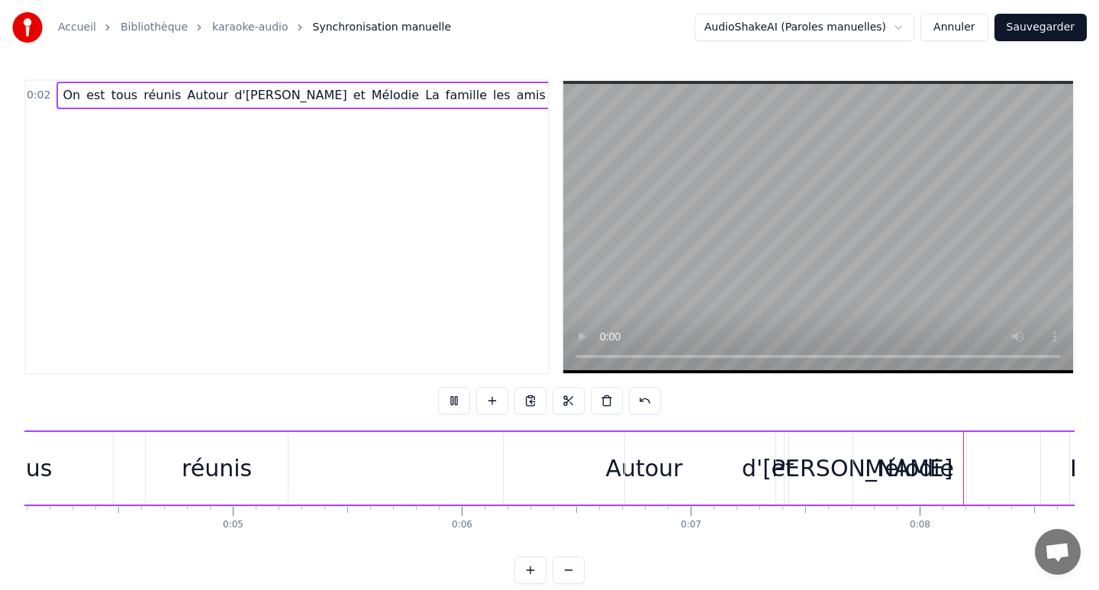
click at [569, 463] on div "Autour" at bounding box center [644, 468] width 280 height 73
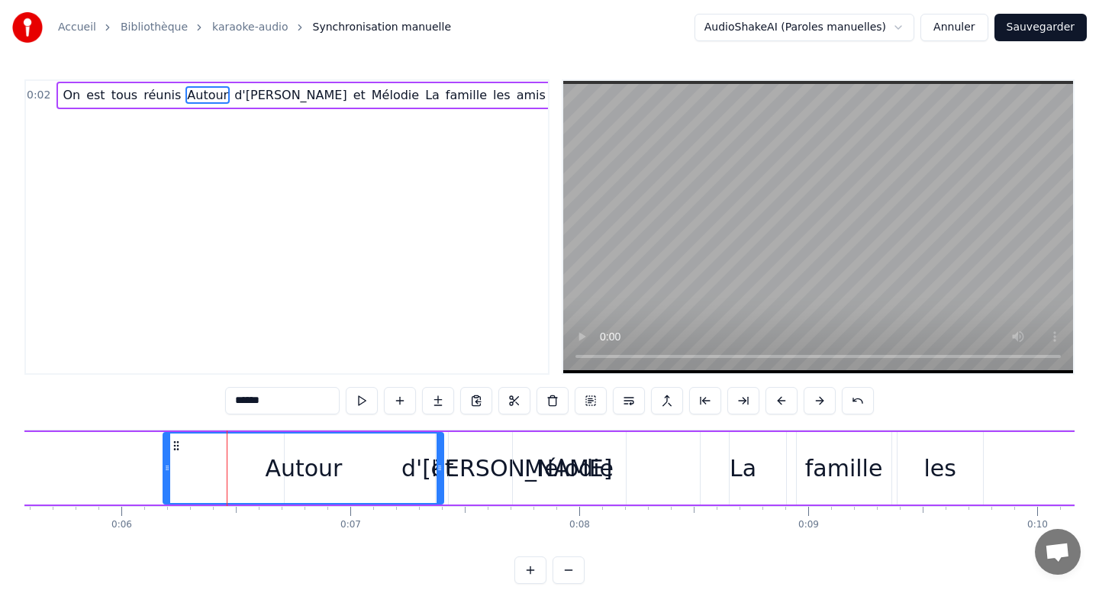
scroll to position [0, 1247]
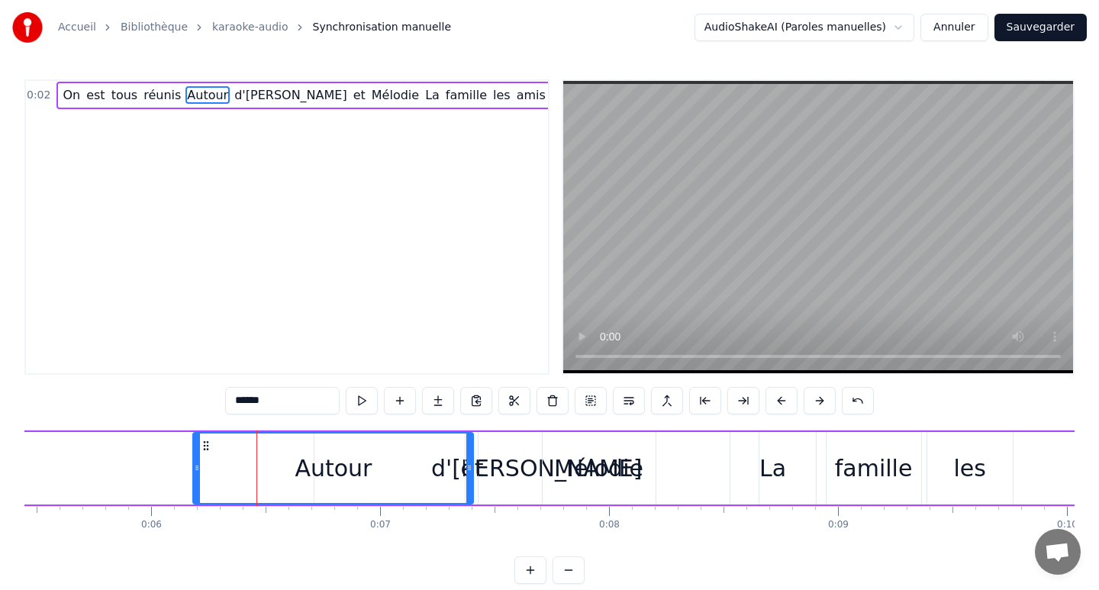
click at [507, 467] on div "d'[PERSON_NAME]" at bounding box center [536, 468] width 211 height 34
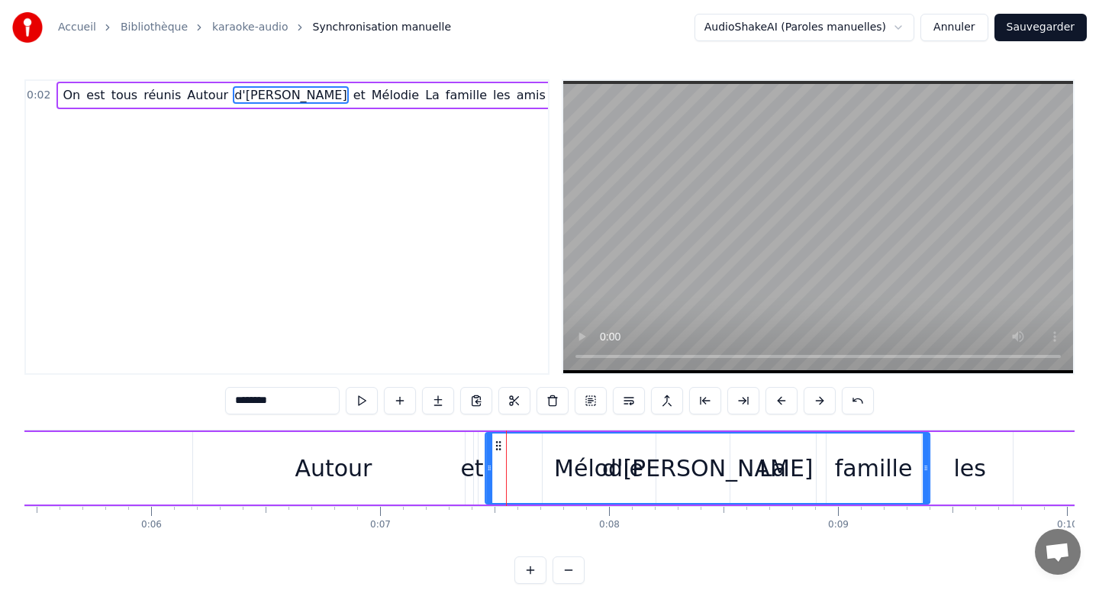
drag, startPoint x: 325, startPoint y: 443, endPoint x: 502, endPoint y: 451, distance: 176.5
click at [468, 465] on div "et" at bounding box center [471, 468] width 23 height 34
type input "**"
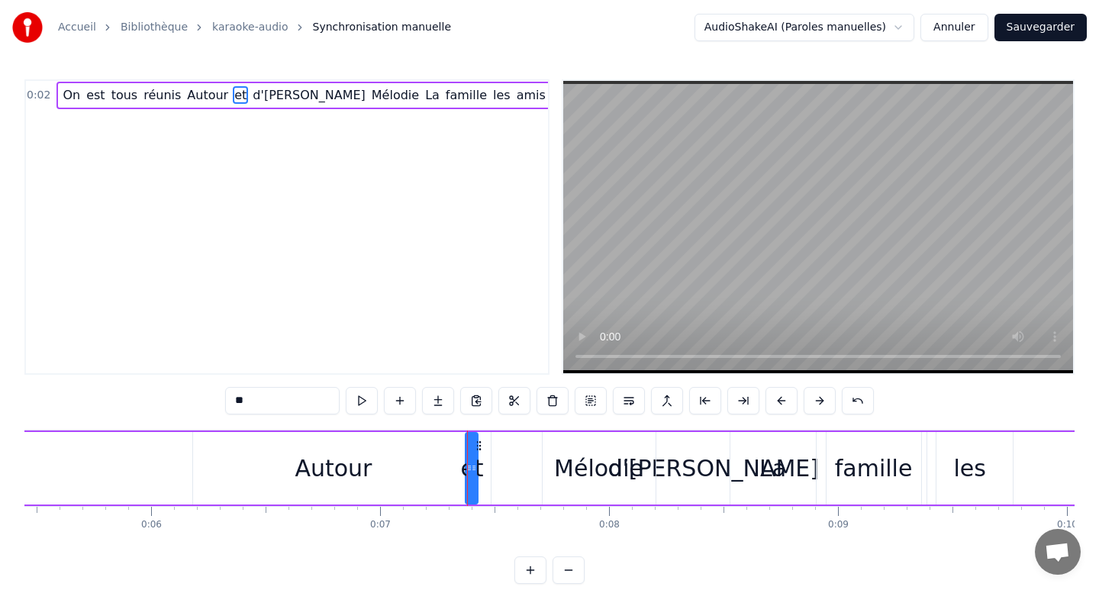
click at [471, 460] on div at bounding box center [474, 468] width 6 height 69
drag, startPoint x: 469, startPoint y: 467, endPoint x: 505, endPoint y: 468, distance: 35.9
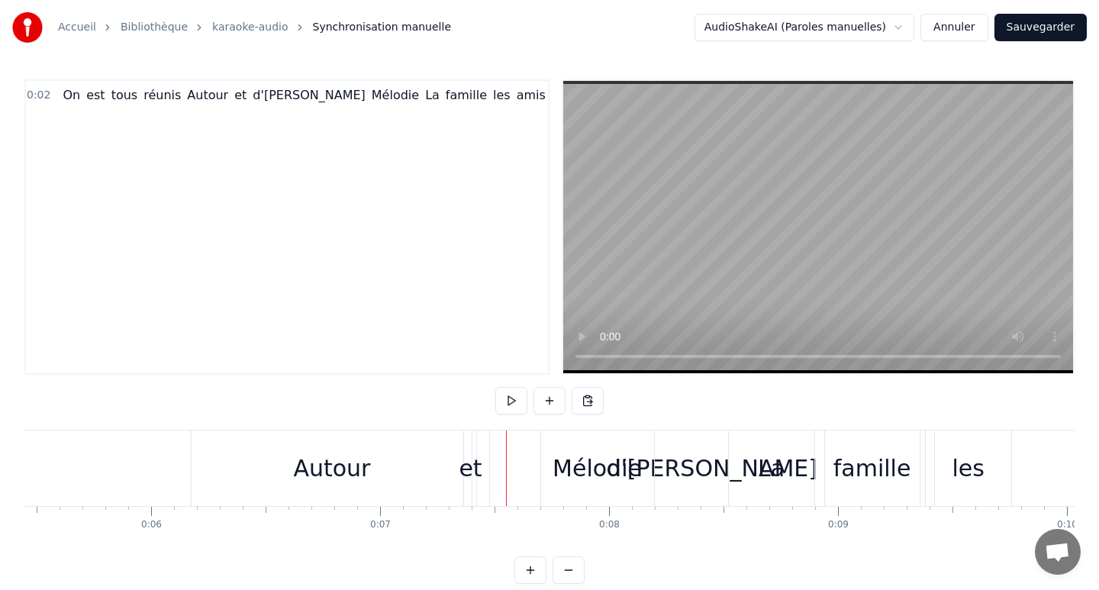
click at [472, 468] on div "et" at bounding box center [470, 468] width 23 height 34
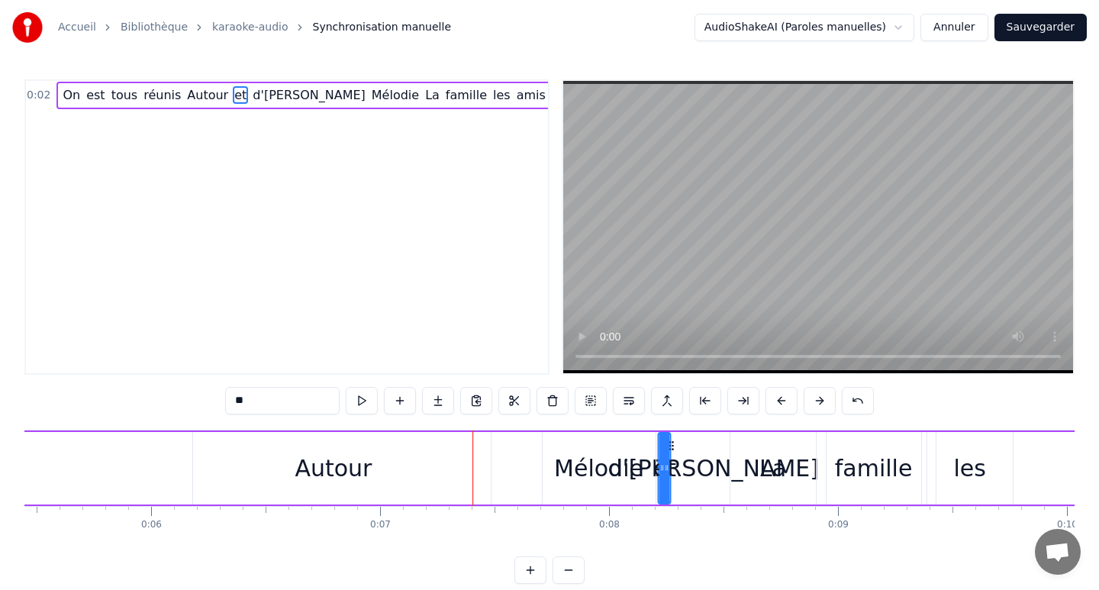
drag, startPoint x: 479, startPoint y: 446, endPoint x: 672, endPoint y: 463, distance: 193.1
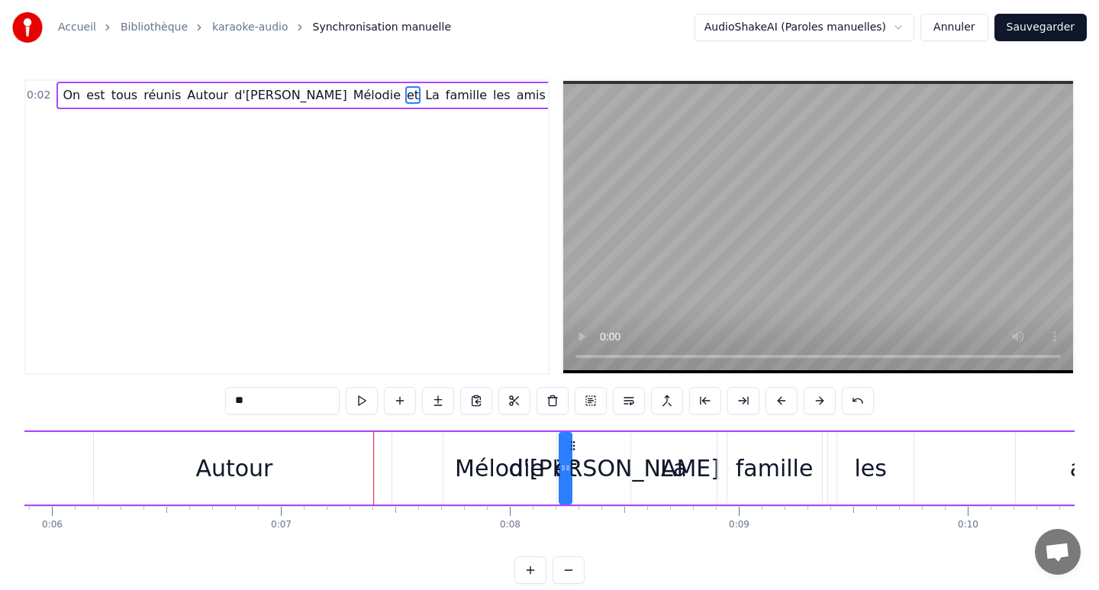
scroll to position [0, 1353]
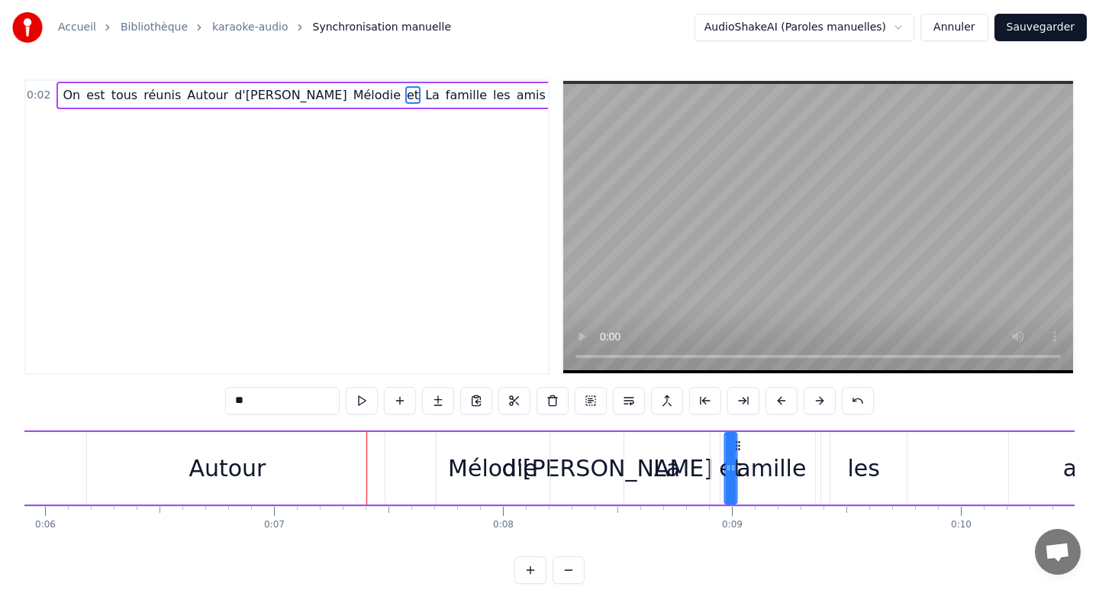
drag, startPoint x: 565, startPoint y: 446, endPoint x: 737, endPoint y: 450, distance: 172.6
click at [315, 453] on div "Autour" at bounding box center [227, 468] width 280 height 73
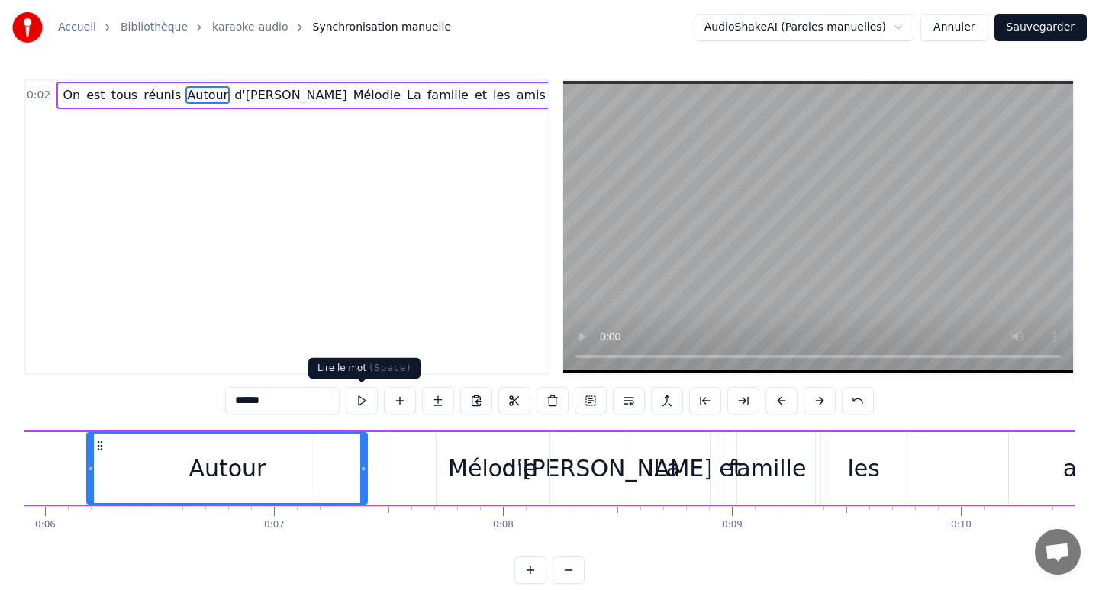
click at [356, 404] on button at bounding box center [362, 400] width 32 height 27
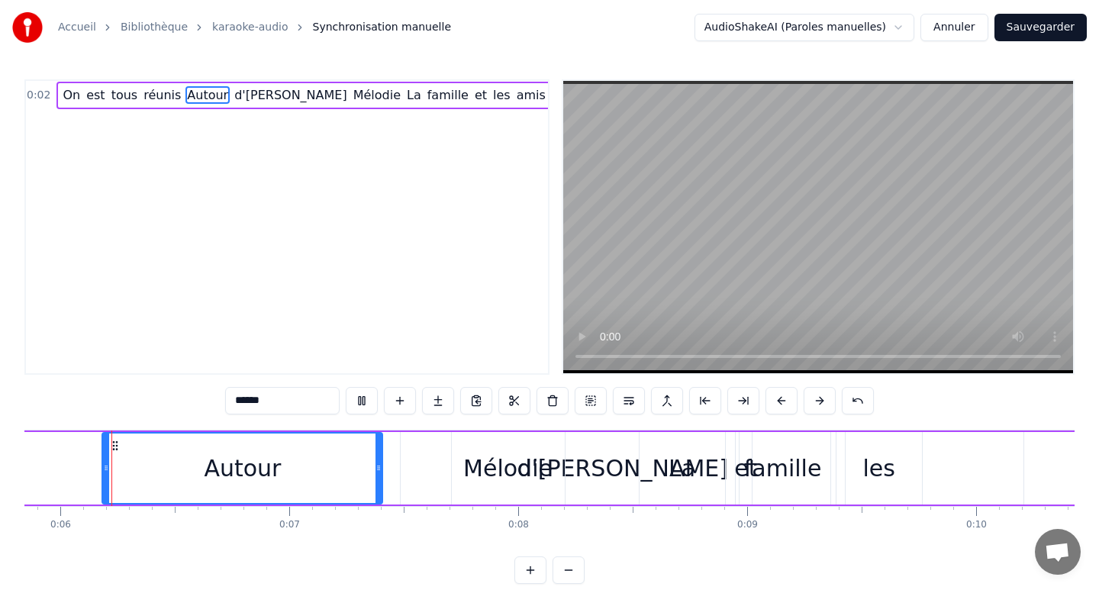
scroll to position [0, 1337]
click at [624, 468] on div "d'[PERSON_NAME]" at bounding box center [623, 468] width 211 height 34
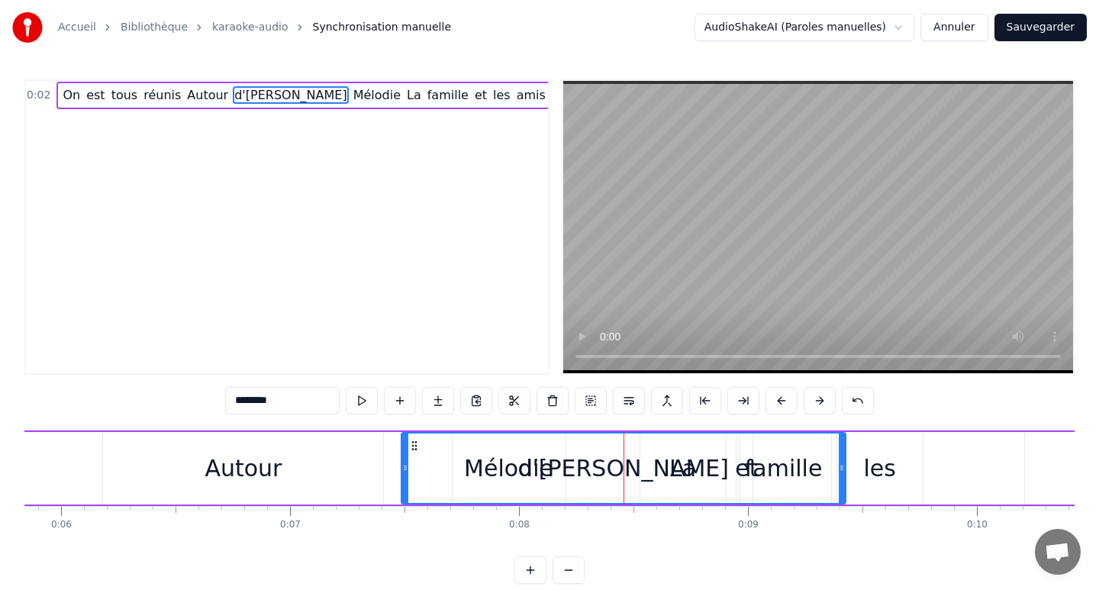
click at [600, 477] on div "d'[PERSON_NAME]" at bounding box center [623, 468] width 211 height 34
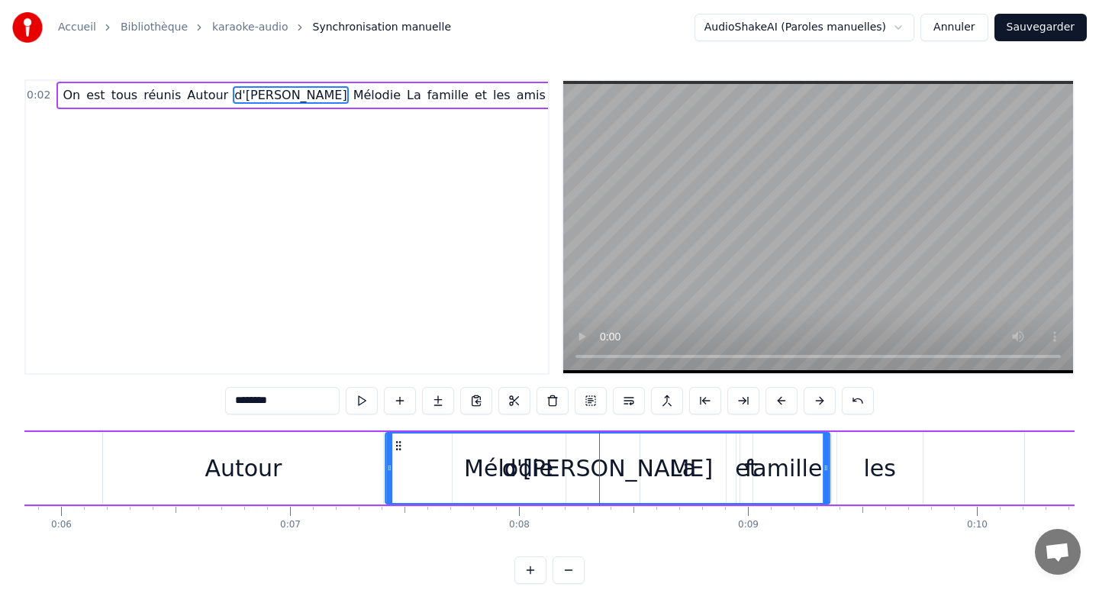
drag, startPoint x: 411, startPoint y: 445, endPoint x: 396, endPoint y: 461, distance: 22.1
click at [396, 461] on div "d'[PERSON_NAME]" at bounding box center [607, 468] width 443 height 69
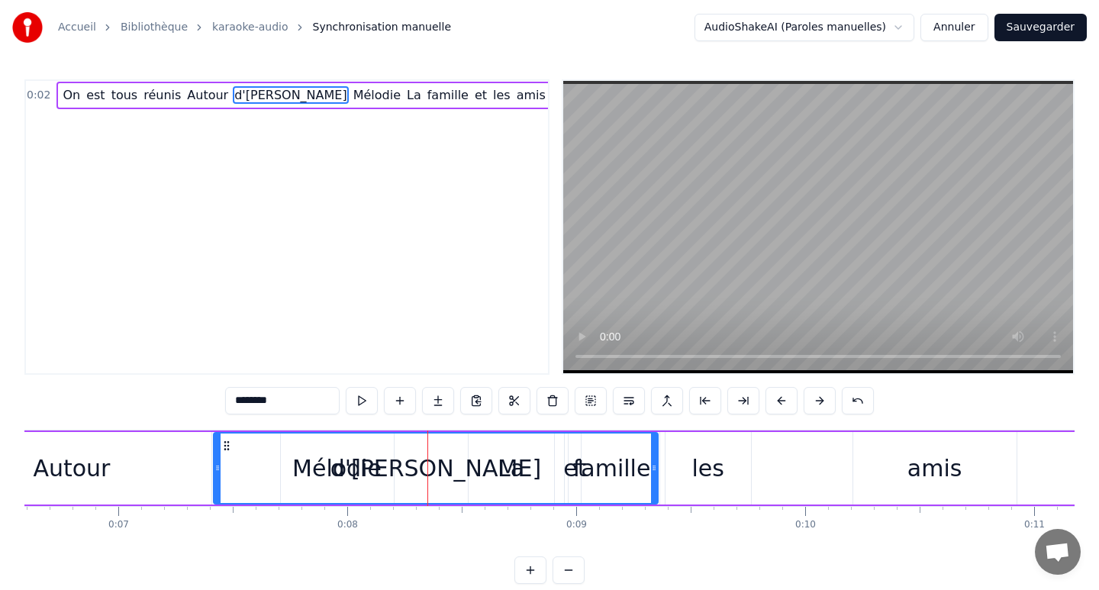
scroll to position [0, 1560]
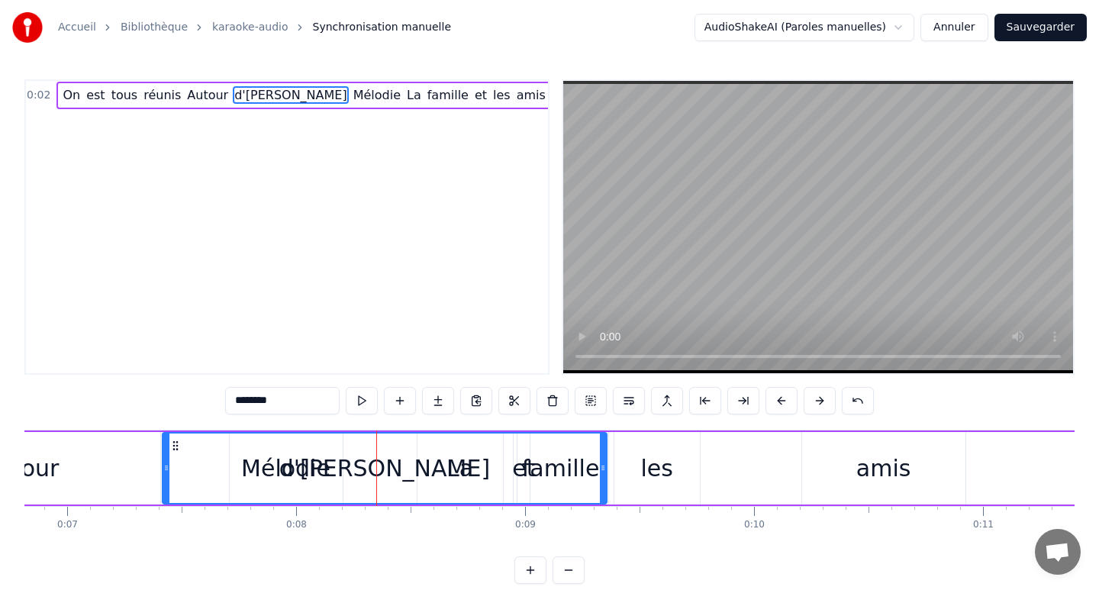
click at [308, 476] on div "d'[PERSON_NAME]" at bounding box center [384, 468] width 443 height 69
click at [271, 462] on div "d'[PERSON_NAME]" at bounding box center [384, 468] width 443 height 69
click at [292, 540] on div "On est tous réunis Autour d'[PERSON_NAME] La famille et les amis On va faire fê…" at bounding box center [549, 487] width 1050 height 115
click at [391, 479] on div "d'[PERSON_NAME]" at bounding box center [384, 468] width 211 height 34
click at [231, 546] on div "0:02 On est tous réunis Autour d'[PERSON_NAME] La famille et les amis On va fai…" at bounding box center [549, 331] width 1050 height 505
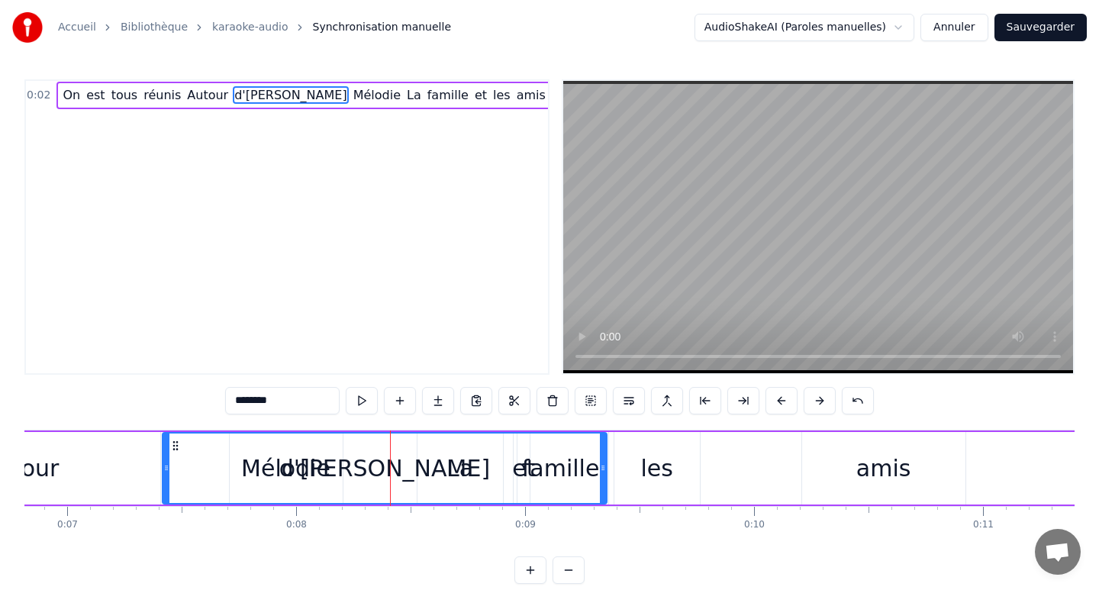
click at [115, 470] on div "Autour" at bounding box center [20, 468] width 280 height 73
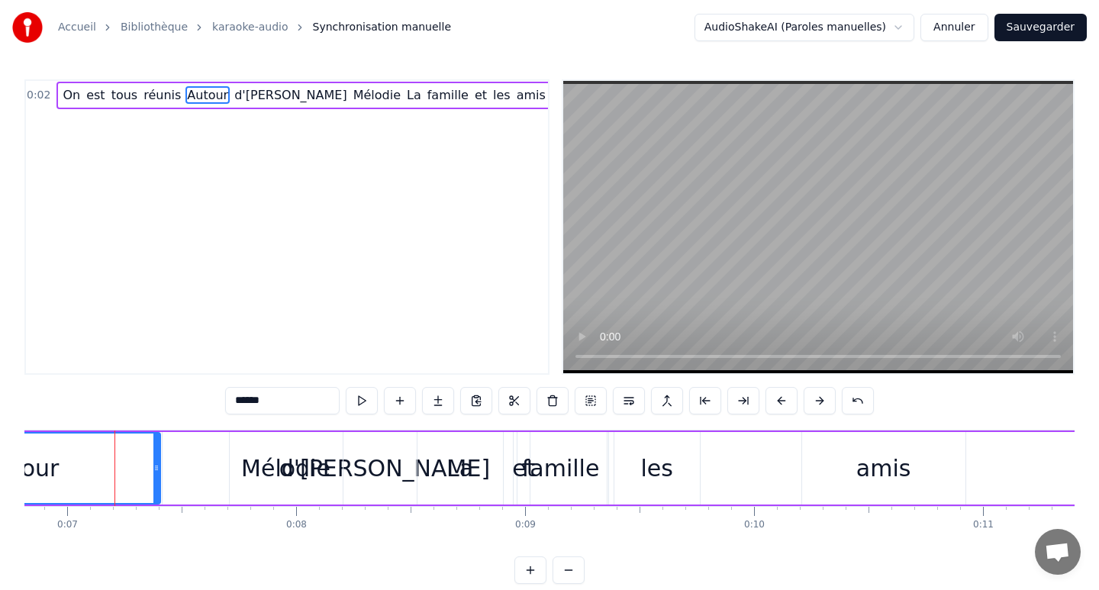
click at [269, 464] on div "Mélodie" at bounding box center [285, 468] width 89 height 34
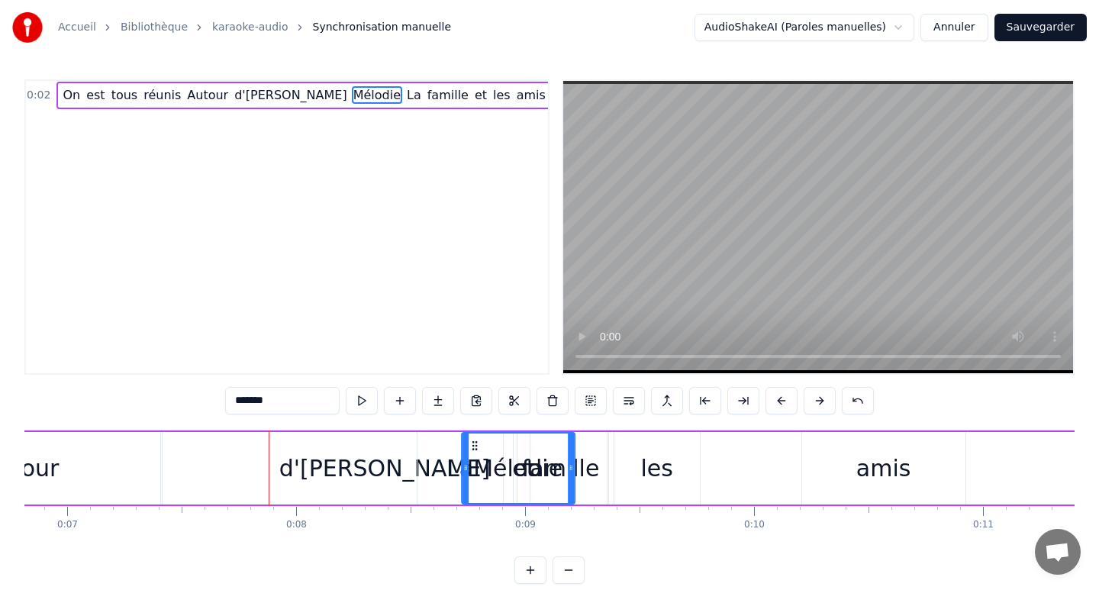
drag, startPoint x: 240, startPoint y: 444, endPoint x: 473, endPoint y: 473, distance: 233.9
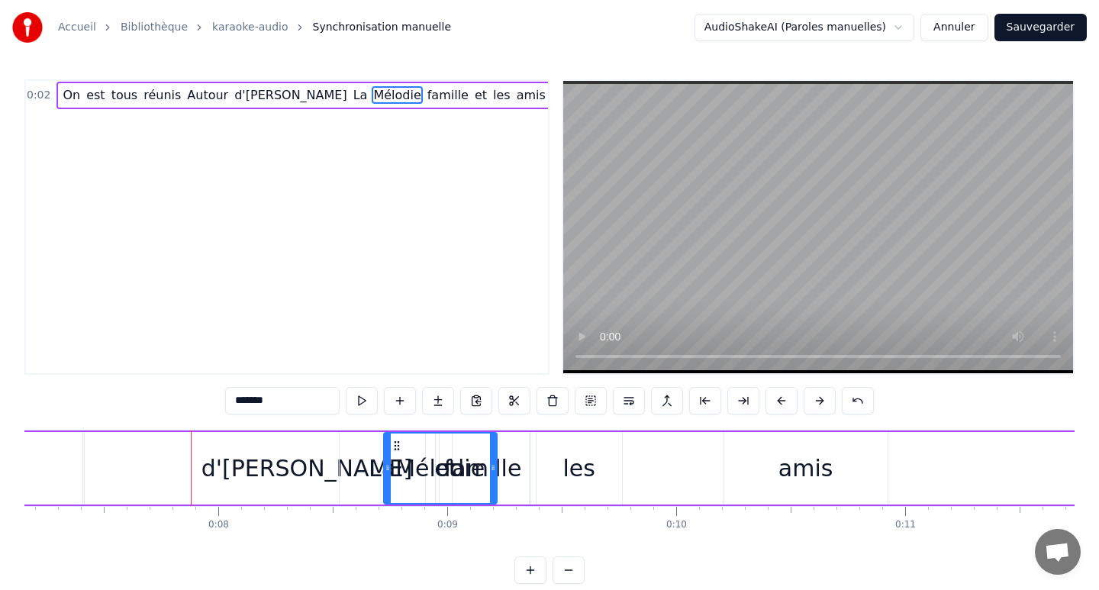
scroll to position [0, 1649]
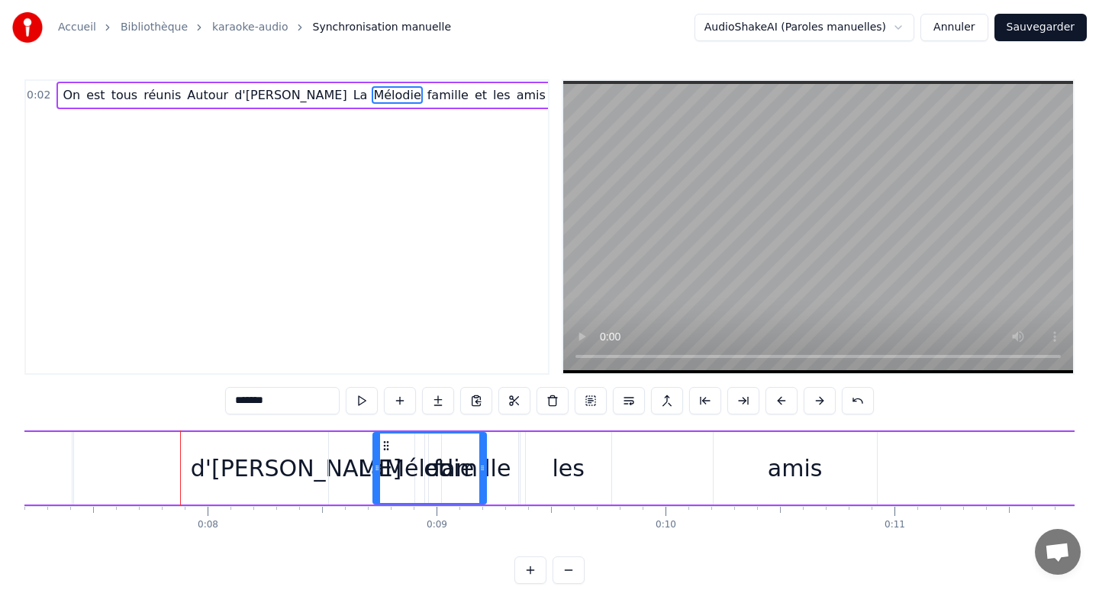
click at [363, 464] on div "La" at bounding box center [371, 468] width 27 height 34
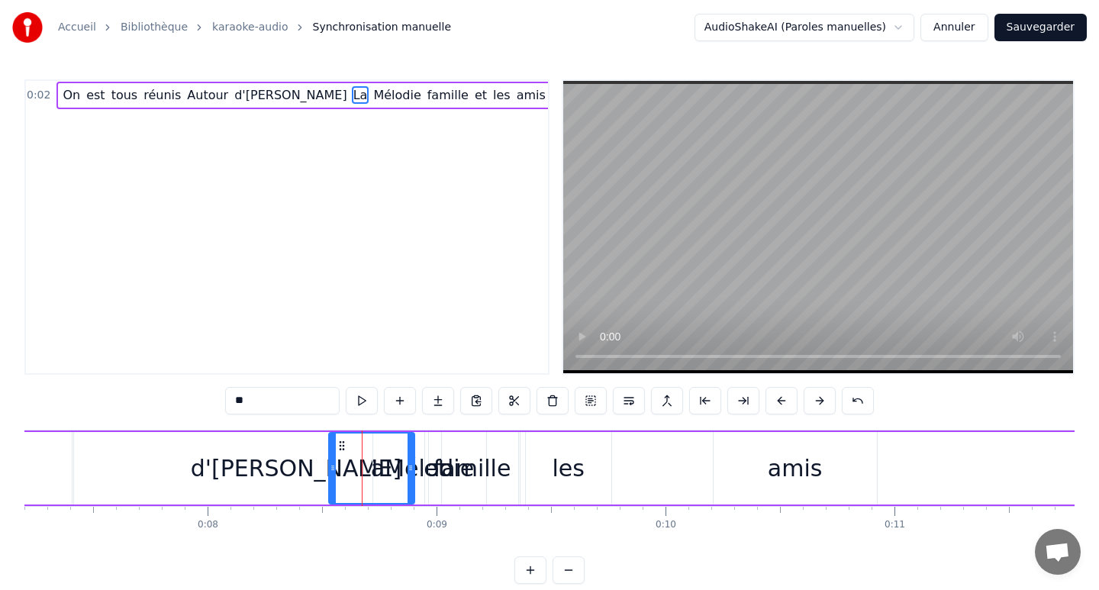
click at [299, 458] on div "d'[PERSON_NAME]" at bounding box center [296, 468] width 211 height 34
type input "********"
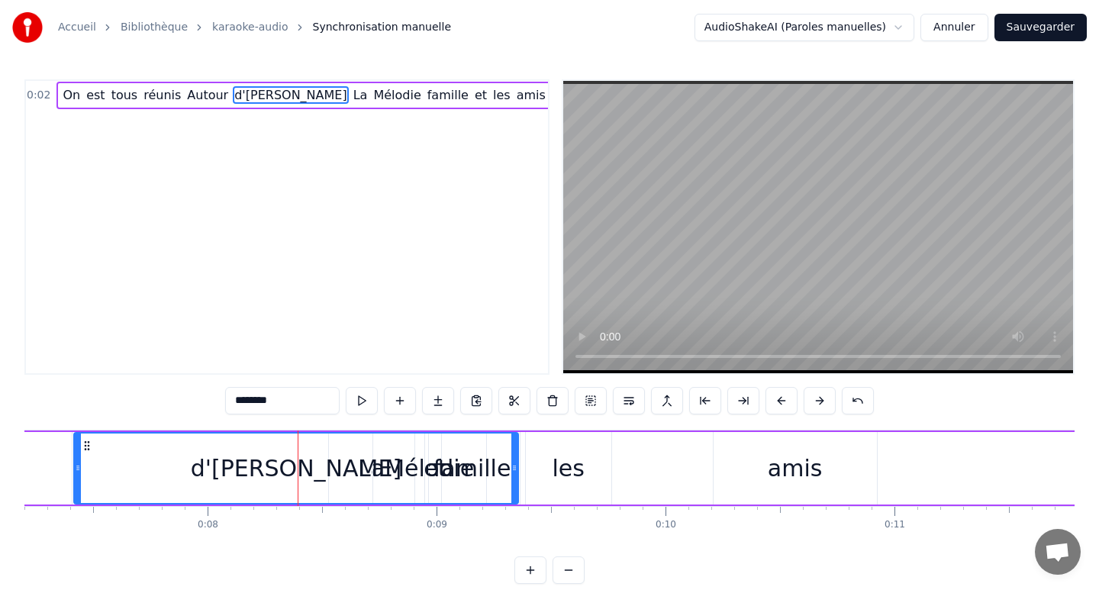
drag, startPoint x: 431, startPoint y: 463, endPoint x: 526, endPoint y: 466, distance: 94.7
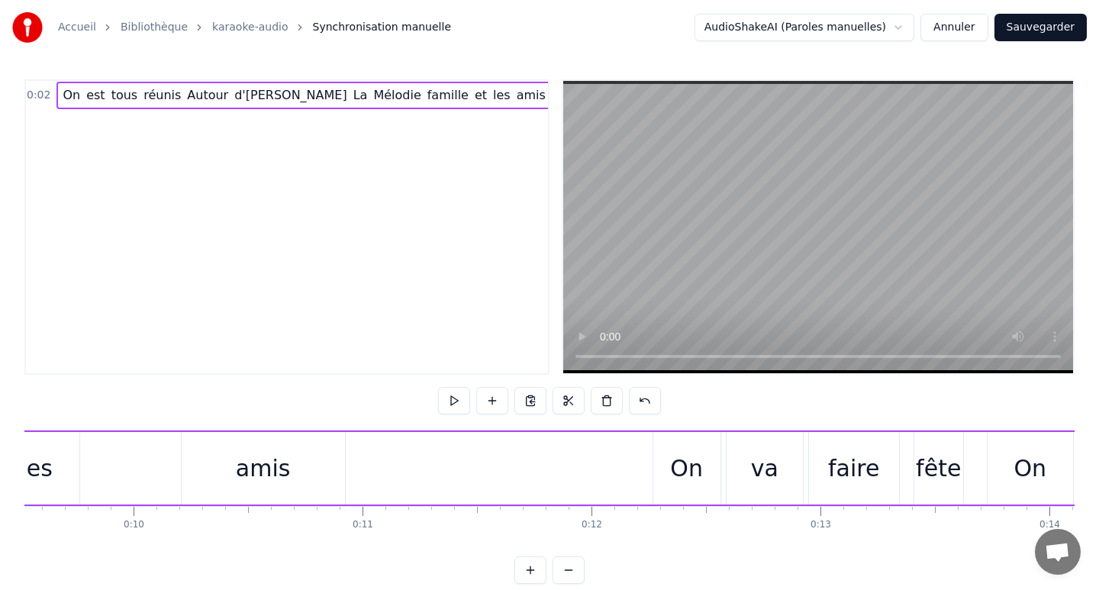
scroll to position [0, 2186]
click at [293, 465] on div "amis" at bounding box center [257, 468] width 163 height 73
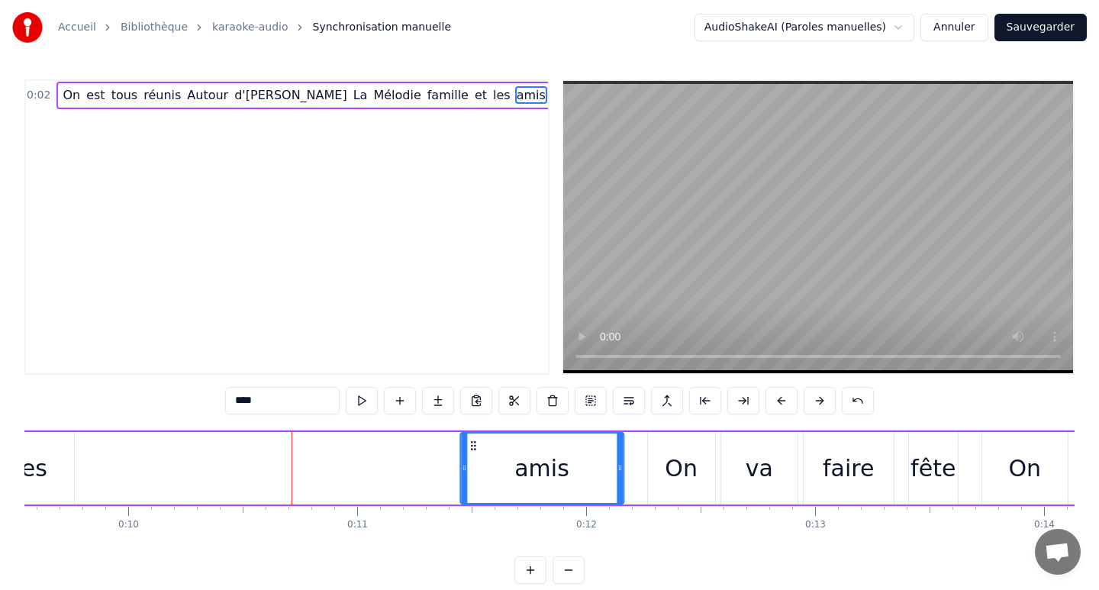
drag, startPoint x: 189, startPoint y: 443, endPoint x: 473, endPoint y: 463, distance: 284.7
click at [473, 463] on div "amis" at bounding box center [542, 468] width 162 height 69
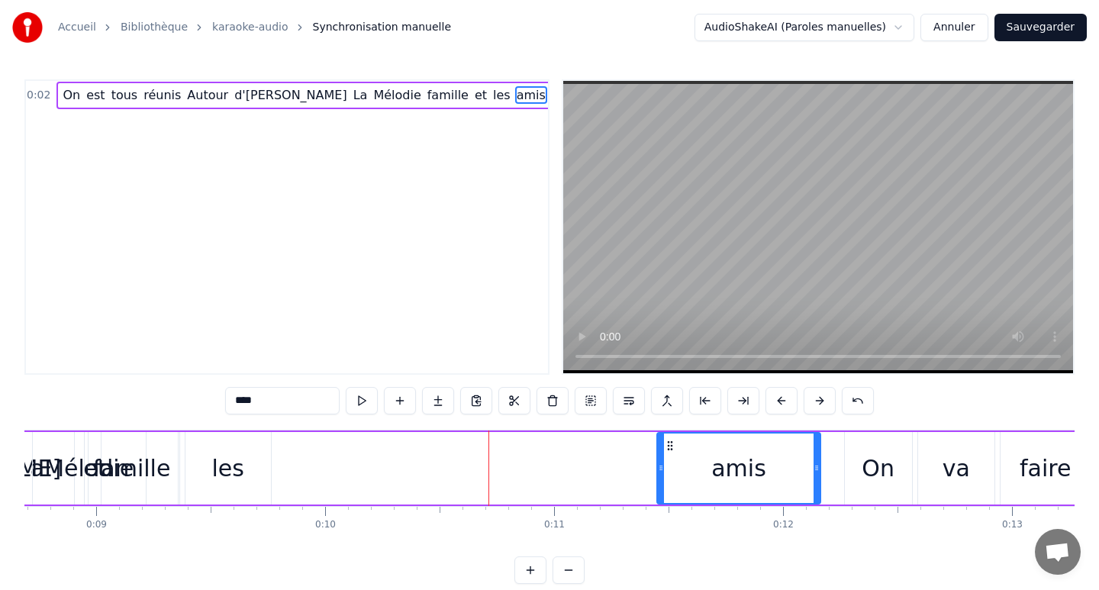
scroll to position [0, 1957]
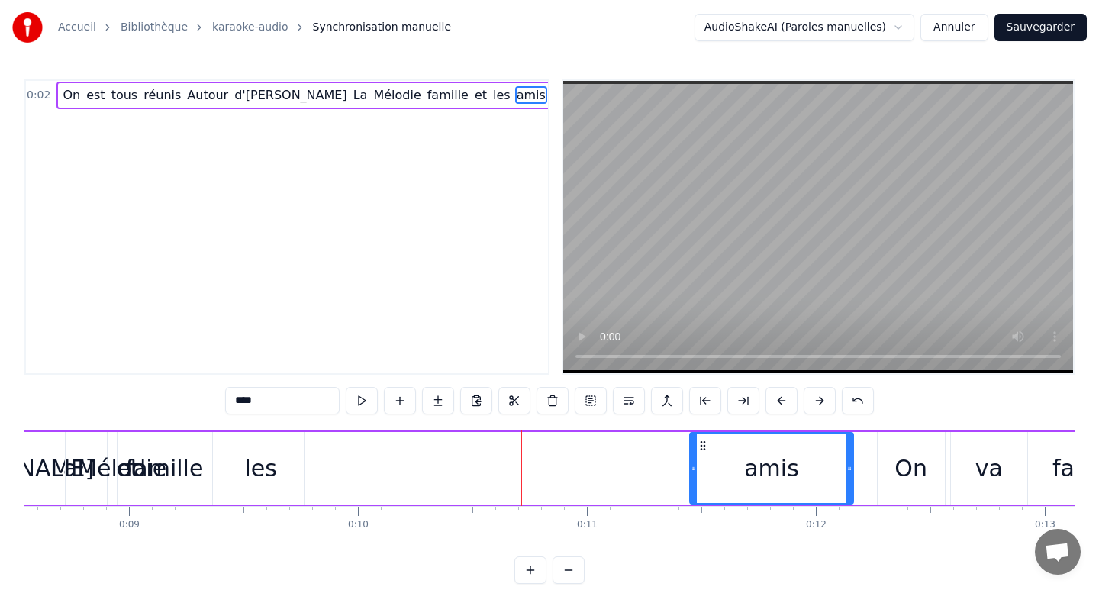
click at [271, 470] on div "les" at bounding box center [260, 468] width 32 height 34
type input "***"
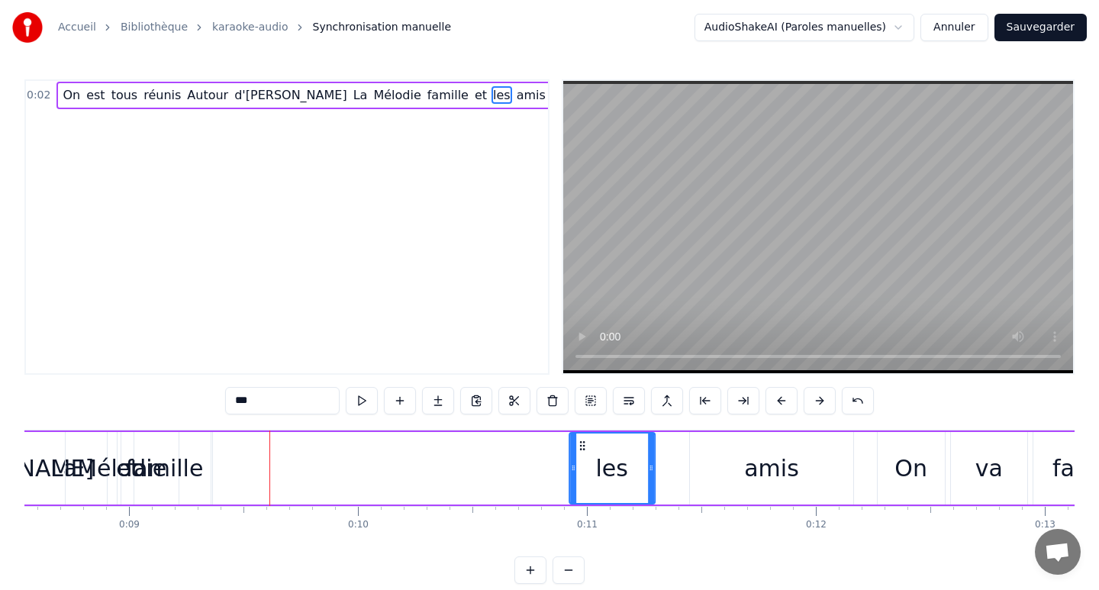
drag, startPoint x: 227, startPoint y: 443, endPoint x: 591, endPoint y: 463, distance: 364.7
click at [591, 463] on div "les" at bounding box center [612, 468] width 84 height 69
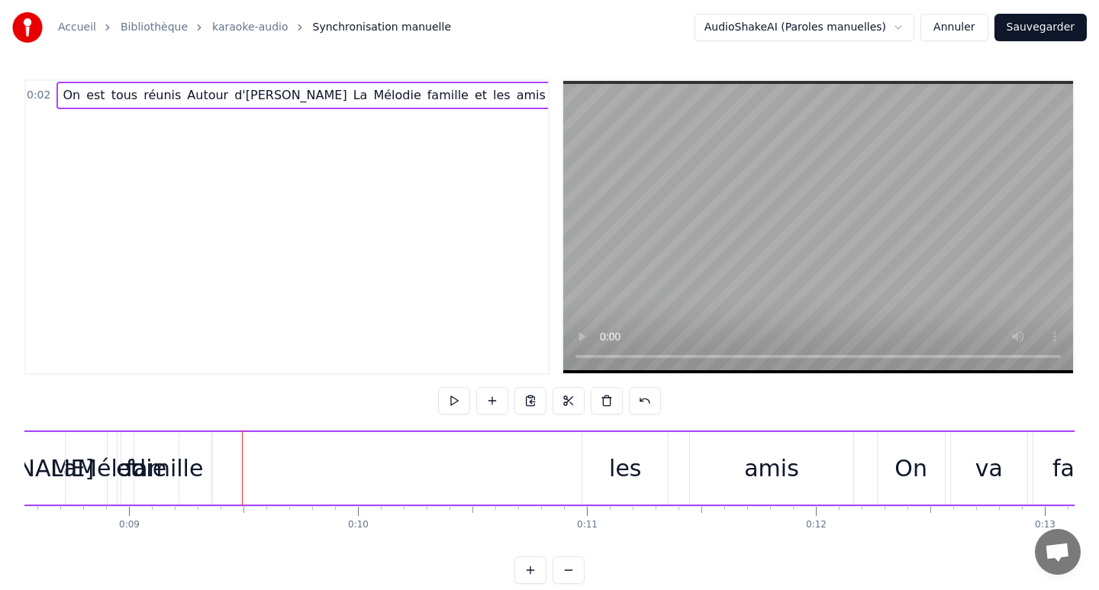
click at [166, 473] on div "famille" at bounding box center [165, 468] width 78 height 34
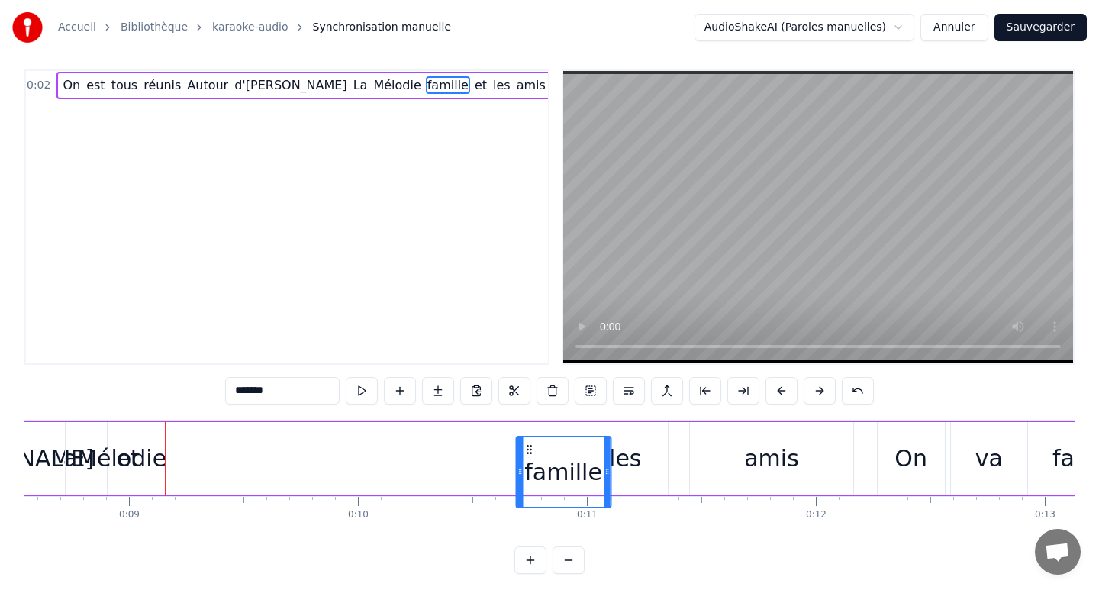
scroll to position [18, 0]
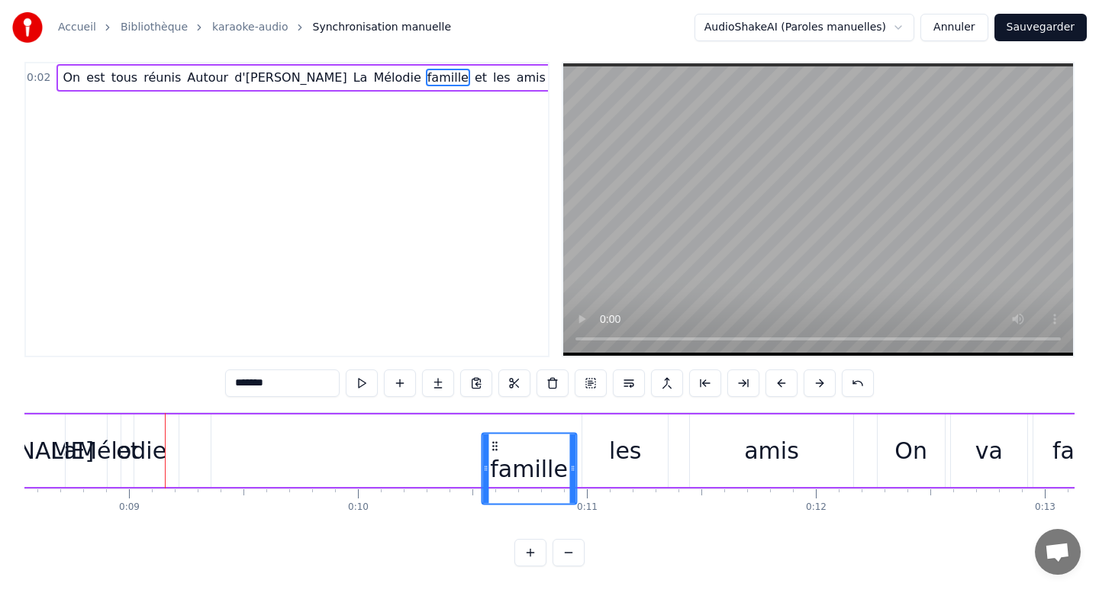
drag, startPoint x: 125, startPoint y: 444, endPoint x: 489, endPoint y: 425, distance: 363.9
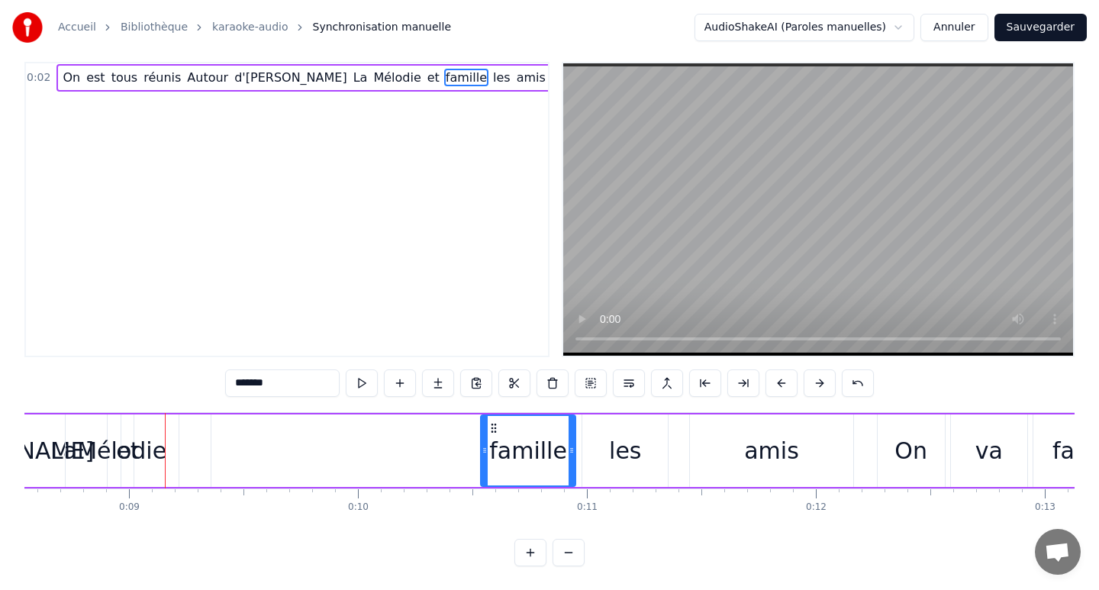
click at [953, 27] on button "Annuler" at bounding box center [954, 27] width 67 height 27
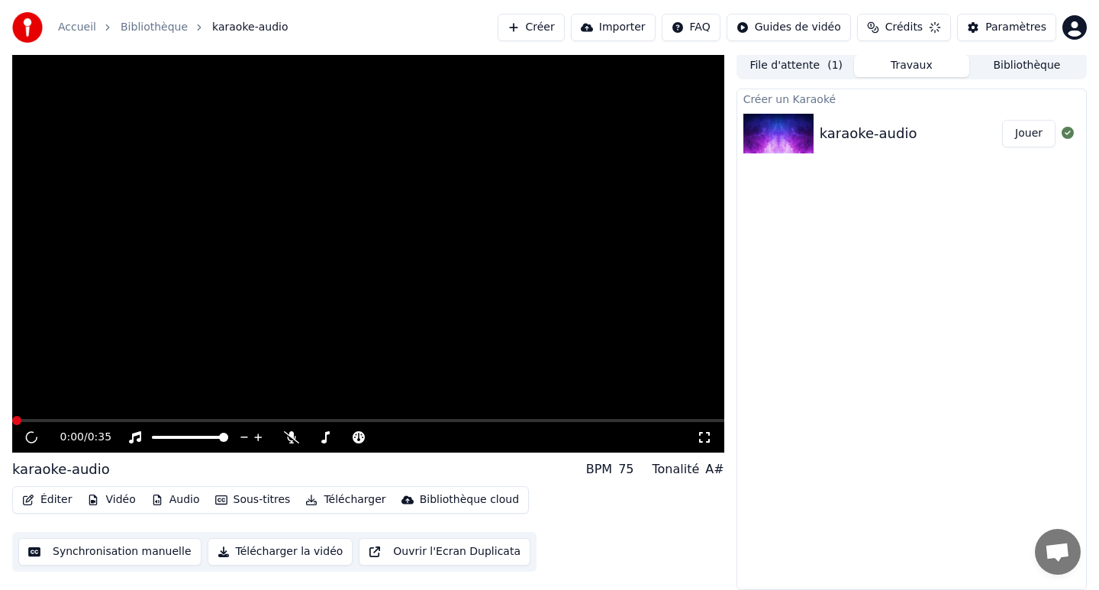
scroll to position [3, 0]
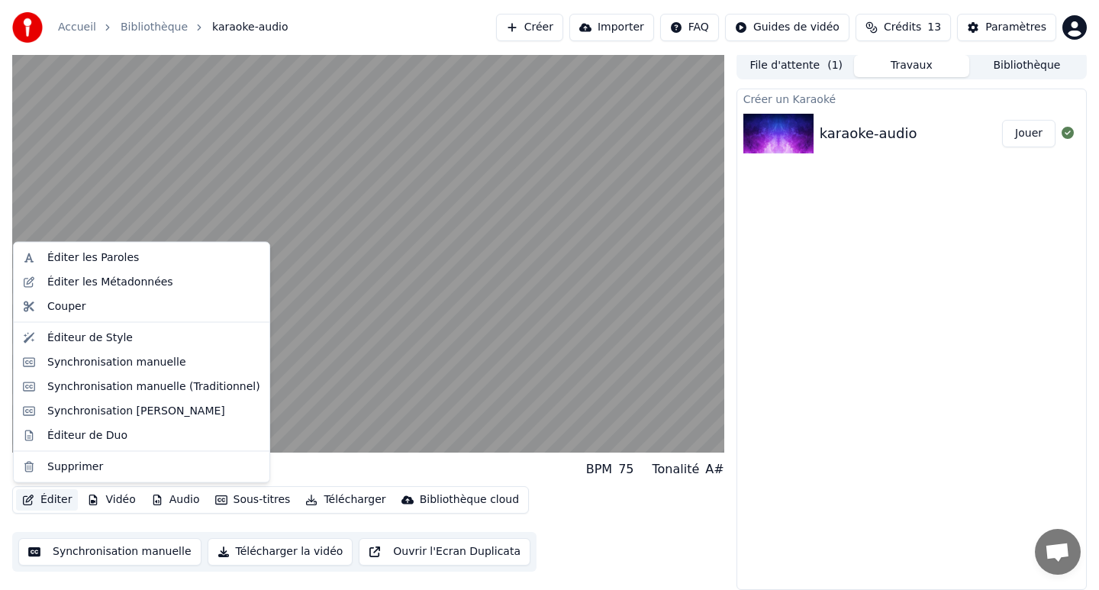
click at [52, 497] on button "Éditer" at bounding box center [47, 499] width 62 height 21
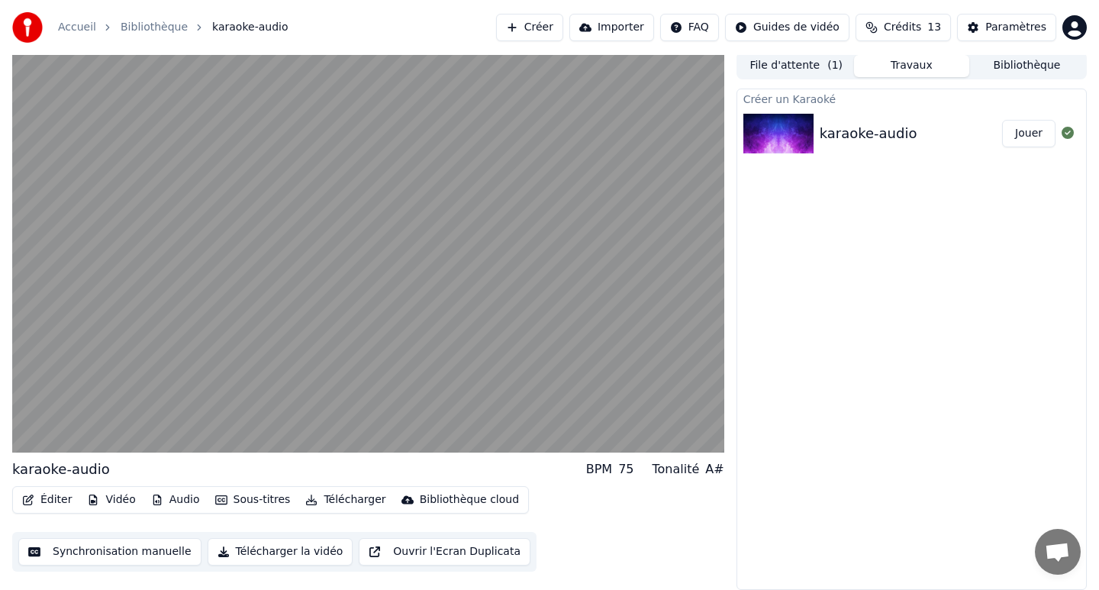
click at [576, 540] on div "Éditer Vidéo Audio Sous-titres Télécharger Bibliothèque cloud Synchronisation m…" at bounding box center [368, 529] width 712 height 86
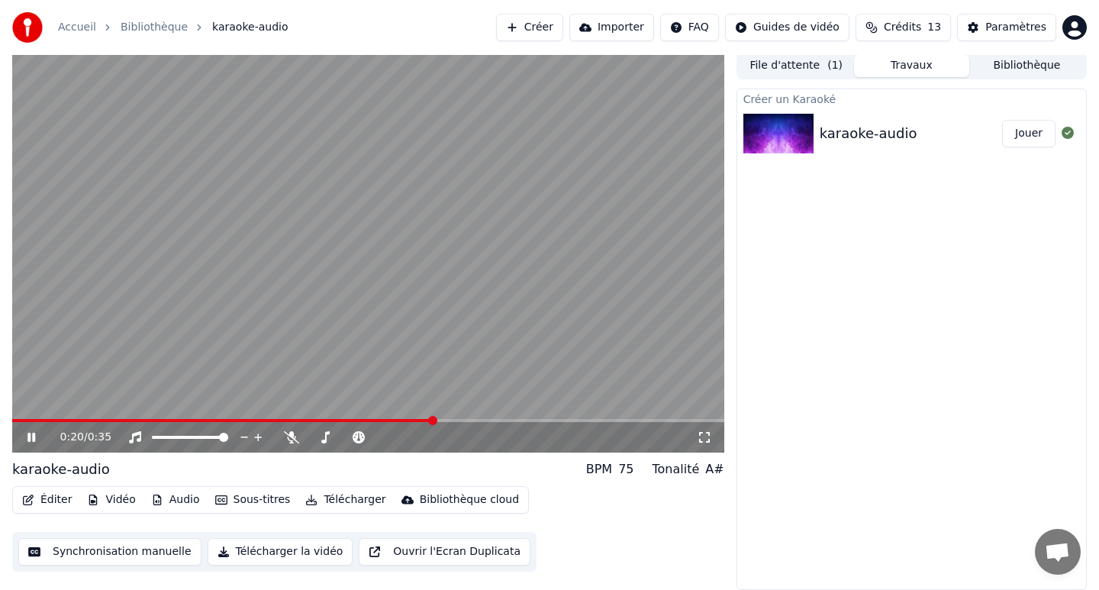
click at [298, 284] on video at bounding box center [368, 252] width 712 height 401
click at [165, 27] on link "Bibliothèque" at bounding box center [154, 27] width 67 height 15
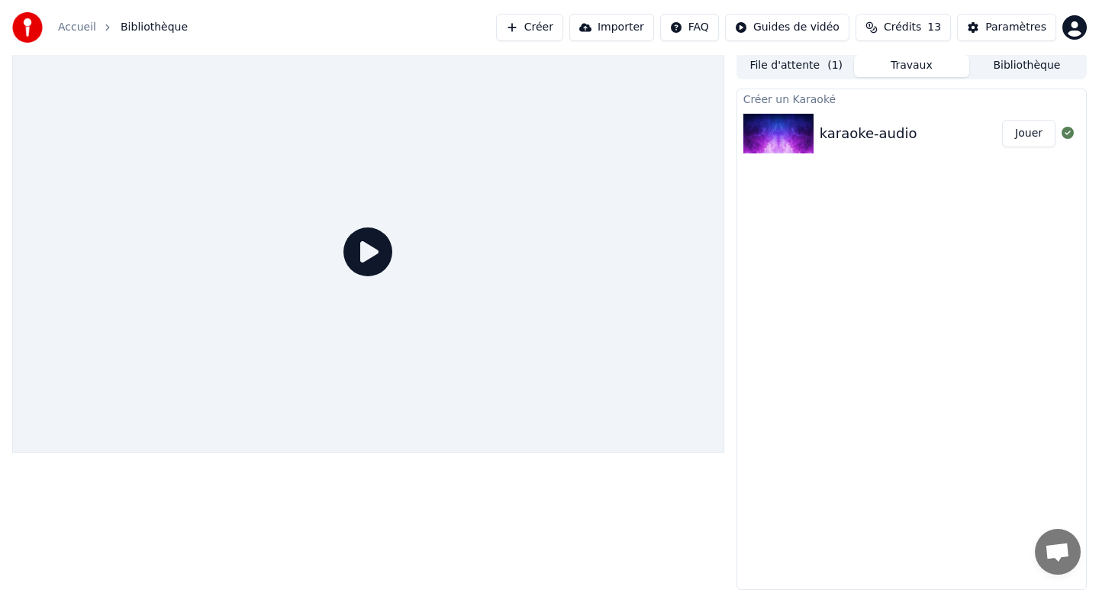
click at [777, 47] on div "Accueil Bibliothèque Créer Importer FAQ Guides de vidéo Crédits 13 Paramètres" at bounding box center [549, 27] width 1099 height 55
click at [322, 25] on div "Accueil Bibliothèque Créer Importer FAQ Guides de vidéo Crédits 13 Paramètres" at bounding box center [549, 27] width 1099 height 55
click at [818, 135] on div at bounding box center [782, 134] width 76 height 40
click at [777, 136] on img at bounding box center [779, 134] width 70 height 40
click at [850, 140] on div "karaoke-audio" at bounding box center [869, 133] width 98 height 21
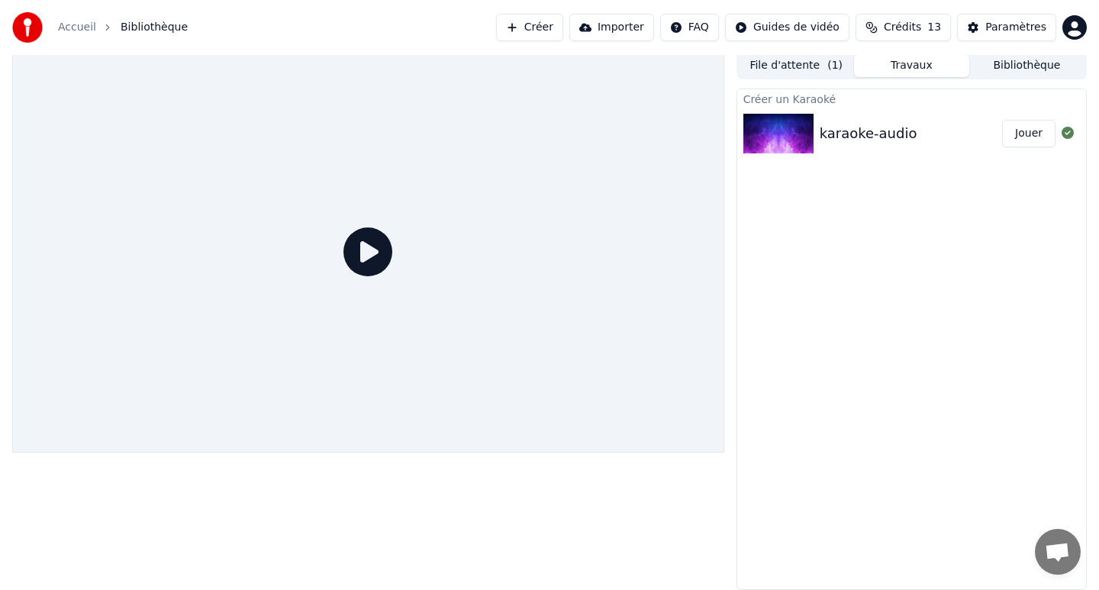
click at [1031, 134] on button "Jouer" at bounding box center [1028, 133] width 53 height 27
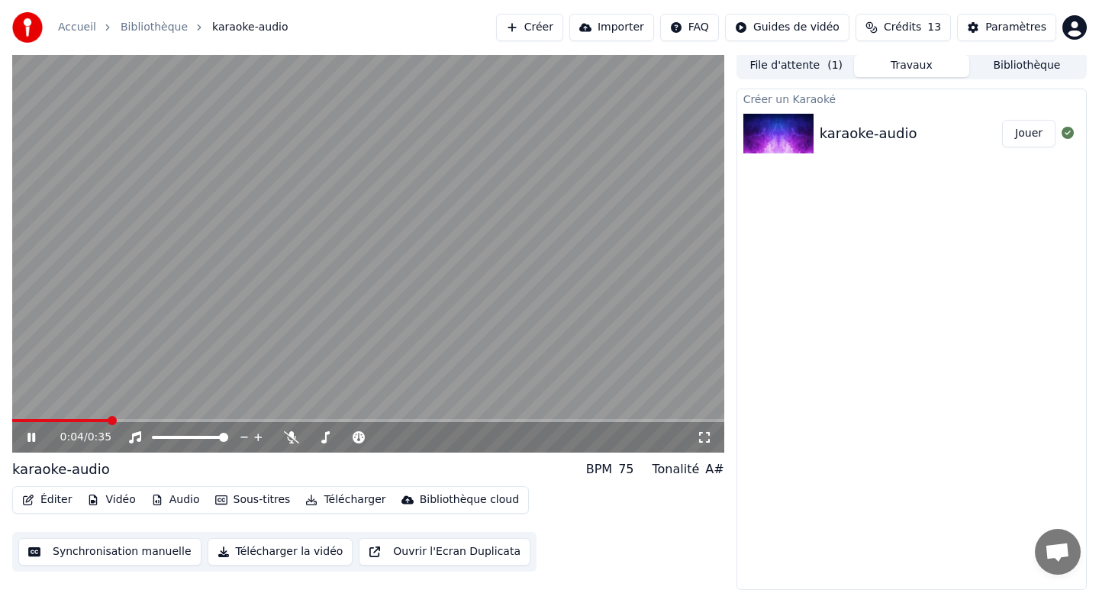
click at [281, 286] on video at bounding box center [368, 252] width 712 height 401
click at [166, 553] on button "Synchronisation manuelle" at bounding box center [109, 551] width 183 height 27
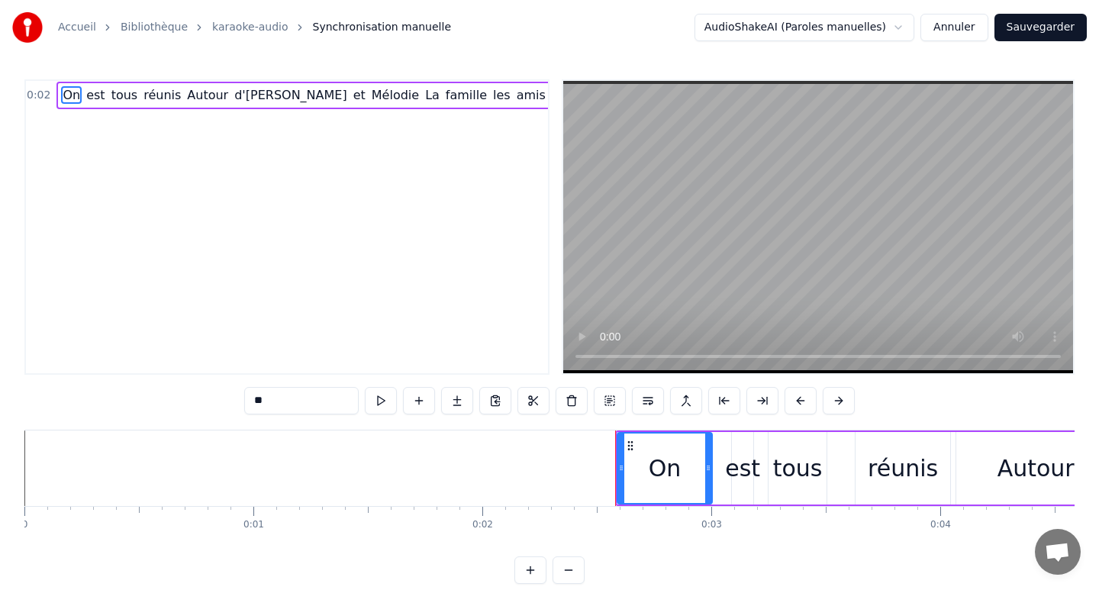
click at [721, 234] on video at bounding box center [818, 227] width 510 height 292
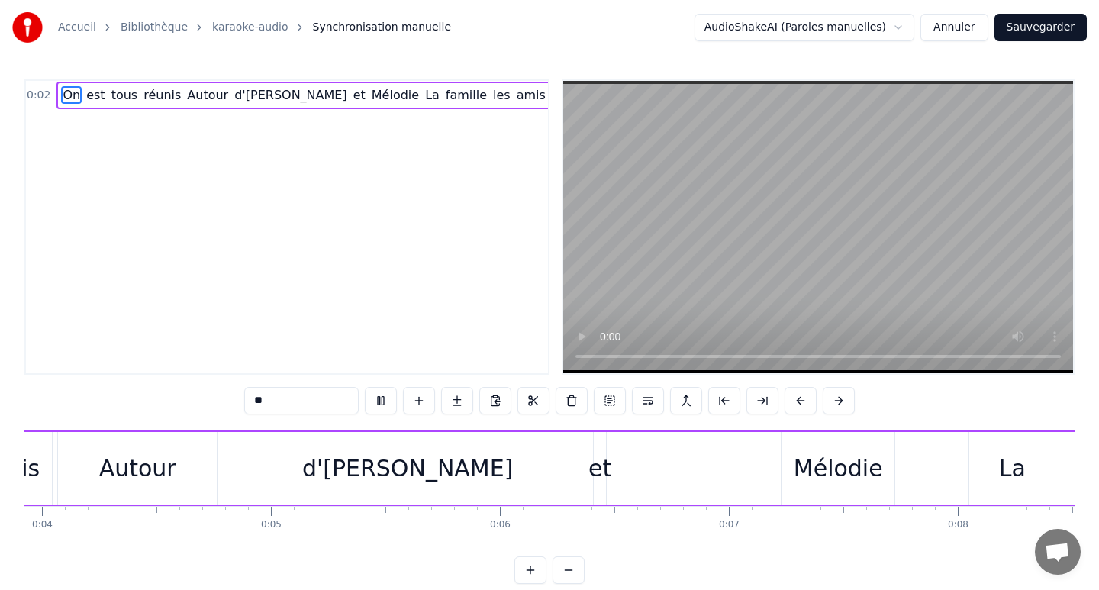
scroll to position [0, 925]
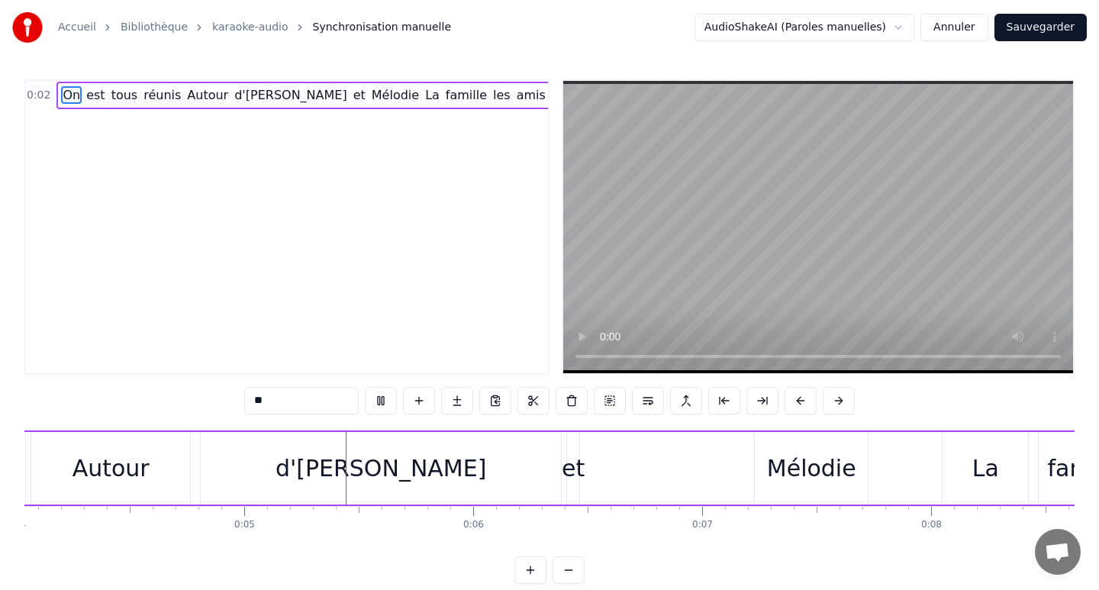
click at [977, 30] on button "Annuler" at bounding box center [954, 27] width 67 height 27
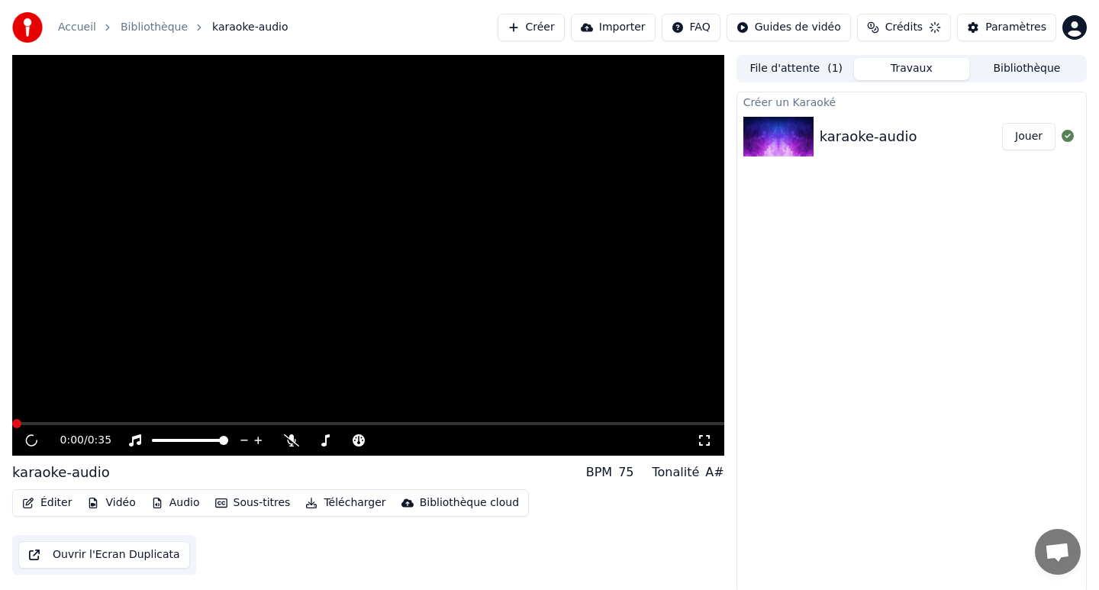
scroll to position [3, 0]
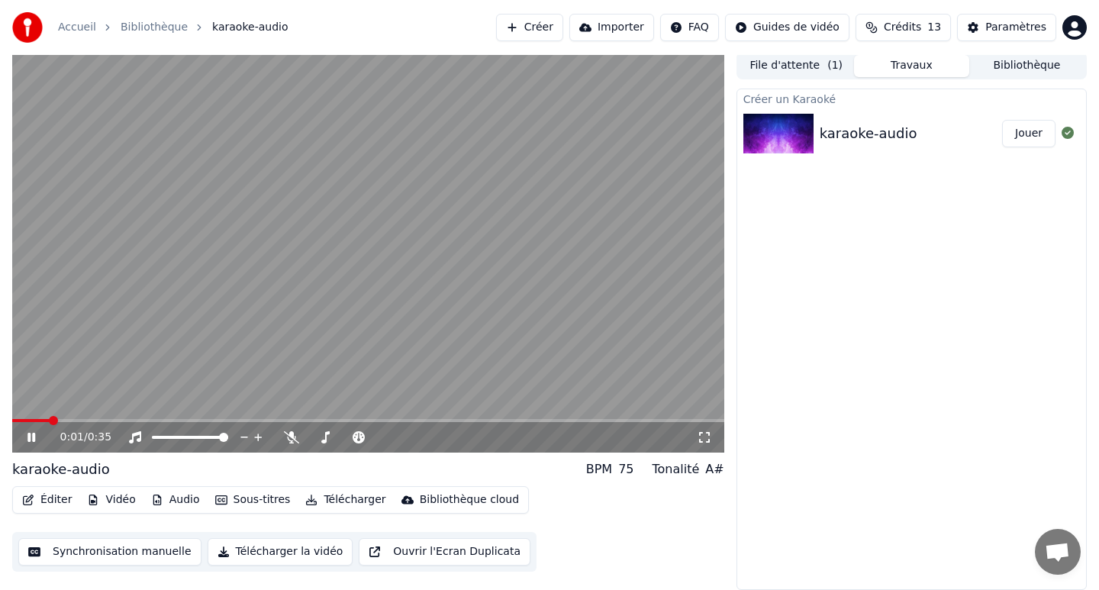
click at [540, 311] on video at bounding box center [368, 252] width 712 height 401
click at [56, 418] on span at bounding box center [57, 420] width 9 height 9
click at [12, 417] on span at bounding box center [16, 420] width 9 height 9
click at [154, 385] on video at bounding box center [368, 252] width 712 height 401
click at [138, 302] on video at bounding box center [368, 252] width 712 height 401
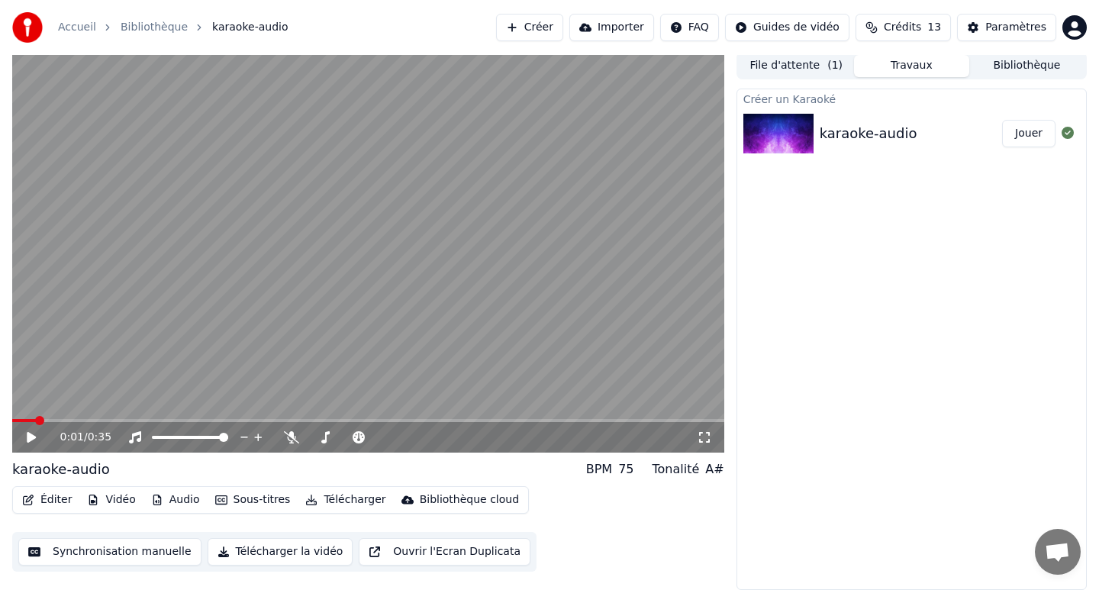
click at [118, 498] on button "Vidéo" at bounding box center [111, 499] width 60 height 21
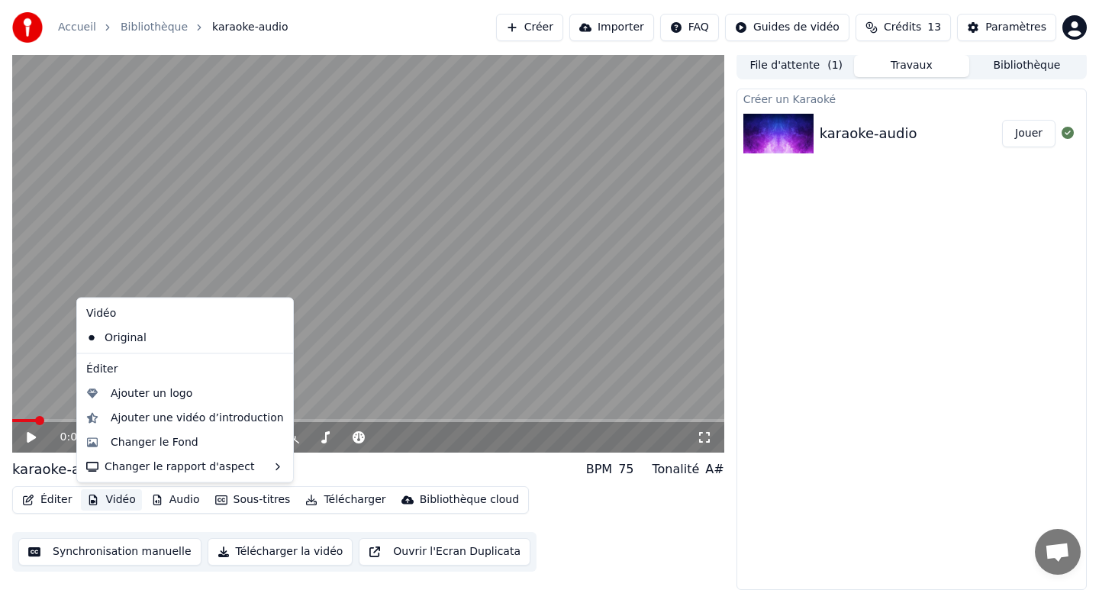
click at [131, 522] on div "Éditer Vidéo Audio Sous-titres Télécharger Bibliothèque cloud Synchronisation m…" at bounding box center [368, 529] width 712 height 86
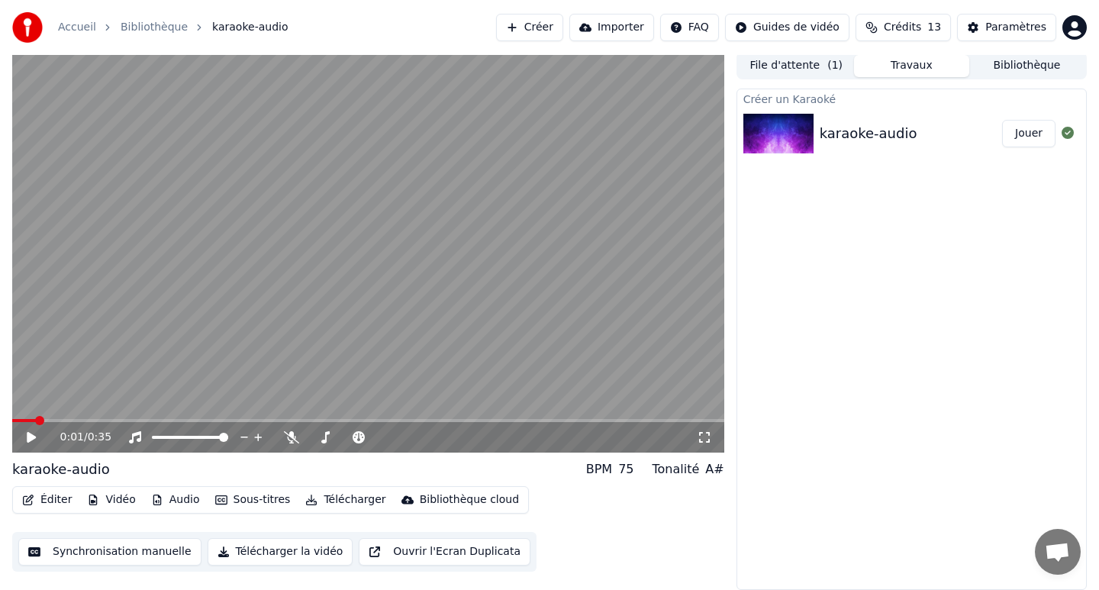
drag, startPoint x: 10, startPoint y: 467, endPoint x: 34, endPoint y: 470, distance: 24.6
click at [34, 470] on div "0:01 / 0:35 karaoke-audio BPM 75 Tonalité A# Éditer Vidéo Audio Sous-titres Tél…" at bounding box center [549, 321] width 1099 height 538
click at [34, 470] on div "karaoke-audio" at bounding box center [61, 469] width 98 height 21
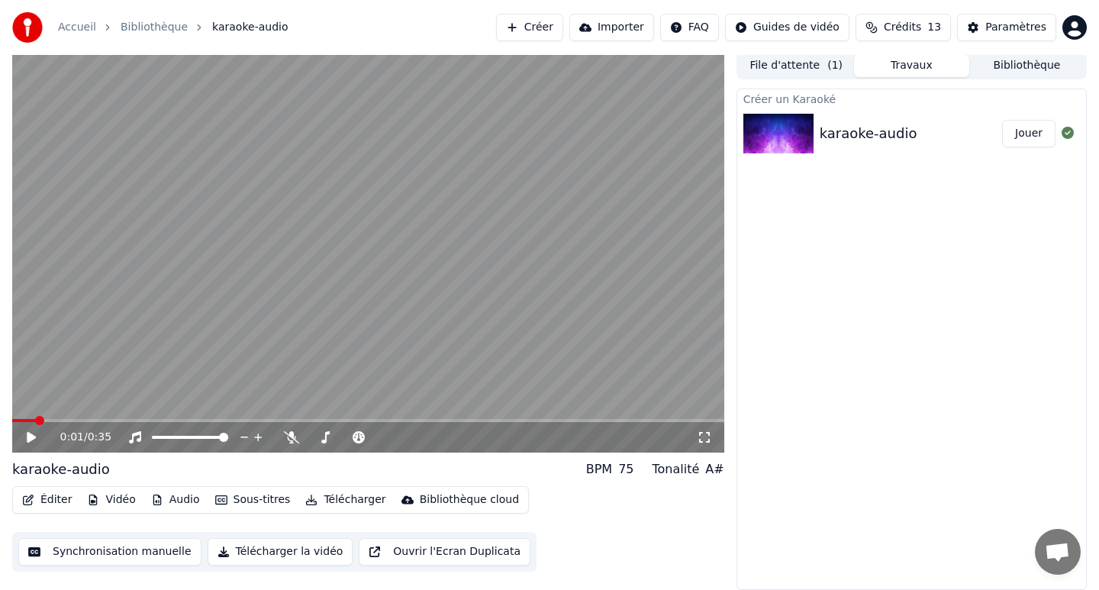
drag, startPoint x: 99, startPoint y: 469, endPoint x: 5, endPoint y: 464, distance: 94.8
click at [3, 464] on div "0:01 / 0:35 karaoke-audio BPM 75 Tonalité A# Éditer Vidéo Audio Sous-titres Tél…" at bounding box center [549, 321] width 1099 height 538
click at [612, 471] on div "BPM" at bounding box center [599, 469] width 26 height 18
click at [634, 470] on div "75" at bounding box center [625, 469] width 15 height 18
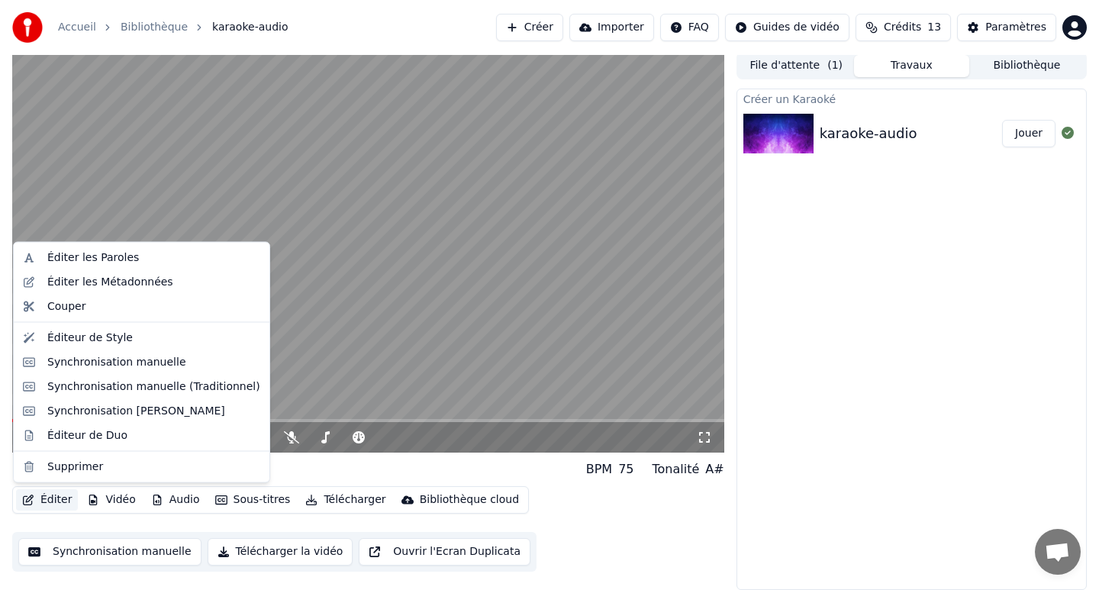
click at [53, 499] on button "Éditer" at bounding box center [47, 499] width 62 height 21
click at [131, 382] on div "Synchronisation manuelle (Traditionnel)" at bounding box center [153, 386] width 213 height 15
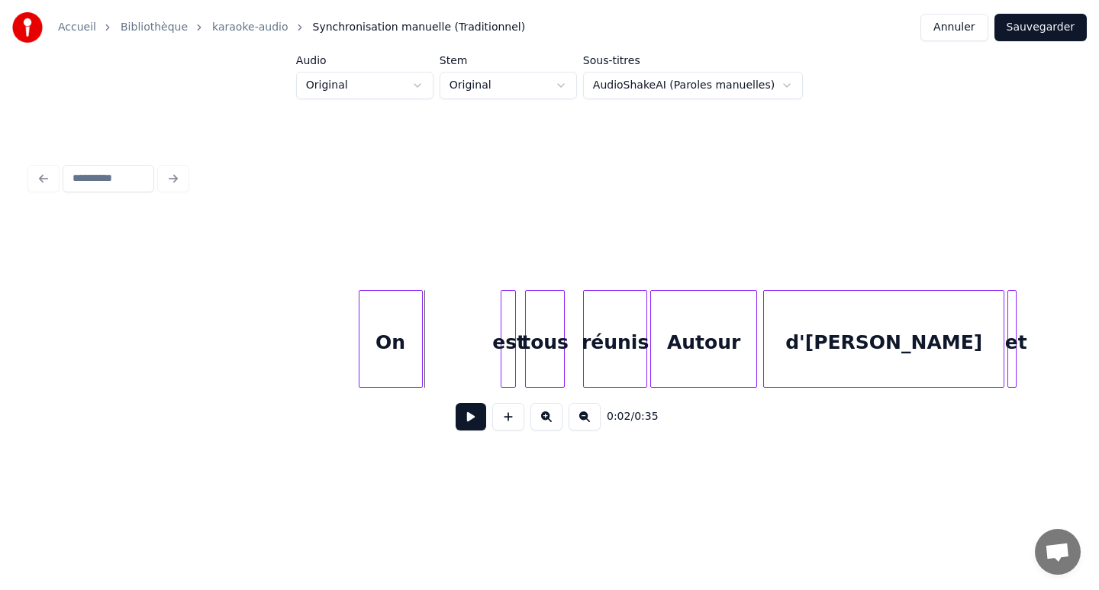
click at [385, 344] on div "On" at bounding box center [391, 343] width 63 height 104
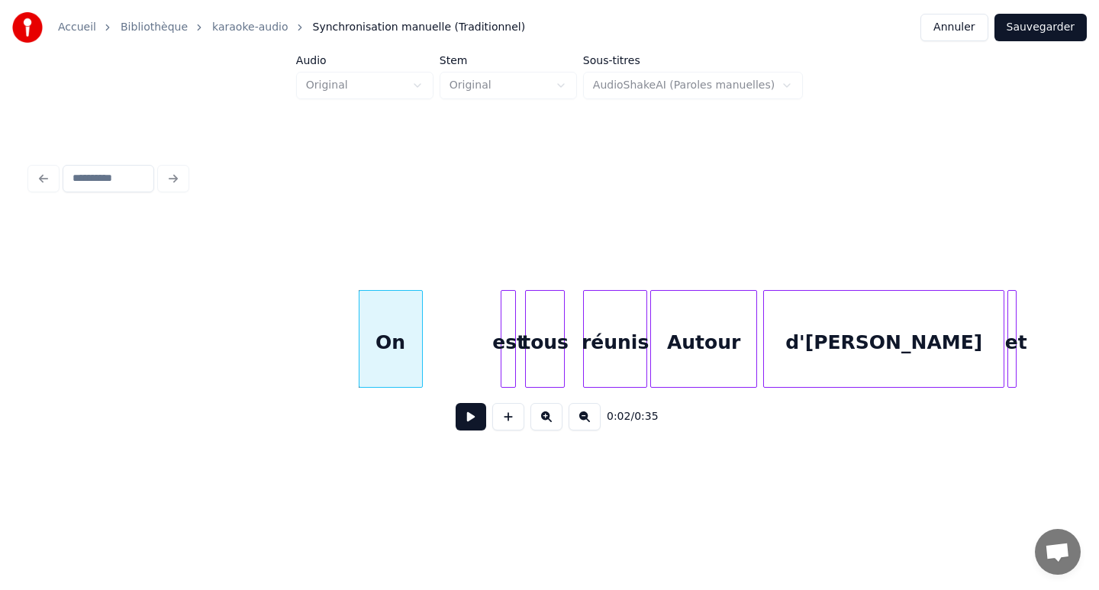
click at [463, 424] on button at bounding box center [471, 416] width 31 height 27
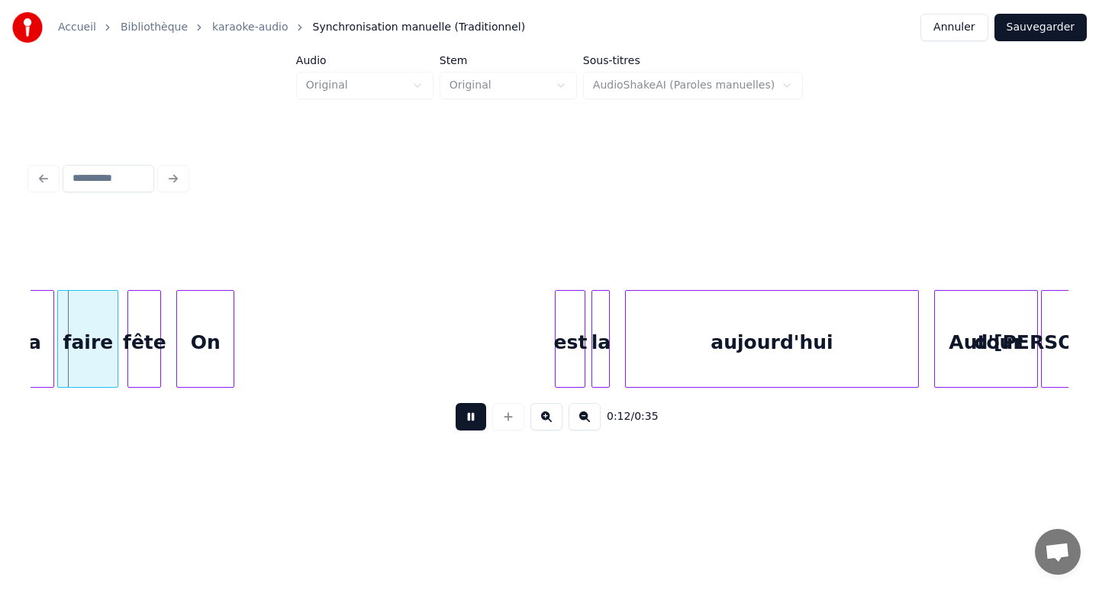
scroll to position [0, 1863]
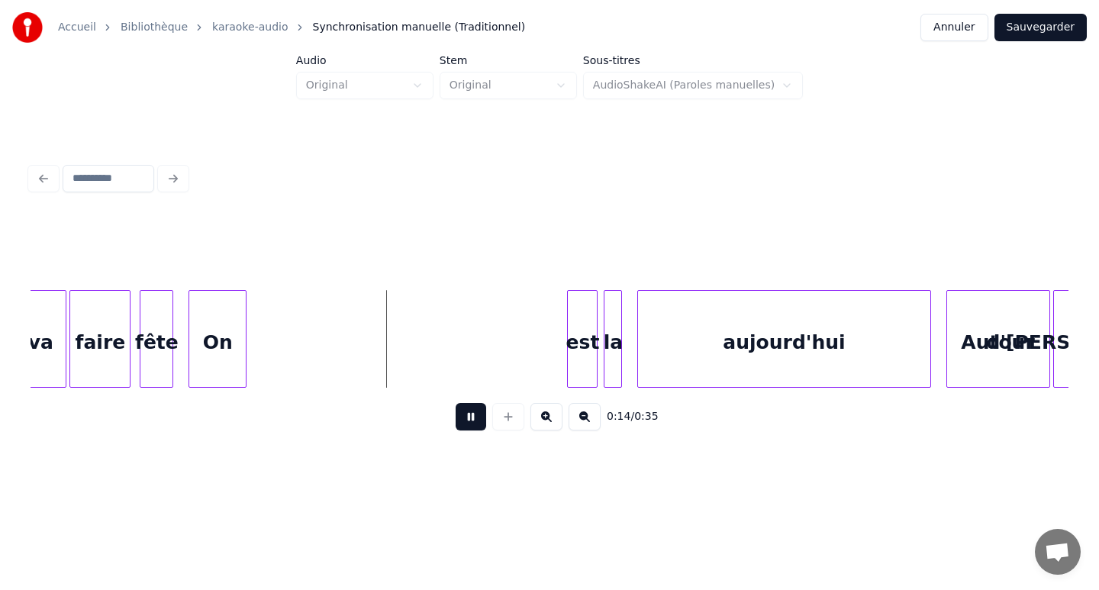
click at [952, 31] on button "Annuler" at bounding box center [954, 27] width 67 height 27
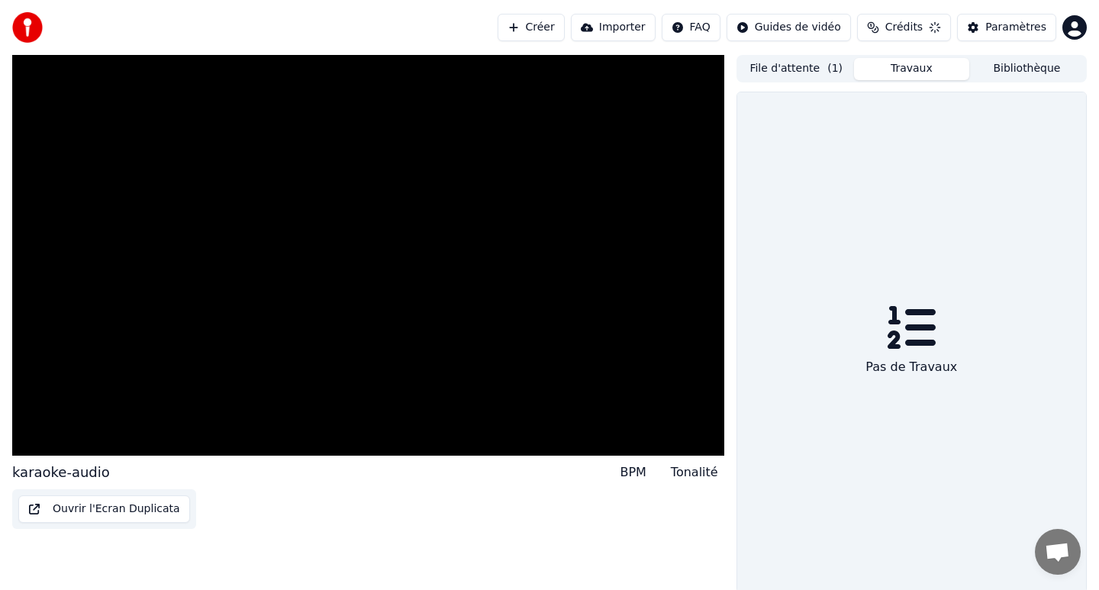
scroll to position [3, 0]
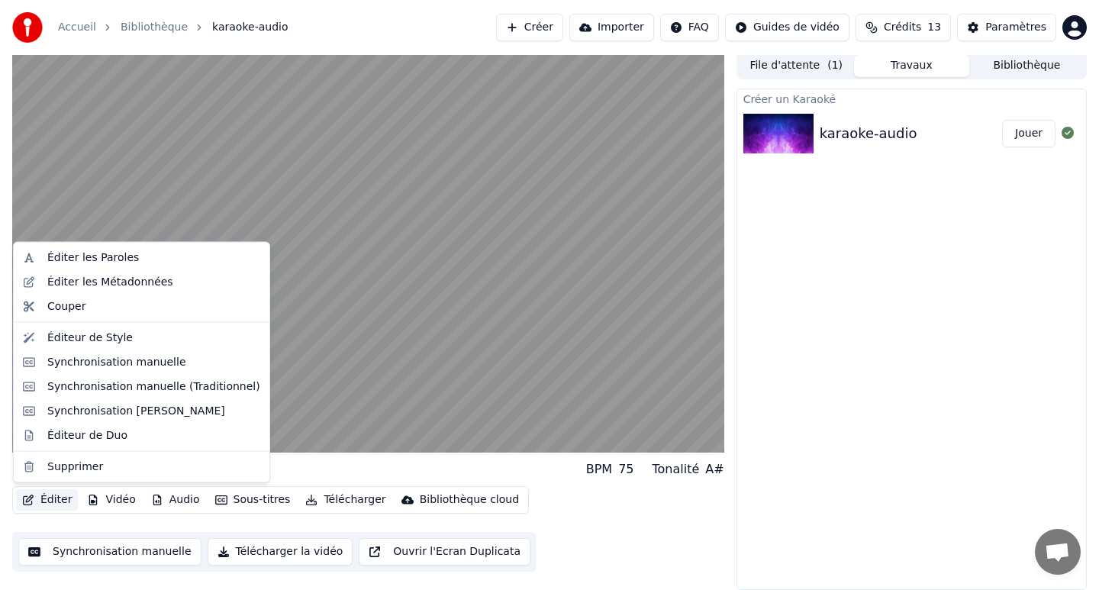
click at [63, 501] on button "Éditer" at bounding box center [47, 499] width 62 height 21
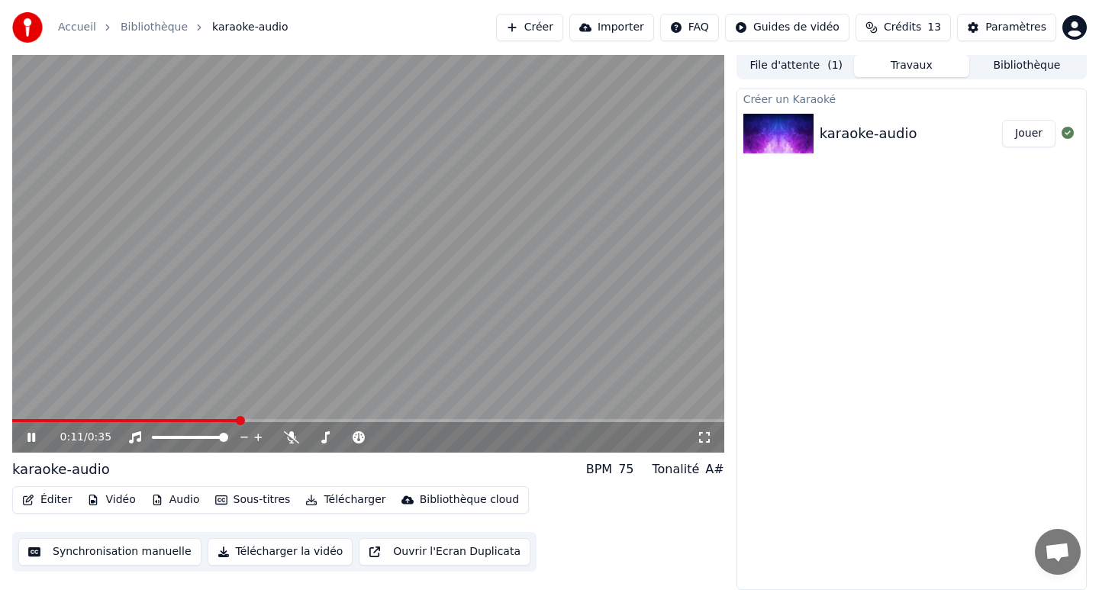
click at [450, 28] on div "Accueil Bibliothèque karaoke-audio Créer Importer FAQ Guides de vidéo Crédits 1…" at bounding box center [549, 27] width 1099 height 55
click at [120, 186] on video at bounding box center [368, 252] width 712 height 401
